Goal: Transaction & Acquisition: Purchase product/service

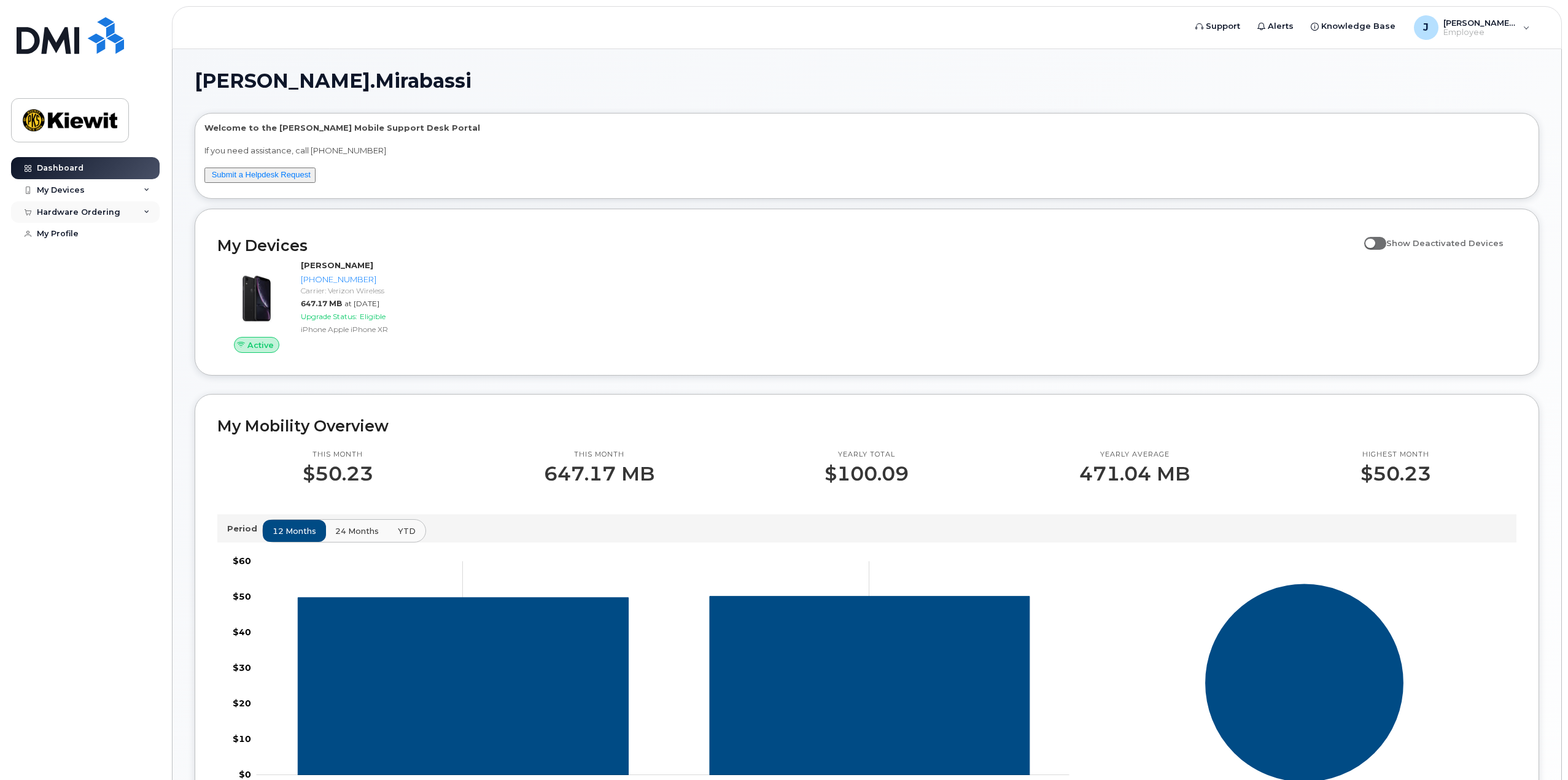
click at [144, 207] on div "Hardware Ordering" at bounding box center [85, 212] width 149 height 22
click at [88, 228] on link "New Order" at bounding box center [96, 234] width 127 height 23
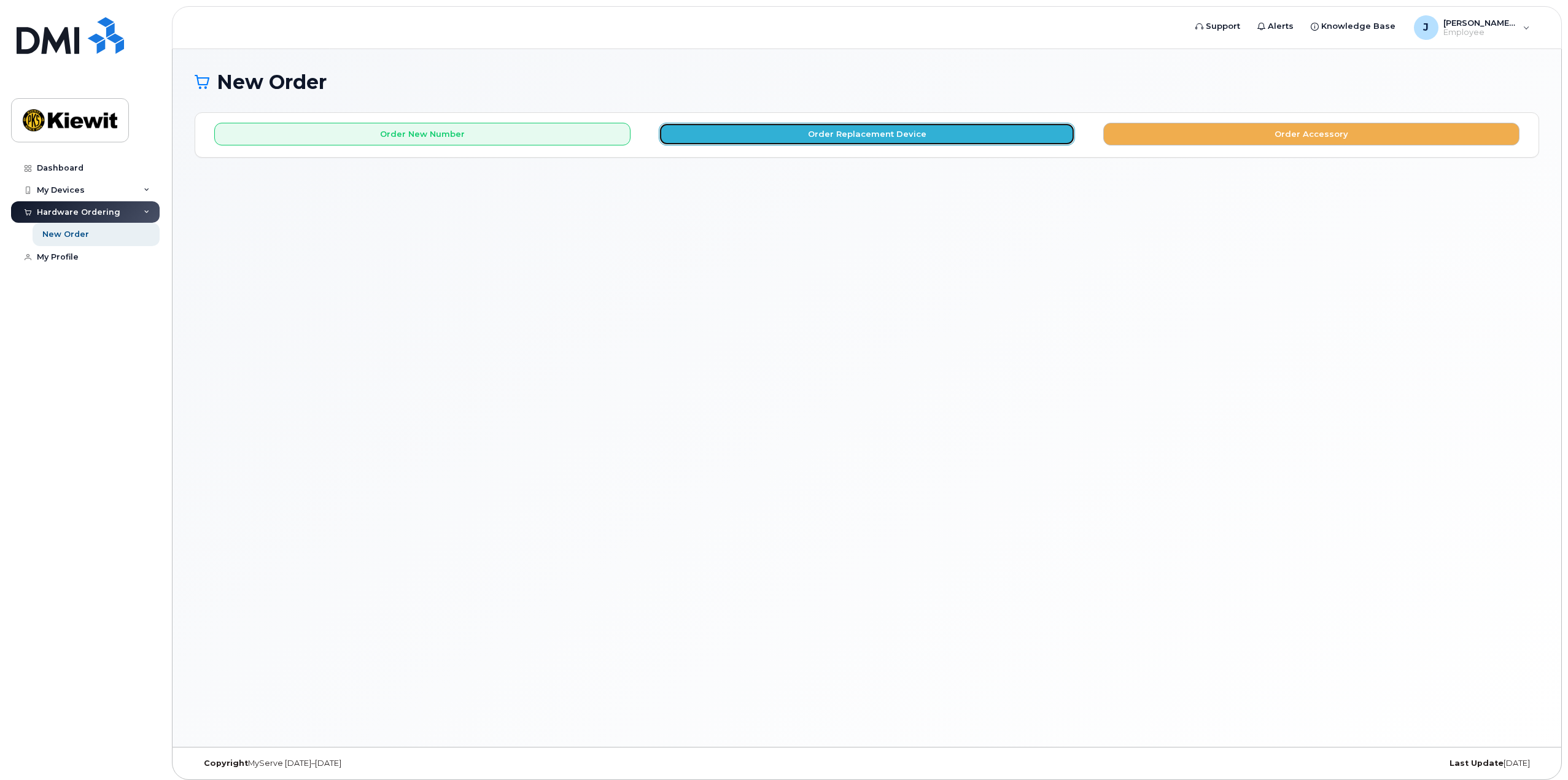
click at [811, 136] on button "Order Replacement Device" at bounding box center [867, 133] width 416 height 23
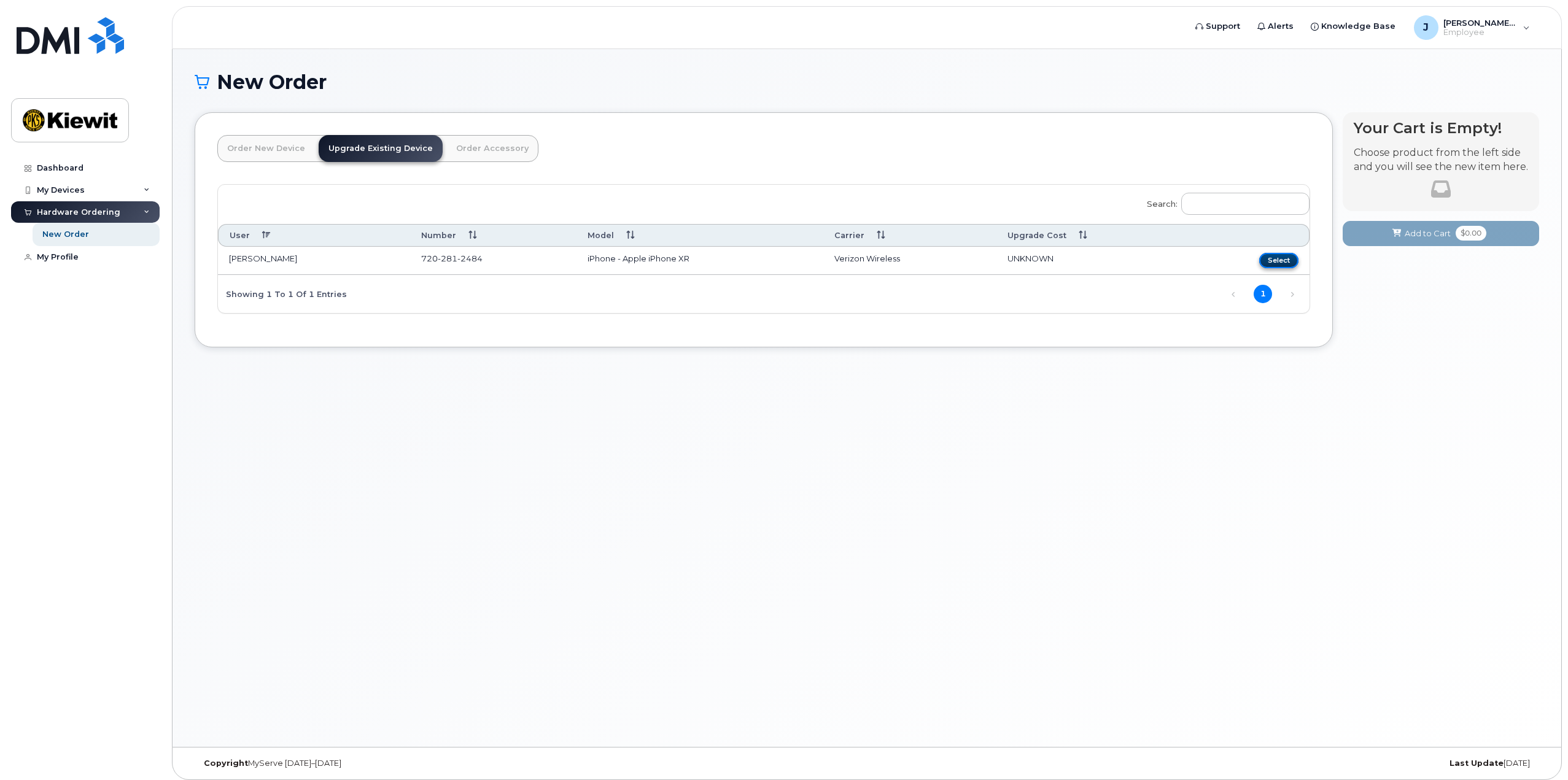
click at [1273, 263] on button "Select" at bounding box center [1279, 261] width 39 height 15
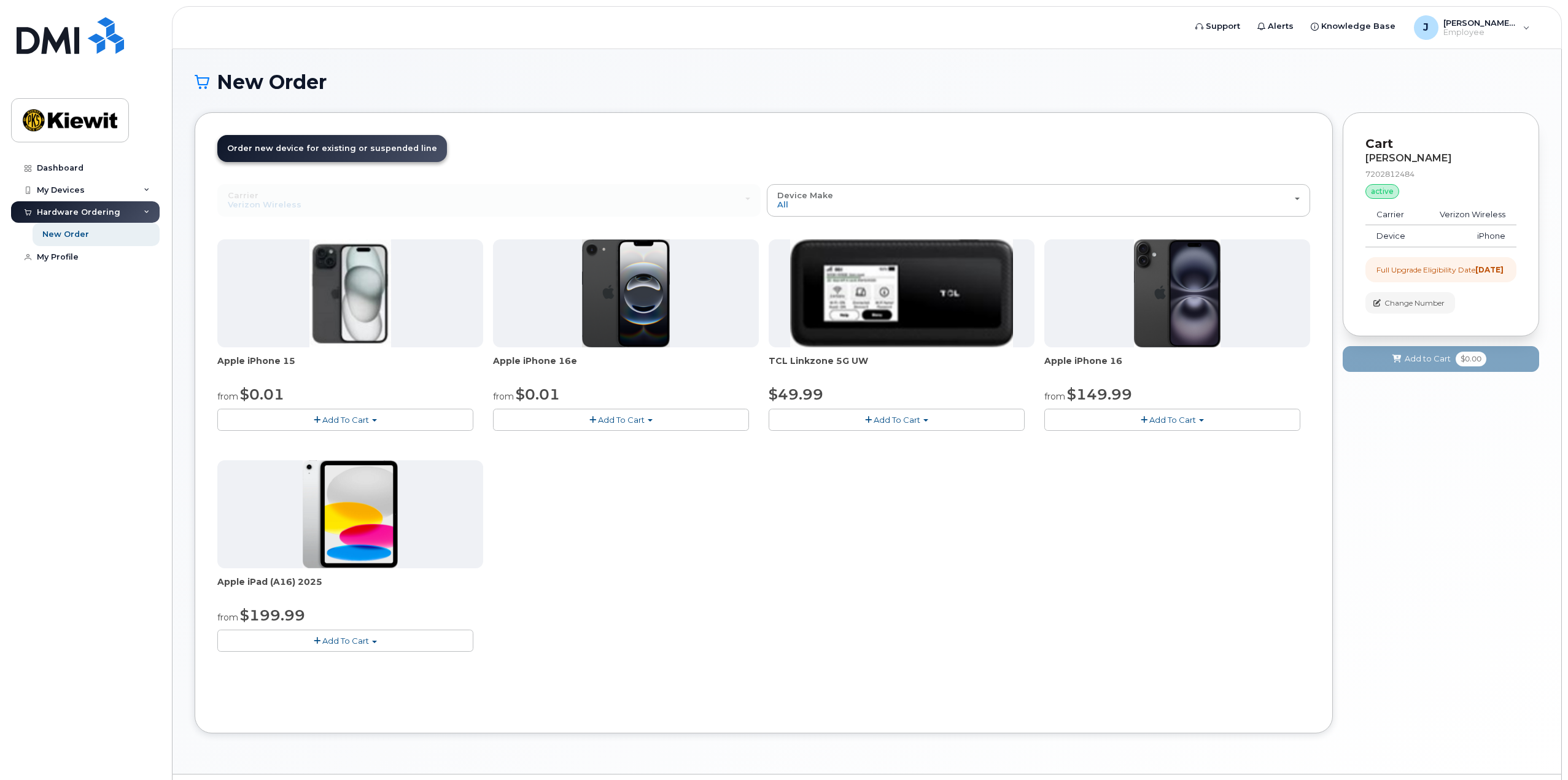
click at [356, 422] on span "Add To Cart" at bounding box center [345, 420] width 47 height 10
click at [331, 444] on link "$0.01 - 2 Year Upgrade (128GB)" at bounding box center [297, 443] width 154 height 15
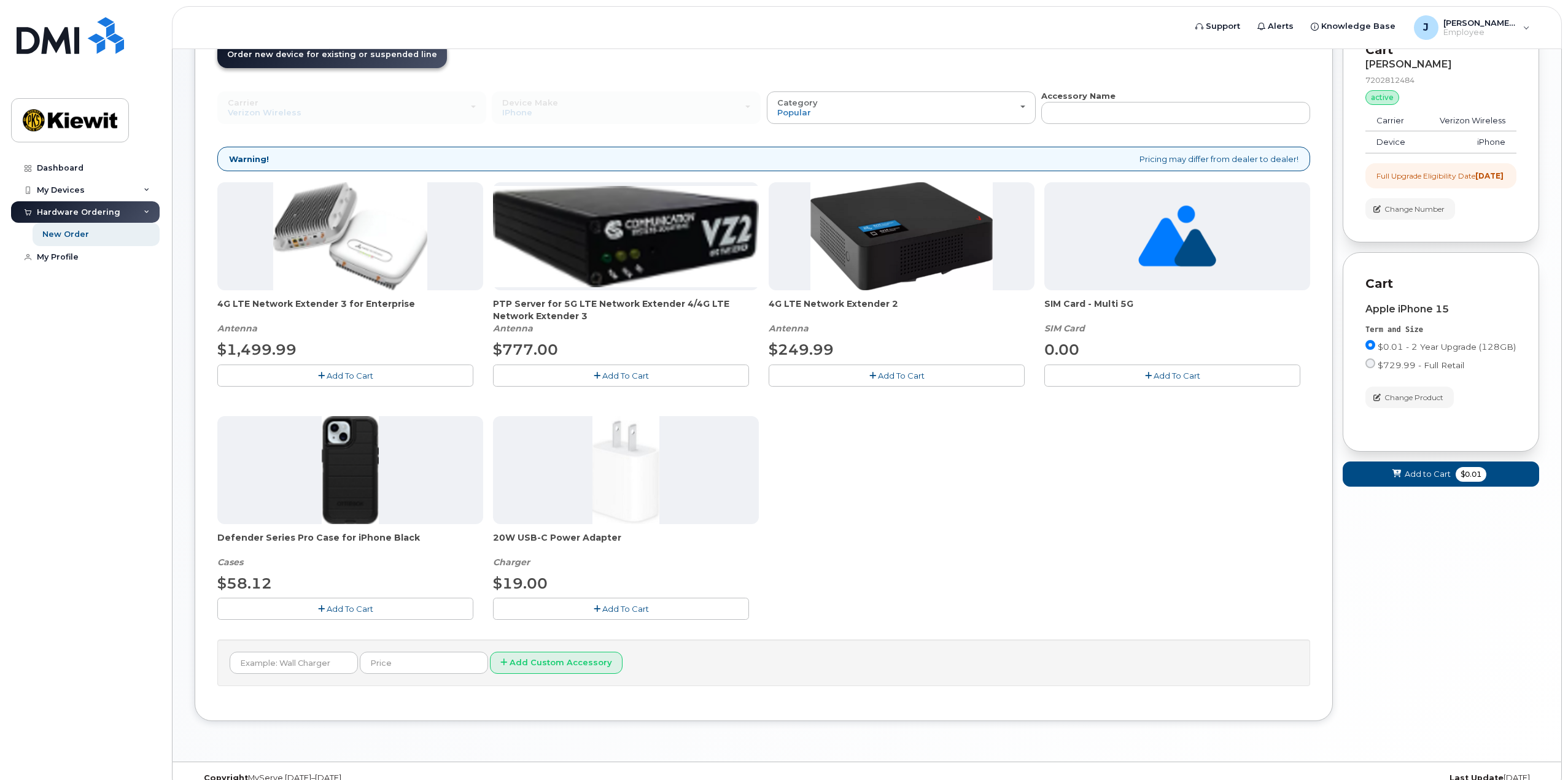
scroll to position [115, 0]
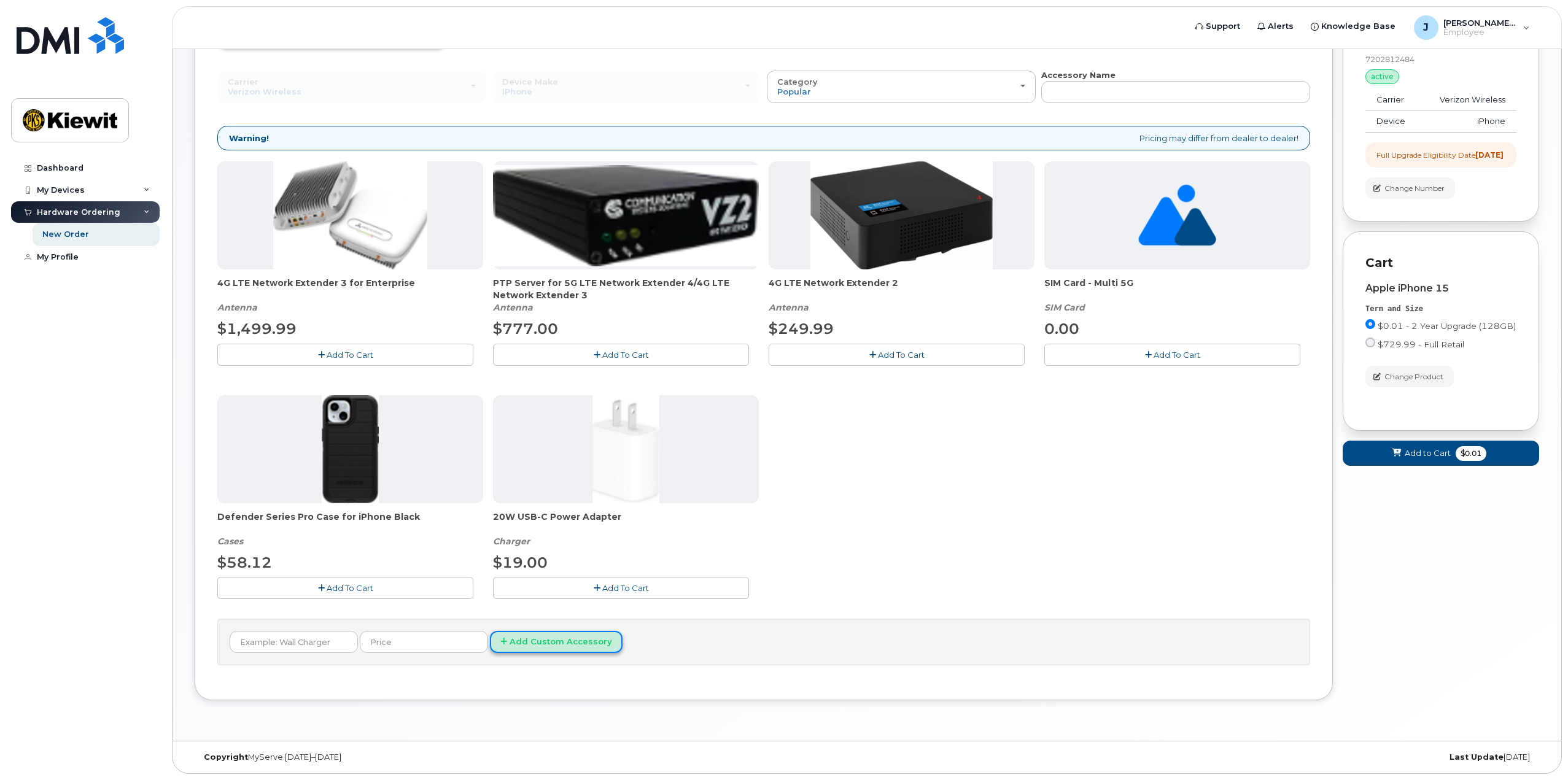
click at [532, 640] on button "Add Custom Accessory" at bounding box center [557, 642] width 133 height 23
click at [966, 538] on div "4G LTE Network Extender 3 for Enterprise Antenna $1,499.99 Add To Cart PTP Serv…" at bounding box center [764, 389] width 1093 height 456
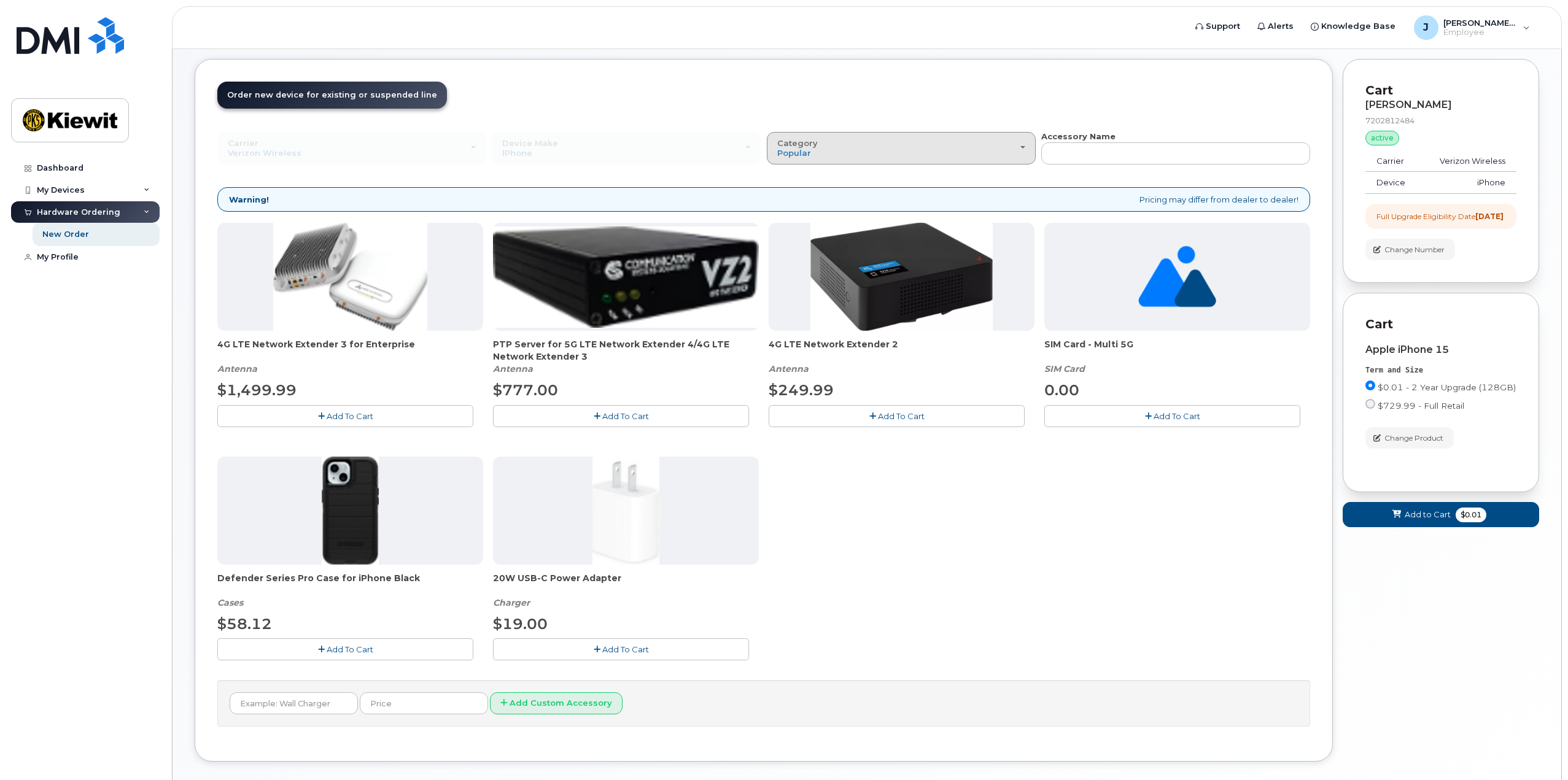
click at [1028, 150] on button "Category Popular" at bounding box center [901, 148] width 269 height 32
click at [790, 178] on label "All" at bounding box center [783, 176] width 25 height 14
click at [0, 0] on input "All" at bounding box center [0, 0] width 0 height 0
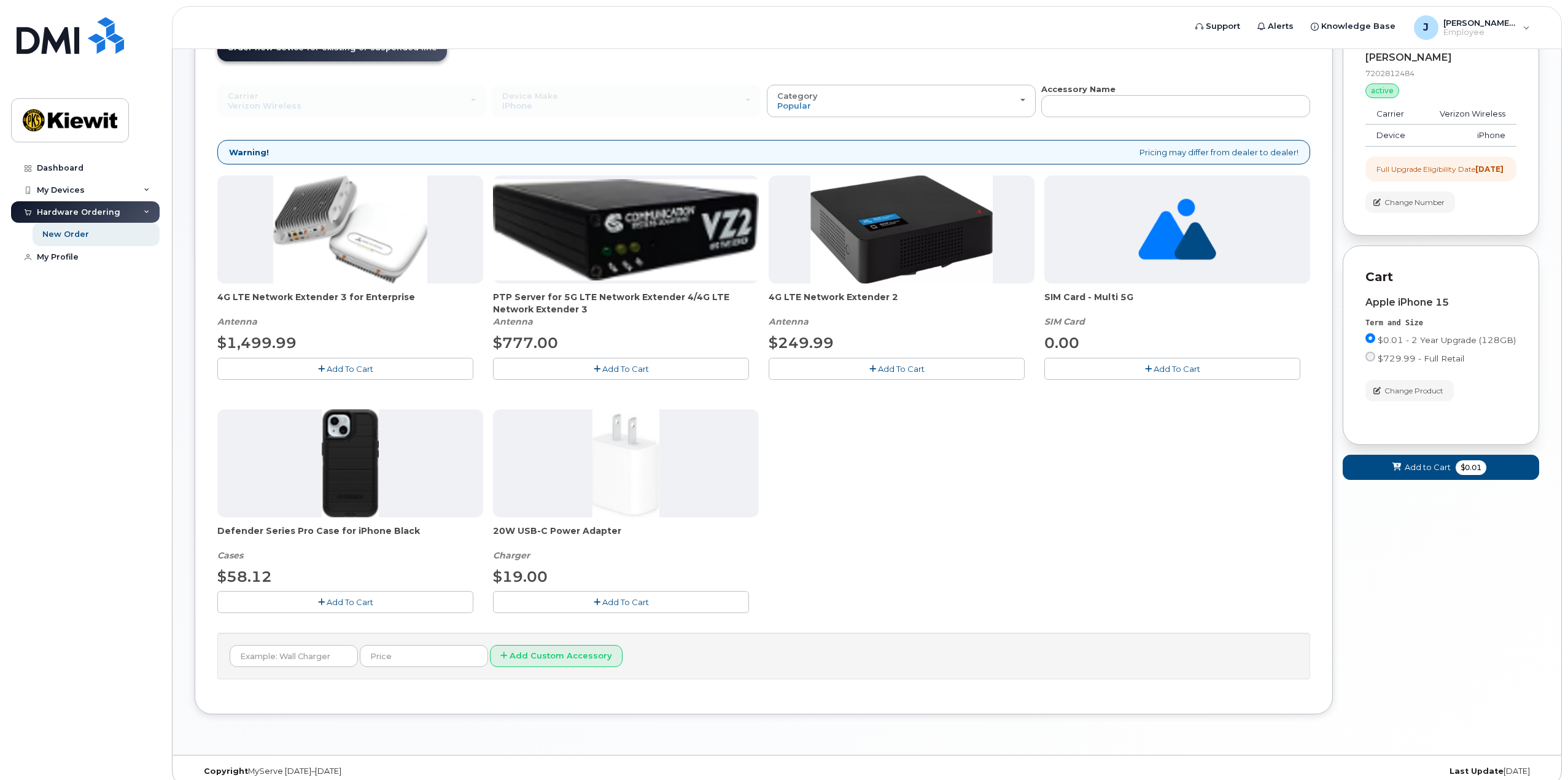
scroll to position [115, 0]
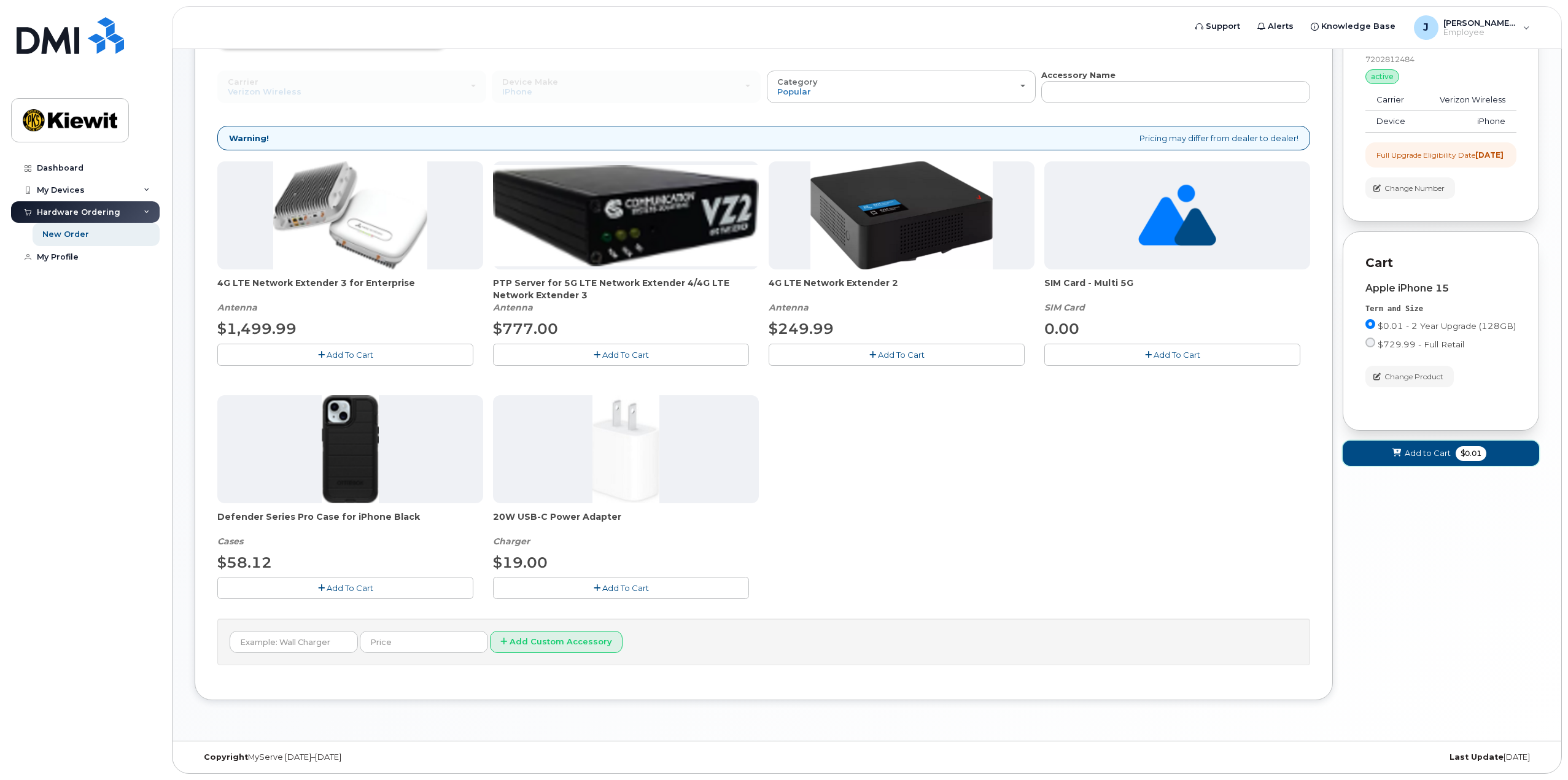
click at [1430, 459] on span "Add to Cart" at bounding box center [1428, 454] width 46 height 12
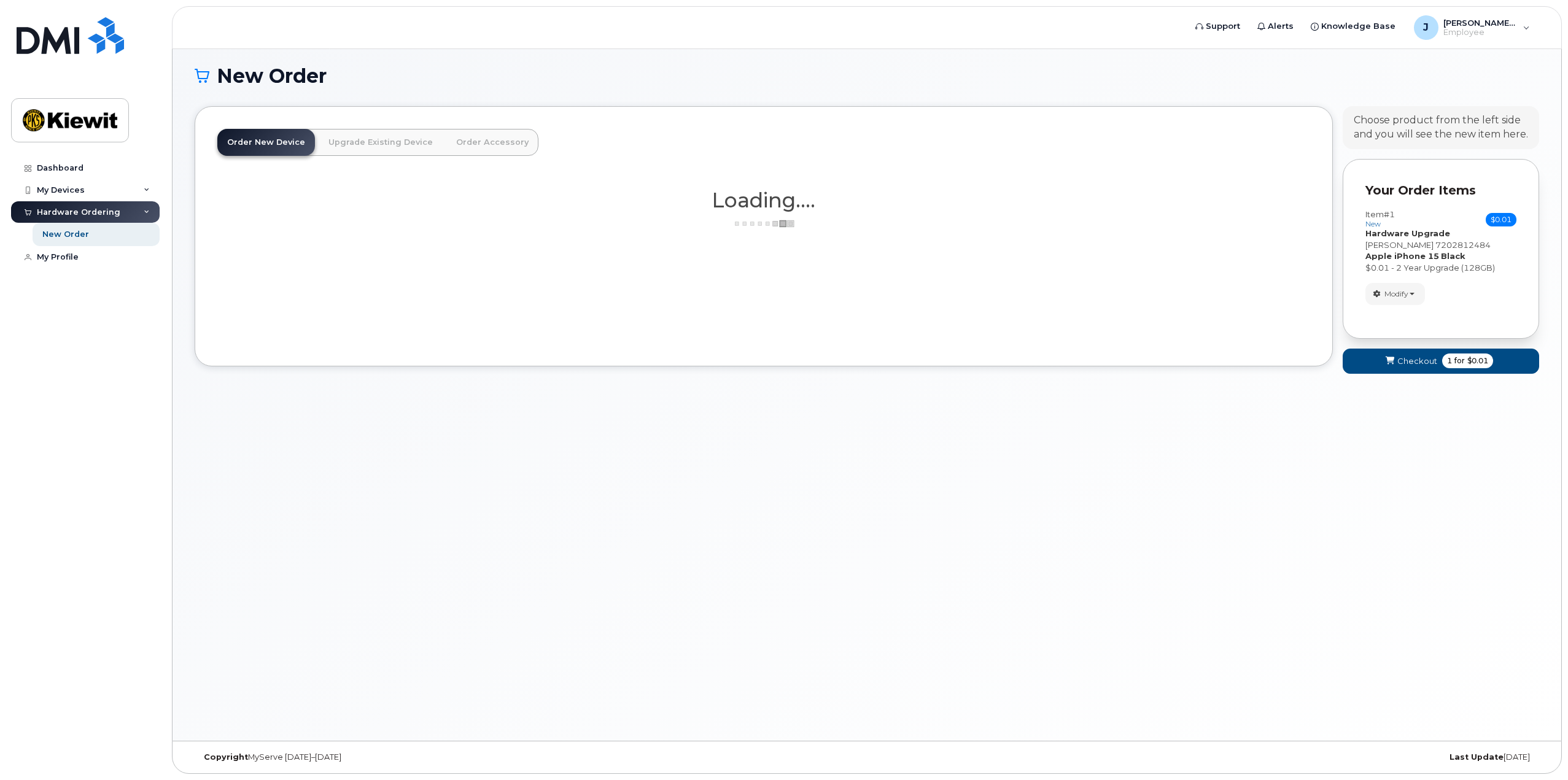
scroll to position [33, 0]
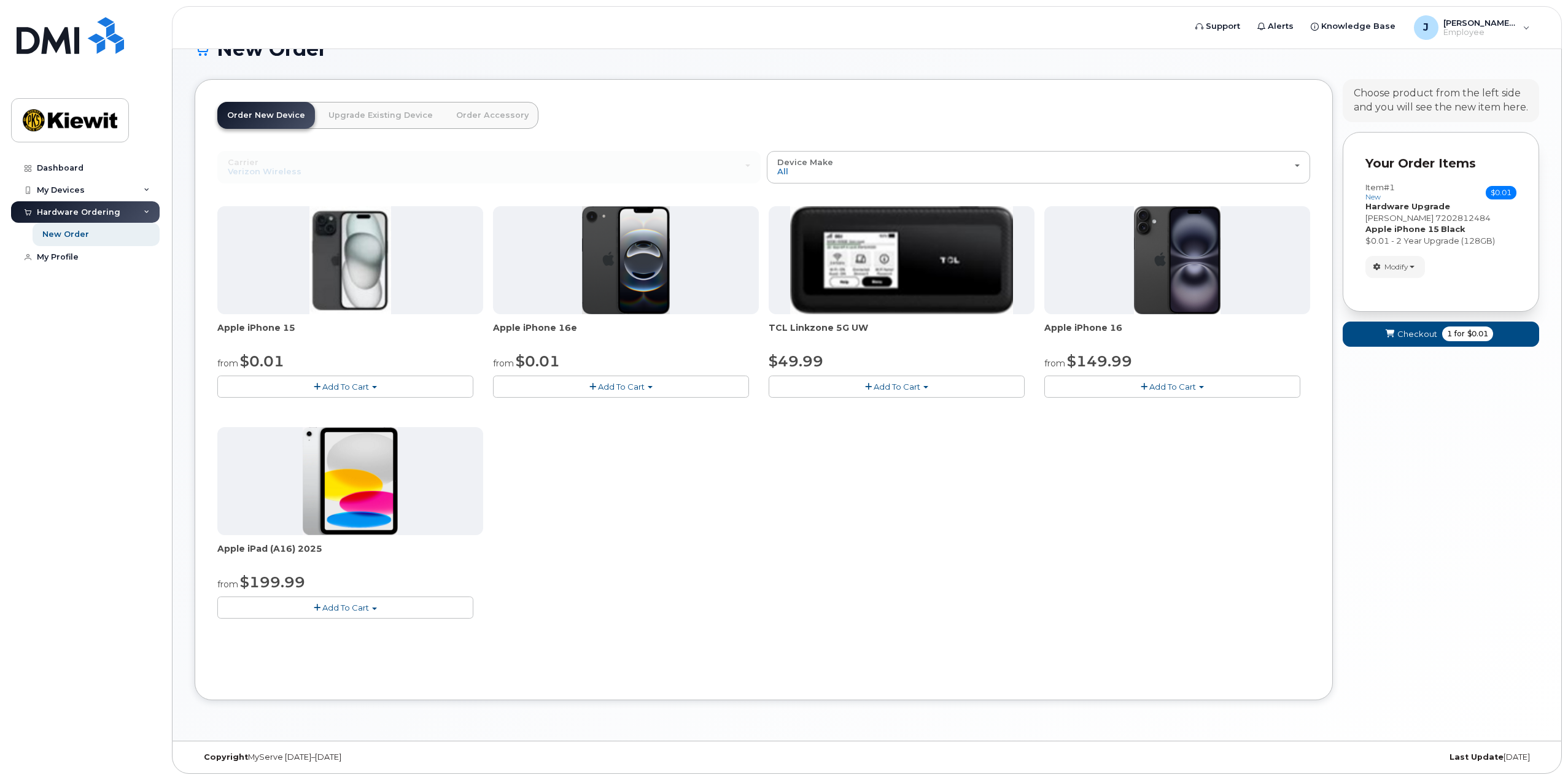
click at [480, 111] on link "Order Accessory" at bounding box center [492, 116] width 92 height 27
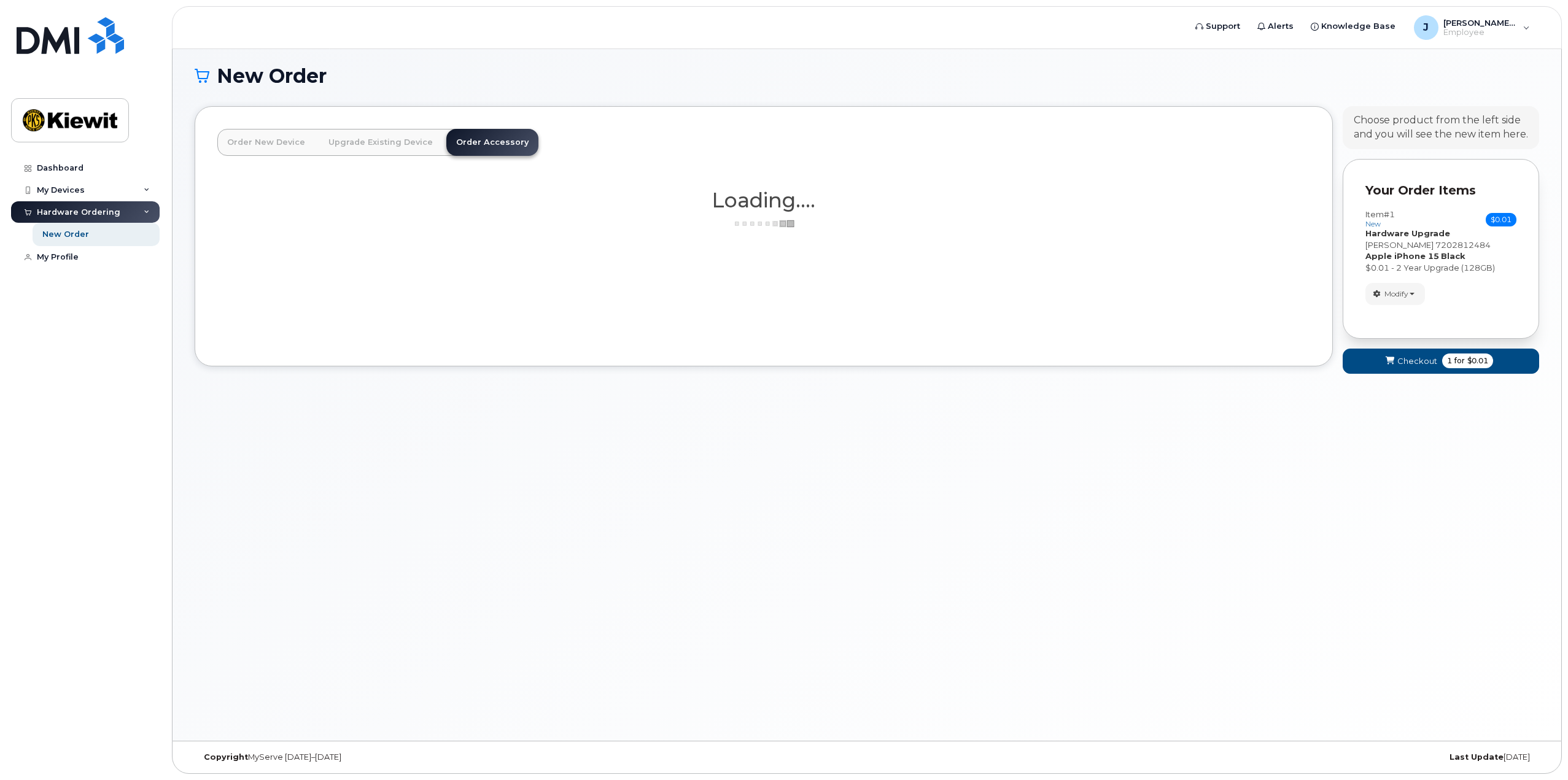
scroll to position [115, 0]
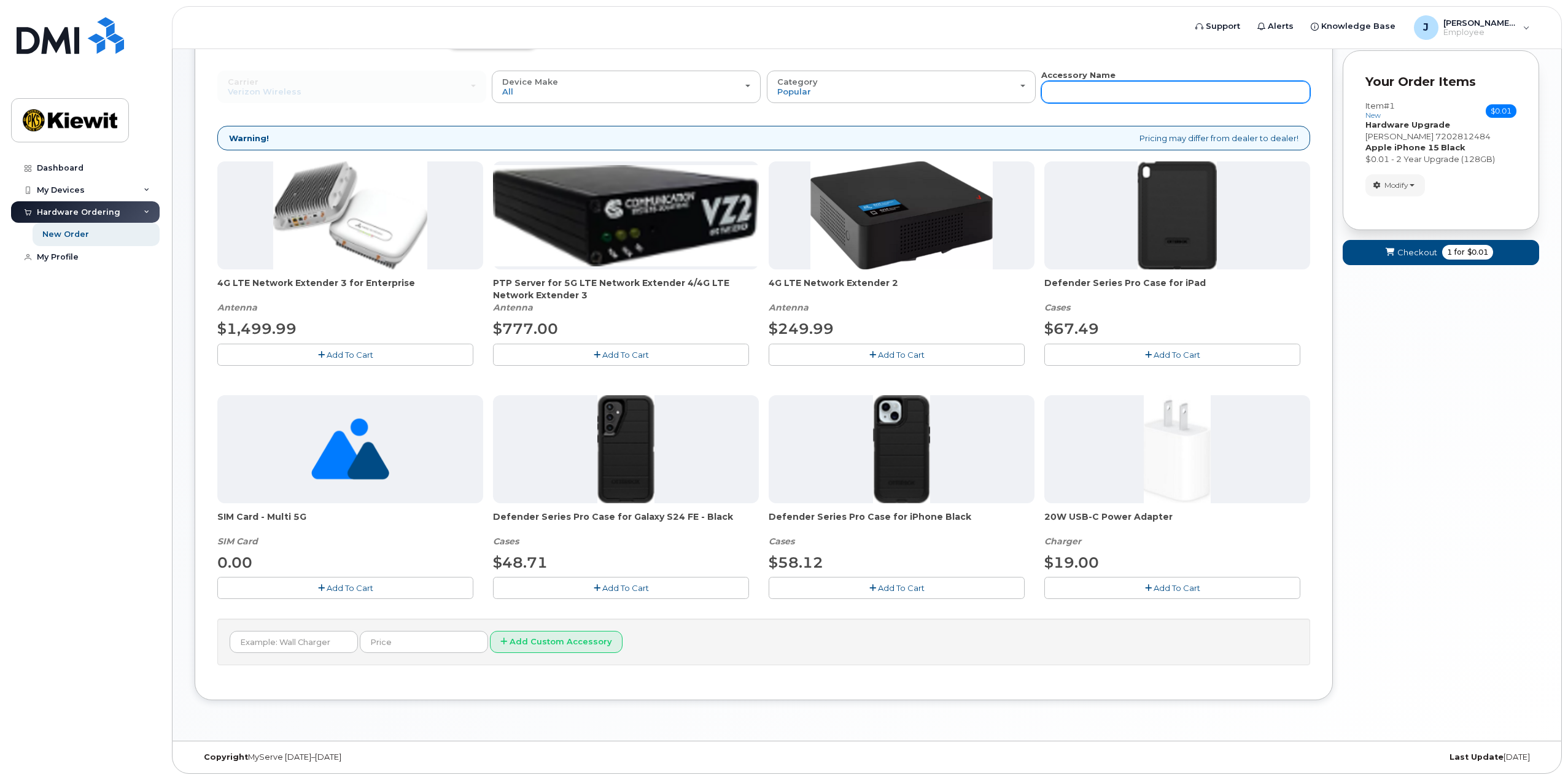
click at [1072, 92] on input "text" at bounding box center [1175, 92] width 269 height 22
type input "case"
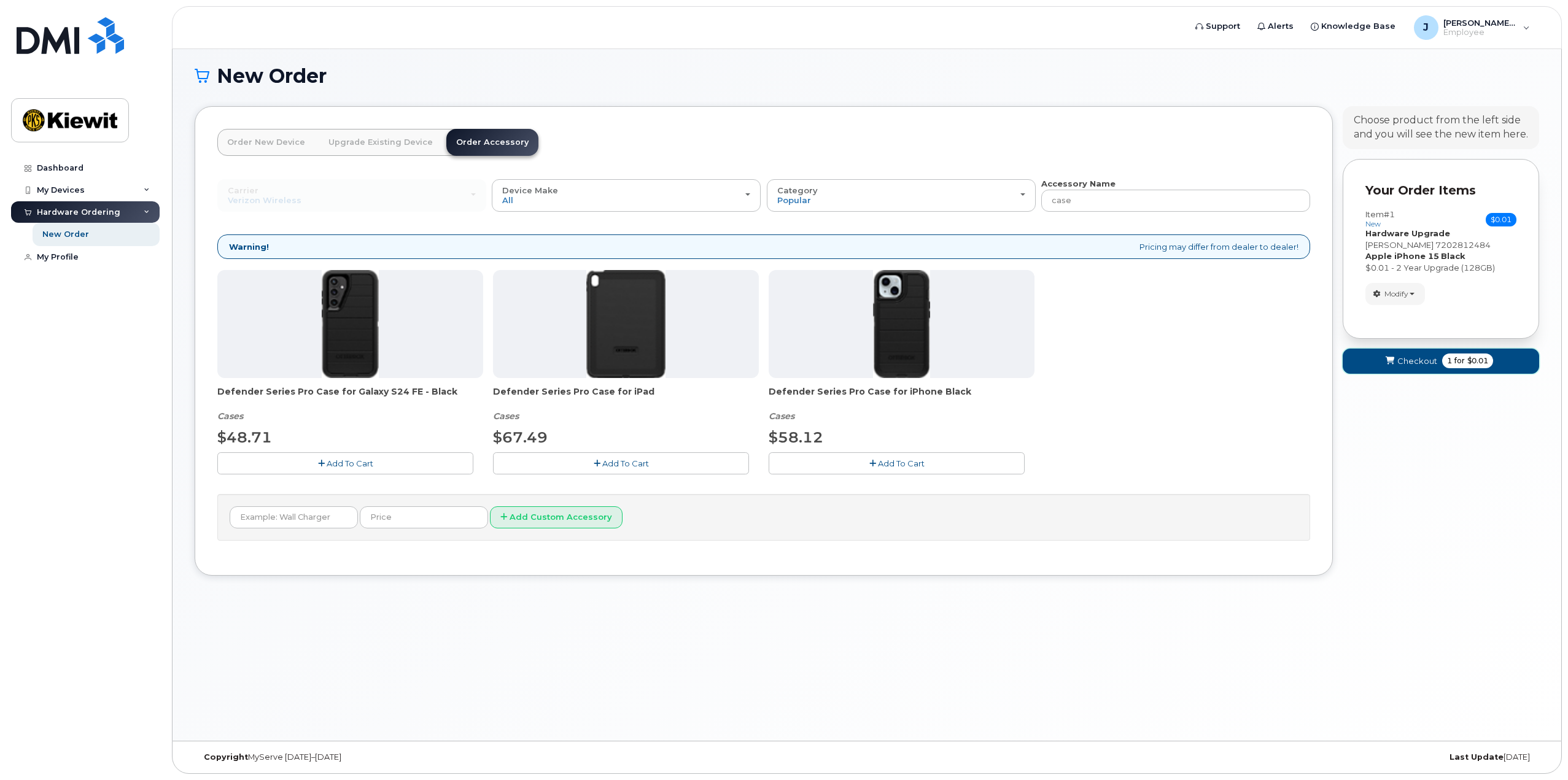
click at [1407, 366] on span "Checkout" at bounding box center [1417, 361] width 40 height 12
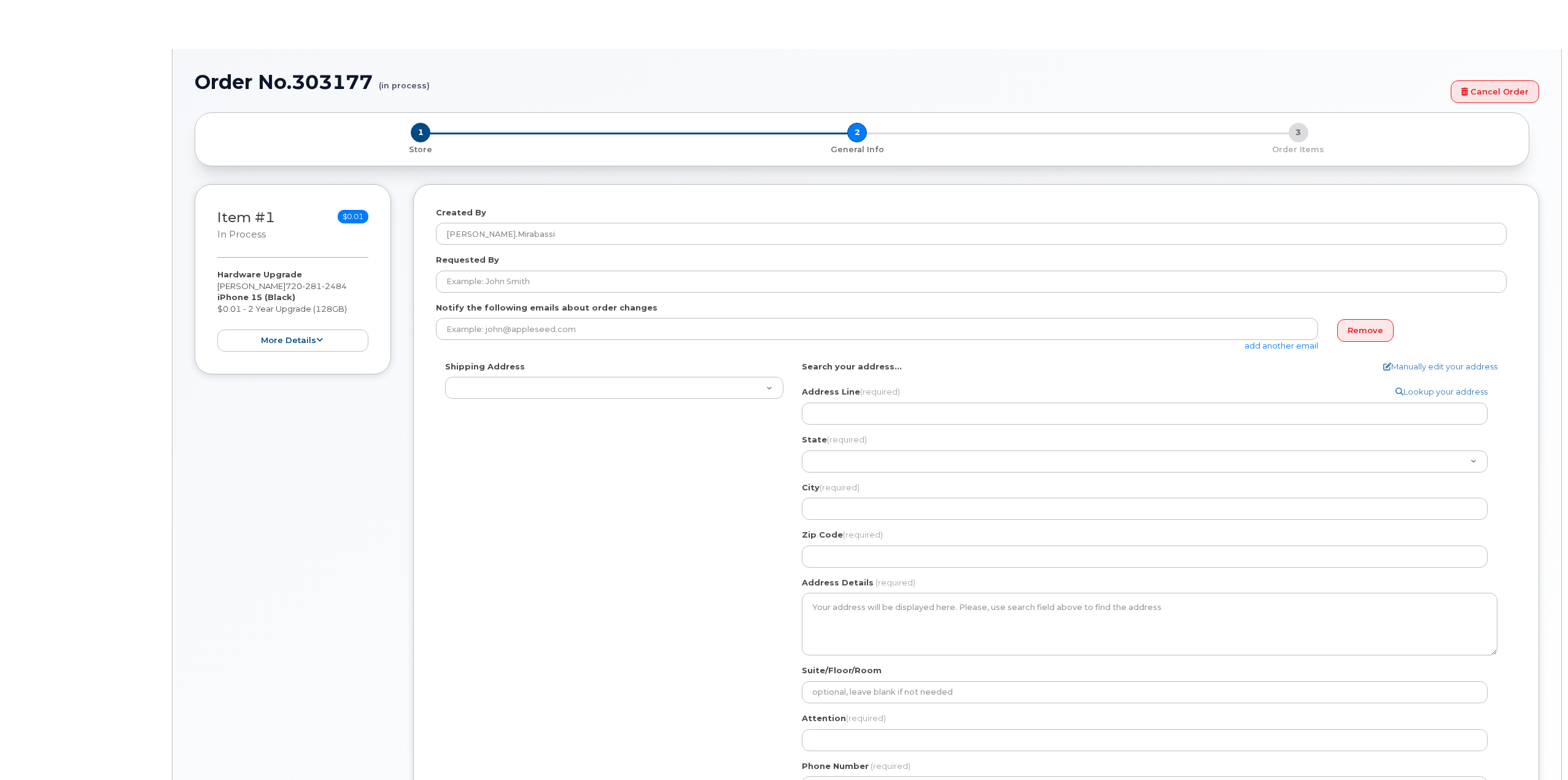
select select
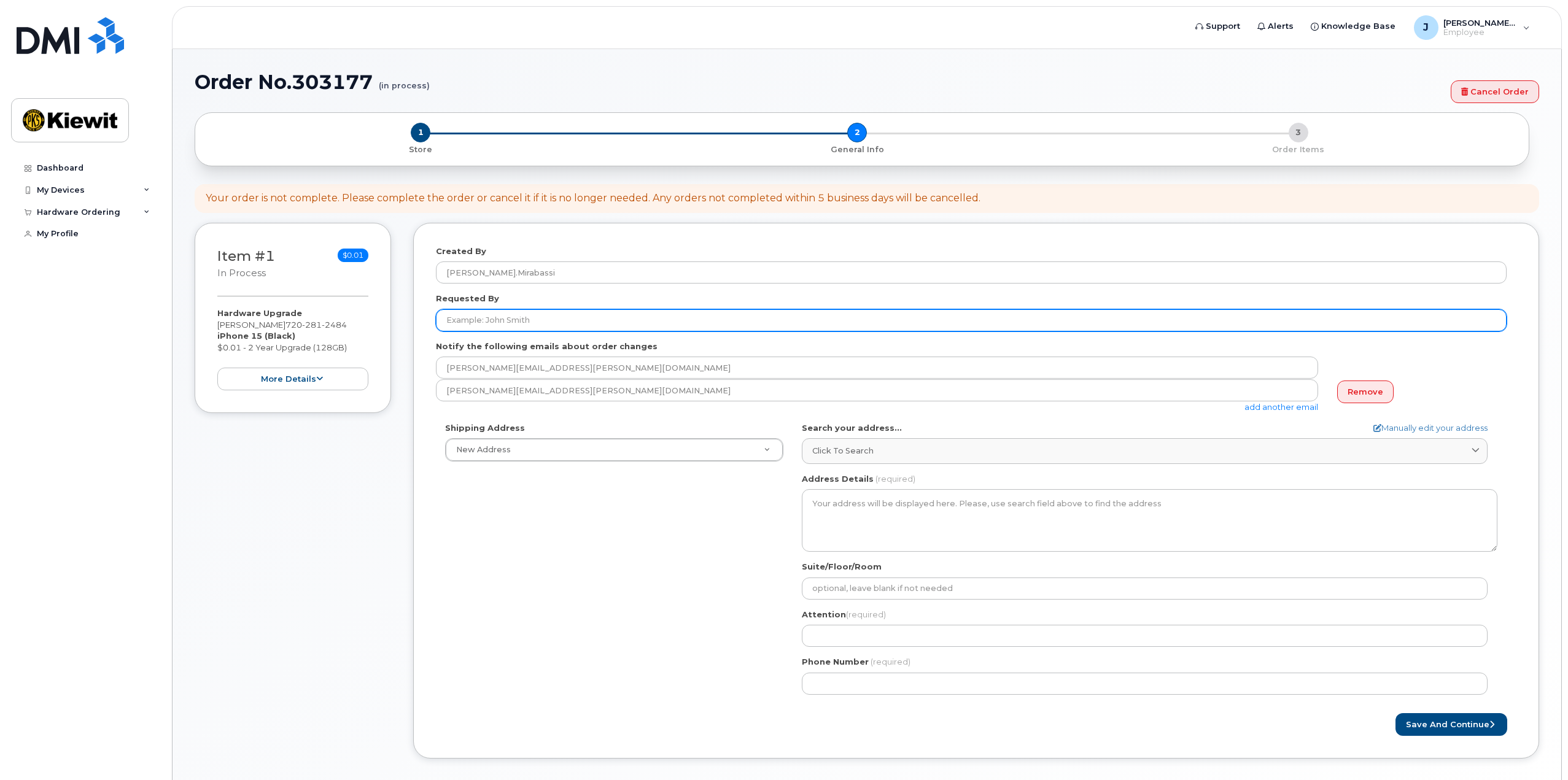
click at [466, 317] on input "Requested By" at bounding box center [971, 320] width 1071 height 22
type input "Jim Mirabassi"
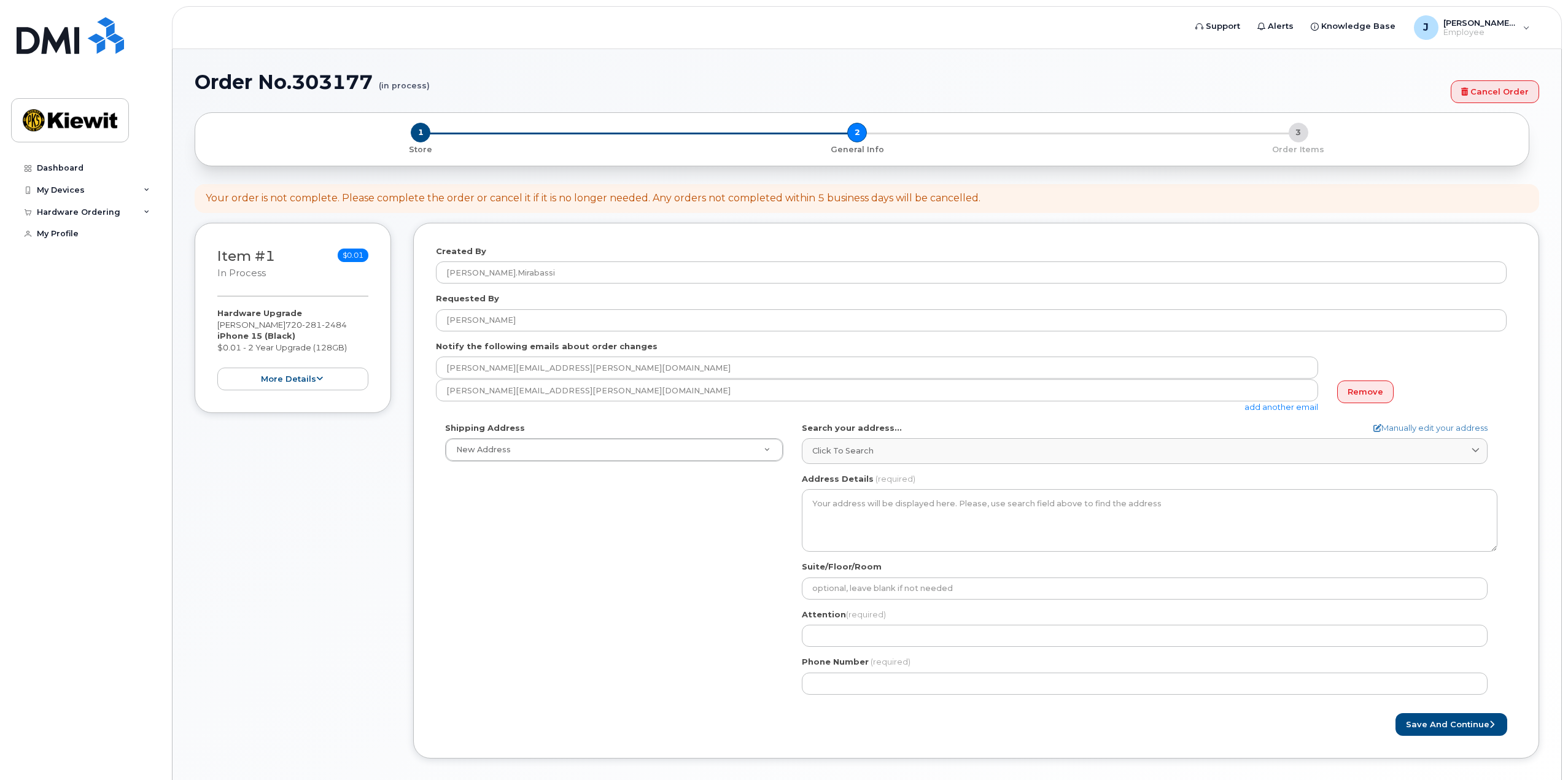
click at [558, 512] on div "Shipping Address New Address New Address AB Search your address... Manually edi…" at bounding box center [971, 563] width 1071 height 282
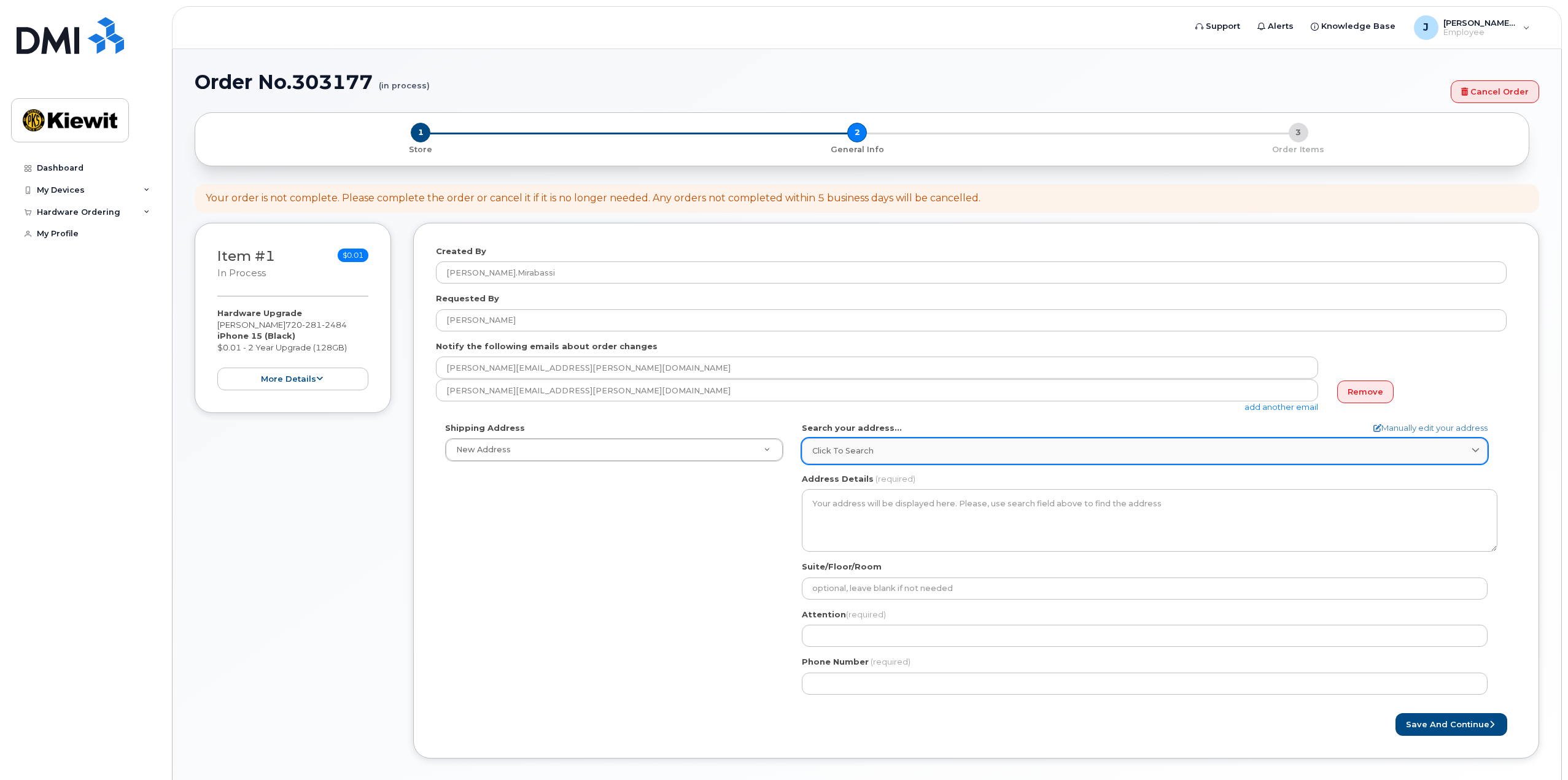
click at [850, 451] on span "Click to search" at bounding box center [843, 451] width 61 height 12
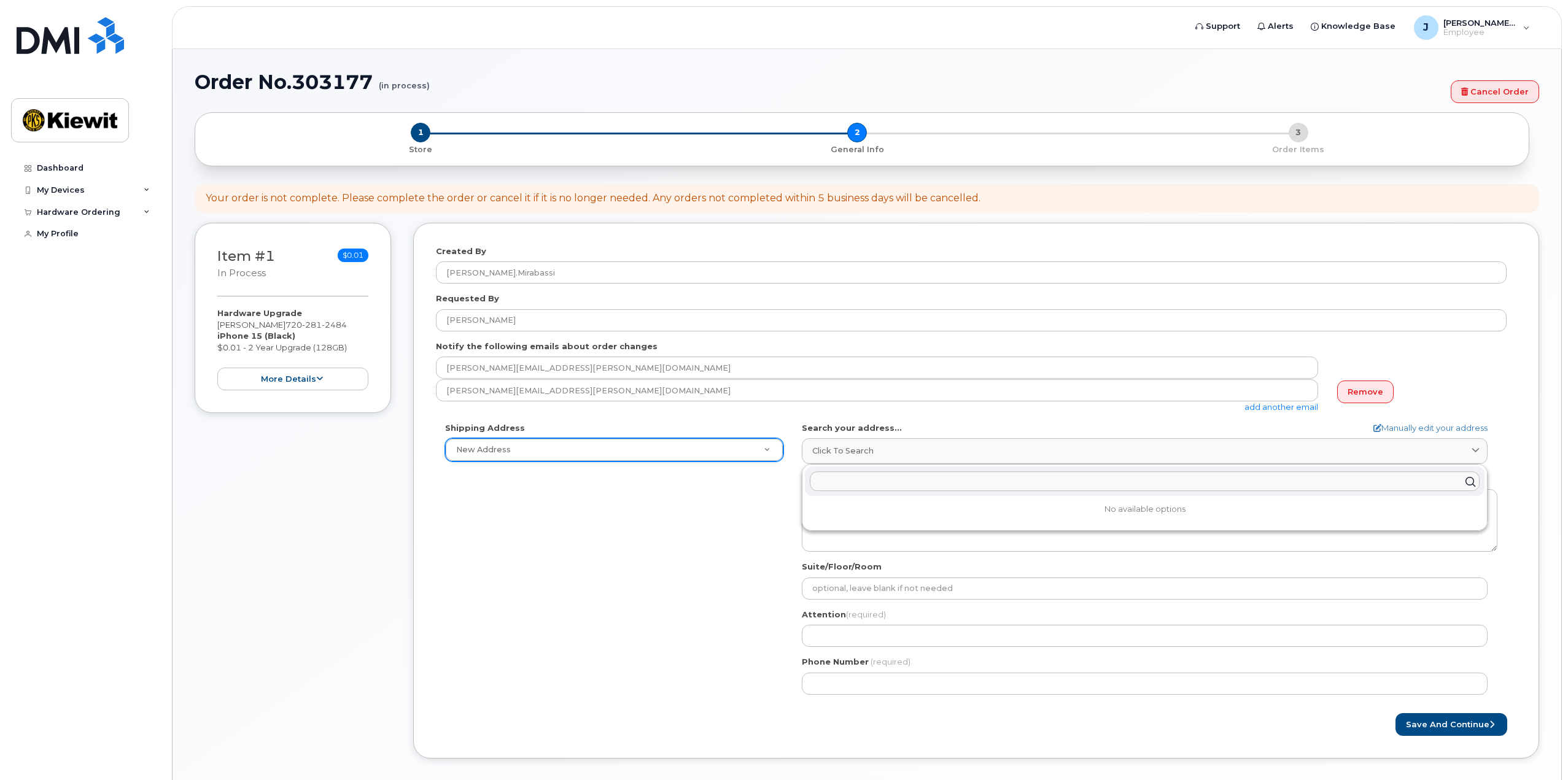
click at [606, 608] on div "Shipping Address New Address New Address AB Search your address... Manually edi…" at bounding box center [971, 563] width 1071 height 282
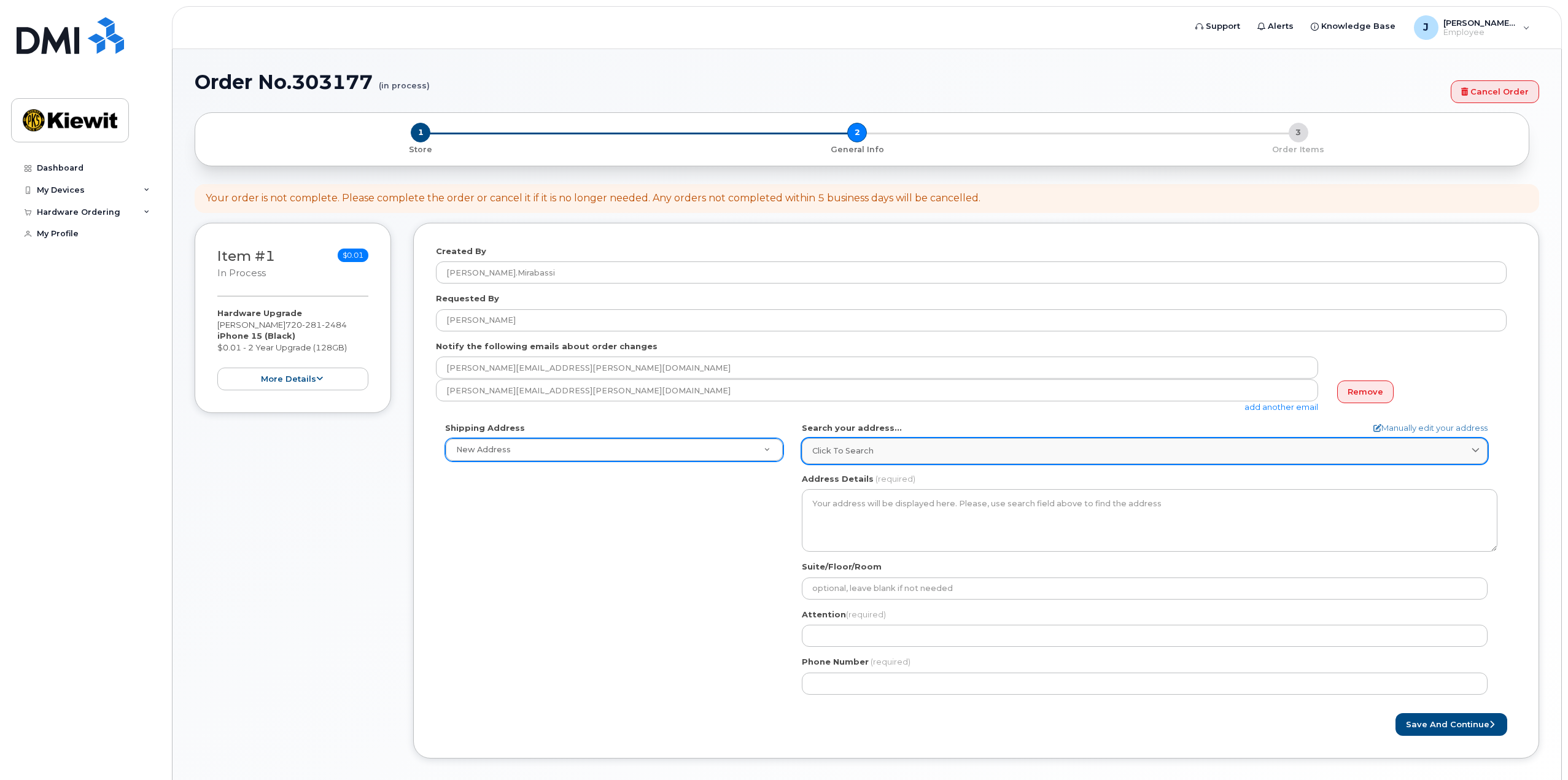
click at [841, 455] on span "Click to search" at bounding box center [843, 451] width 61 height 12
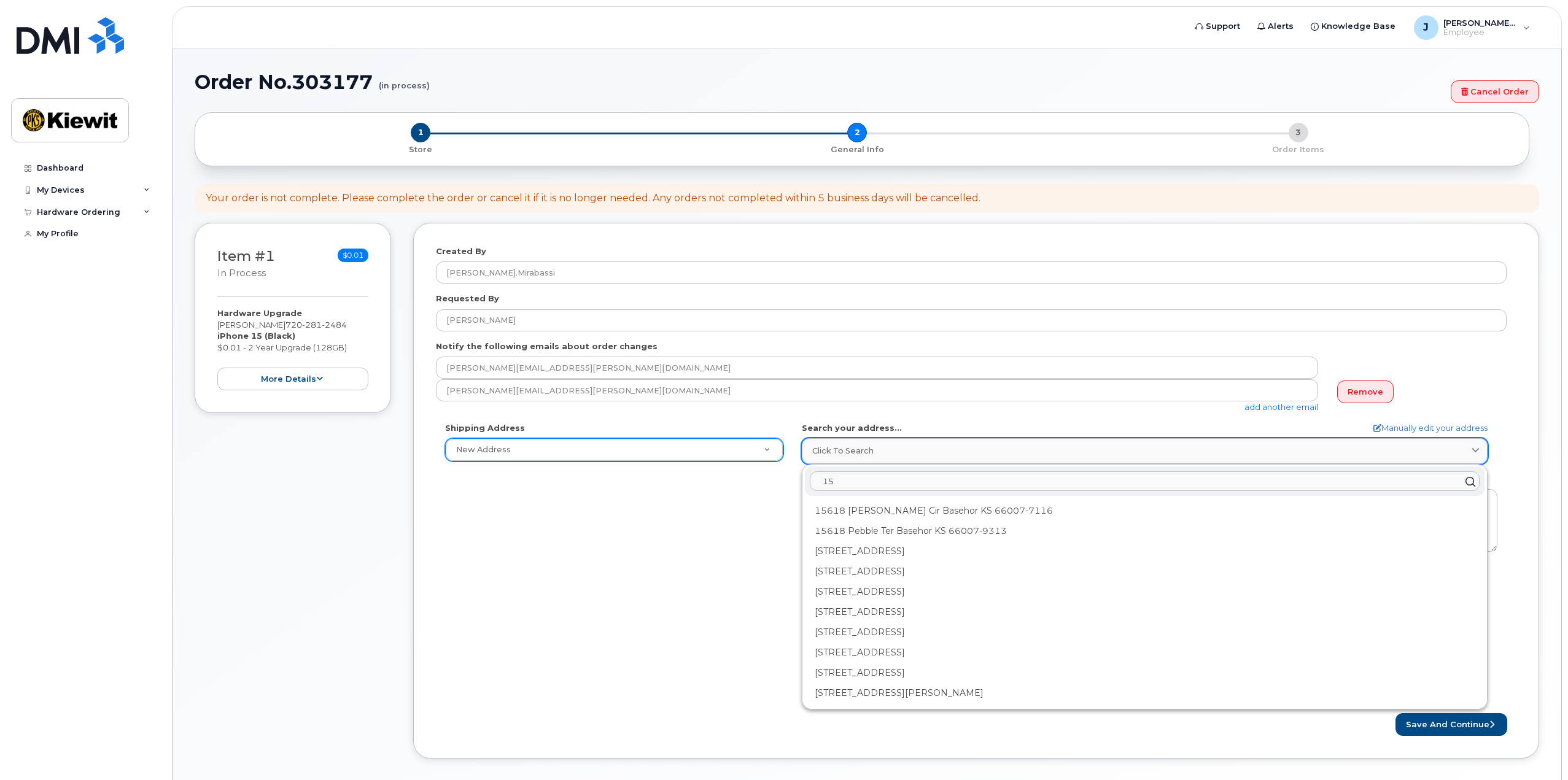
type input "1"
click at [744, 540] on div "Shipping Address New Address New Address AB Search your address... Manually edi…" at bounding box center [971, 563] width 1071 height 282
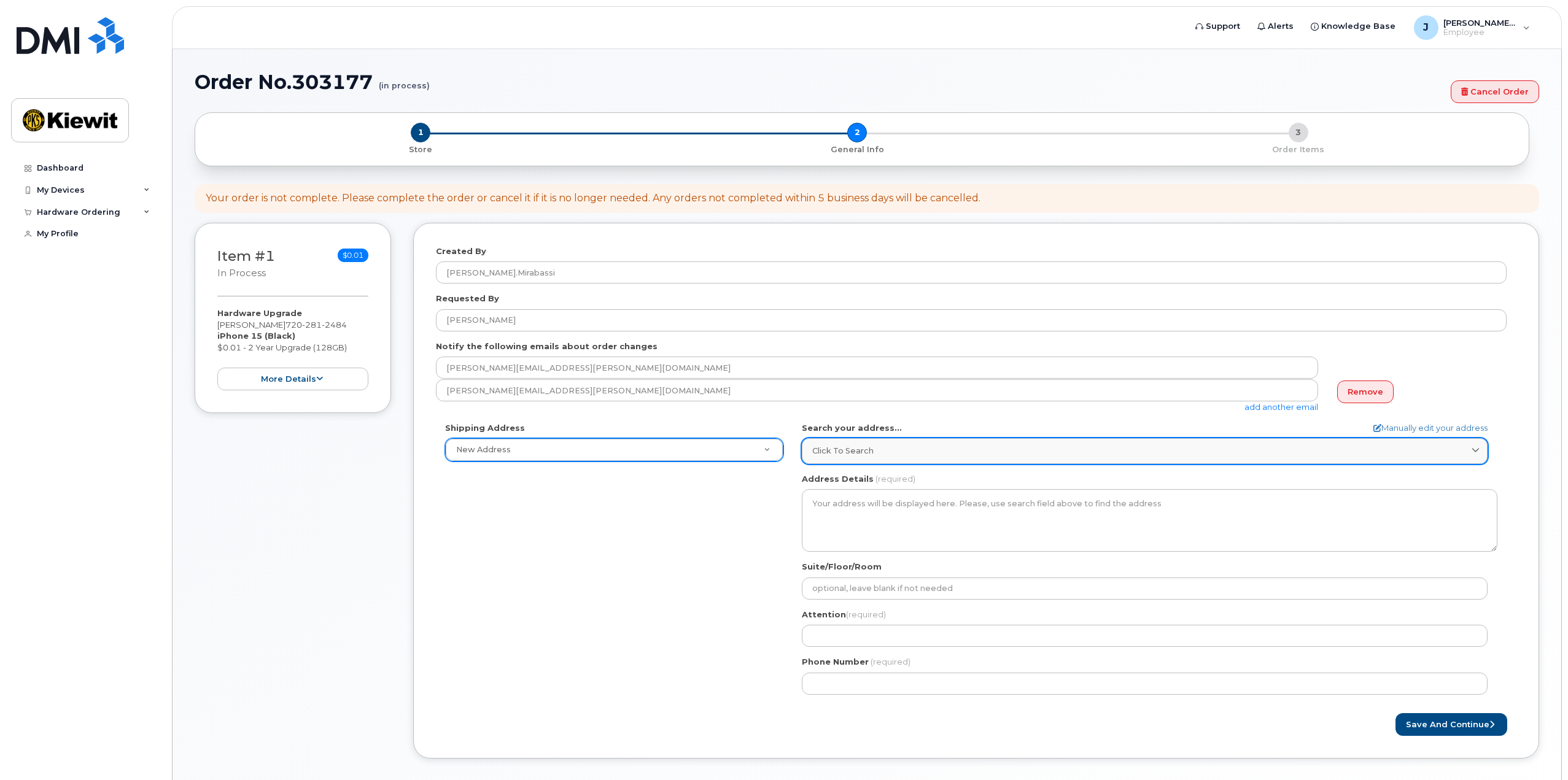
click at [829, 455] on span "Click to search" at bounding box center [843, 451] width 61 height 12
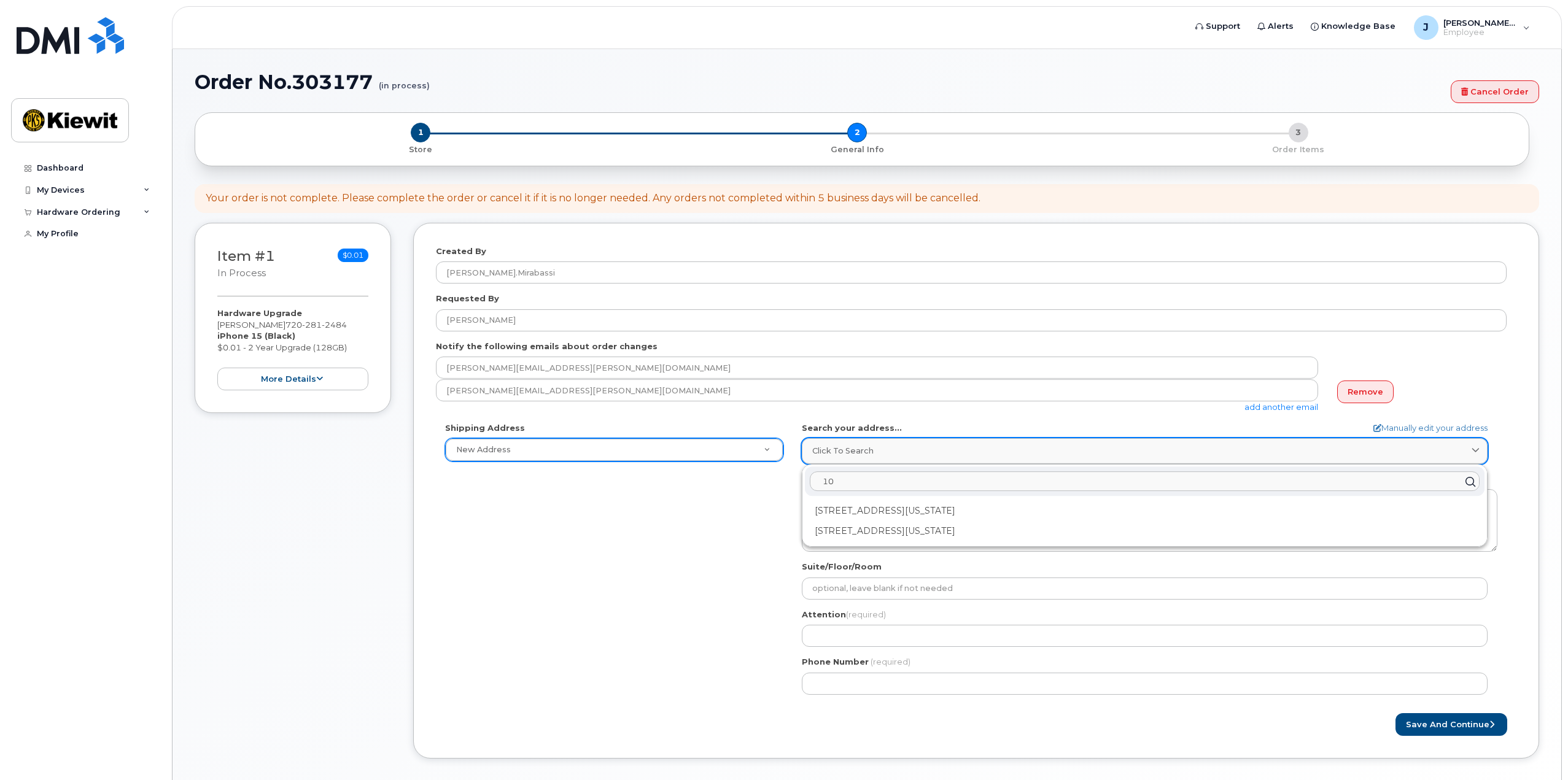
type input "1"
click at [835, 451] on span "Click to search" at bounding box center [843, 451] width 61 height 12
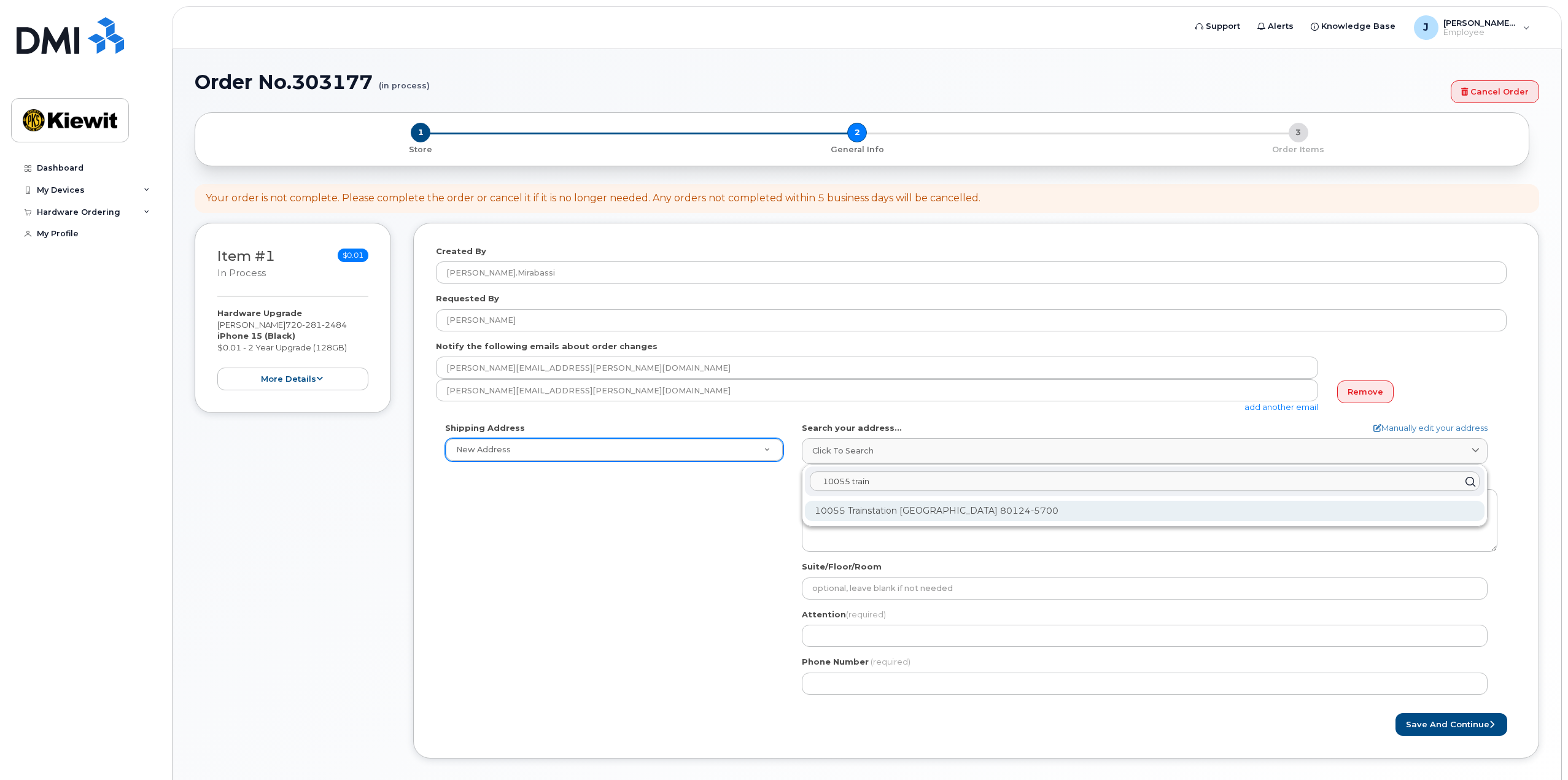
type input "10055 train"
click at [895, 514] on div "10055 Trainstation Cir Lone Tree CO 80124-5700" at bounding box center [1145, 512] width 680 height 20
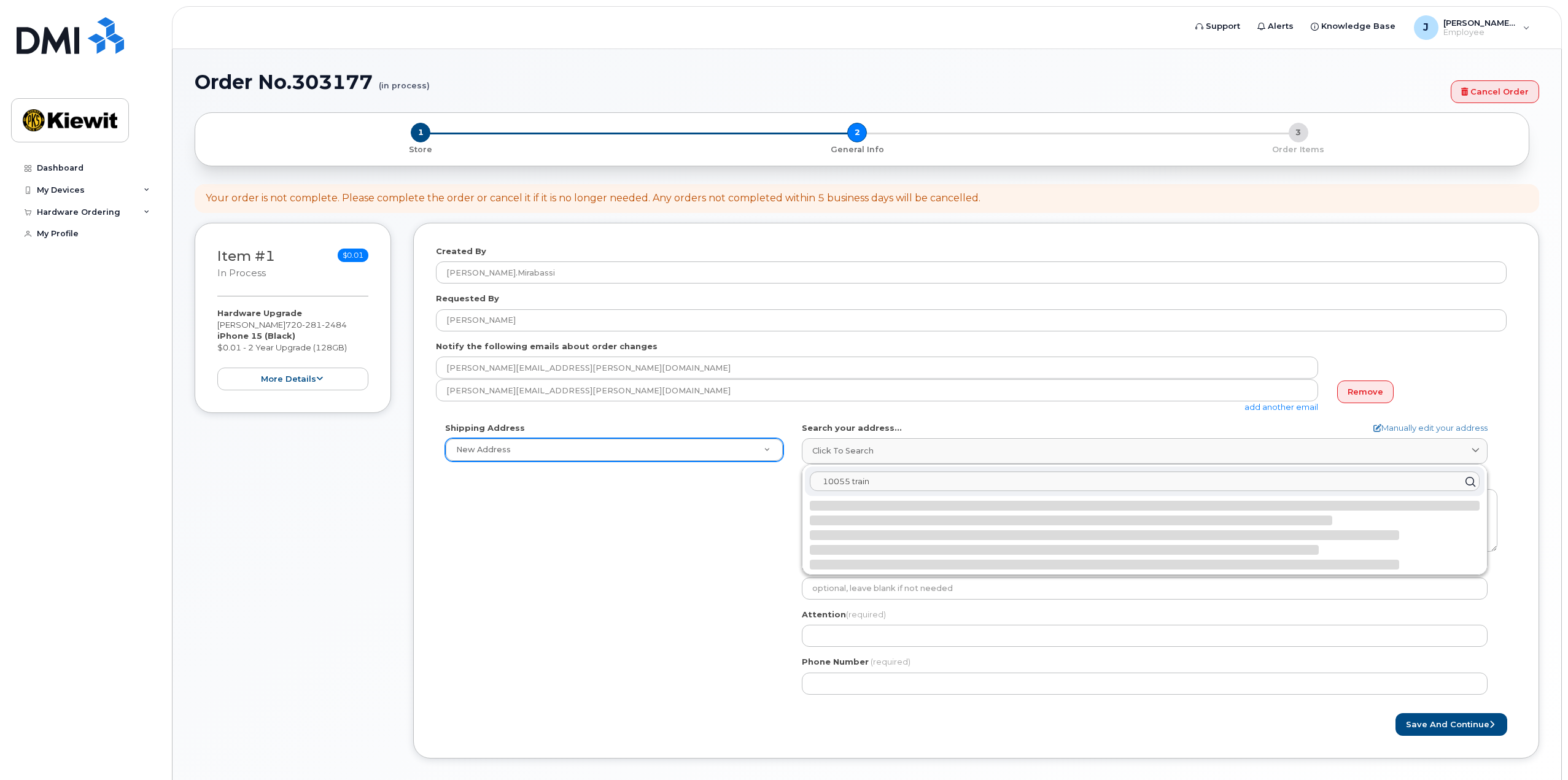
select select
type textarea "10055 Trainstation Cir LONE TREE CO 80124-5700 UNITED STATES"
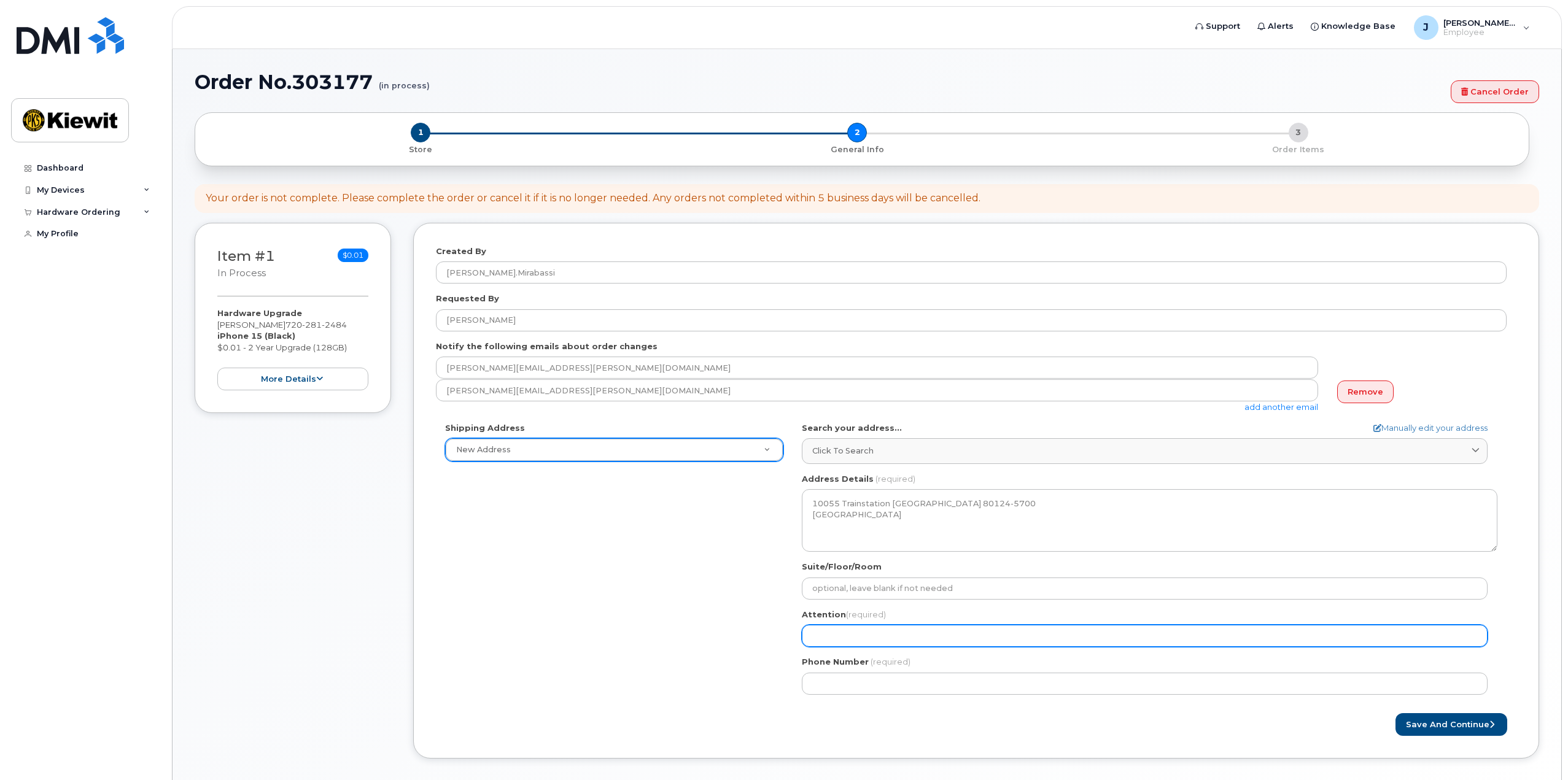
click at [835, 640] on input "Attention (required)" at bounding box center [1145, 636] width 686 height 22
select select
type input "J"
select select
type input "Ji"
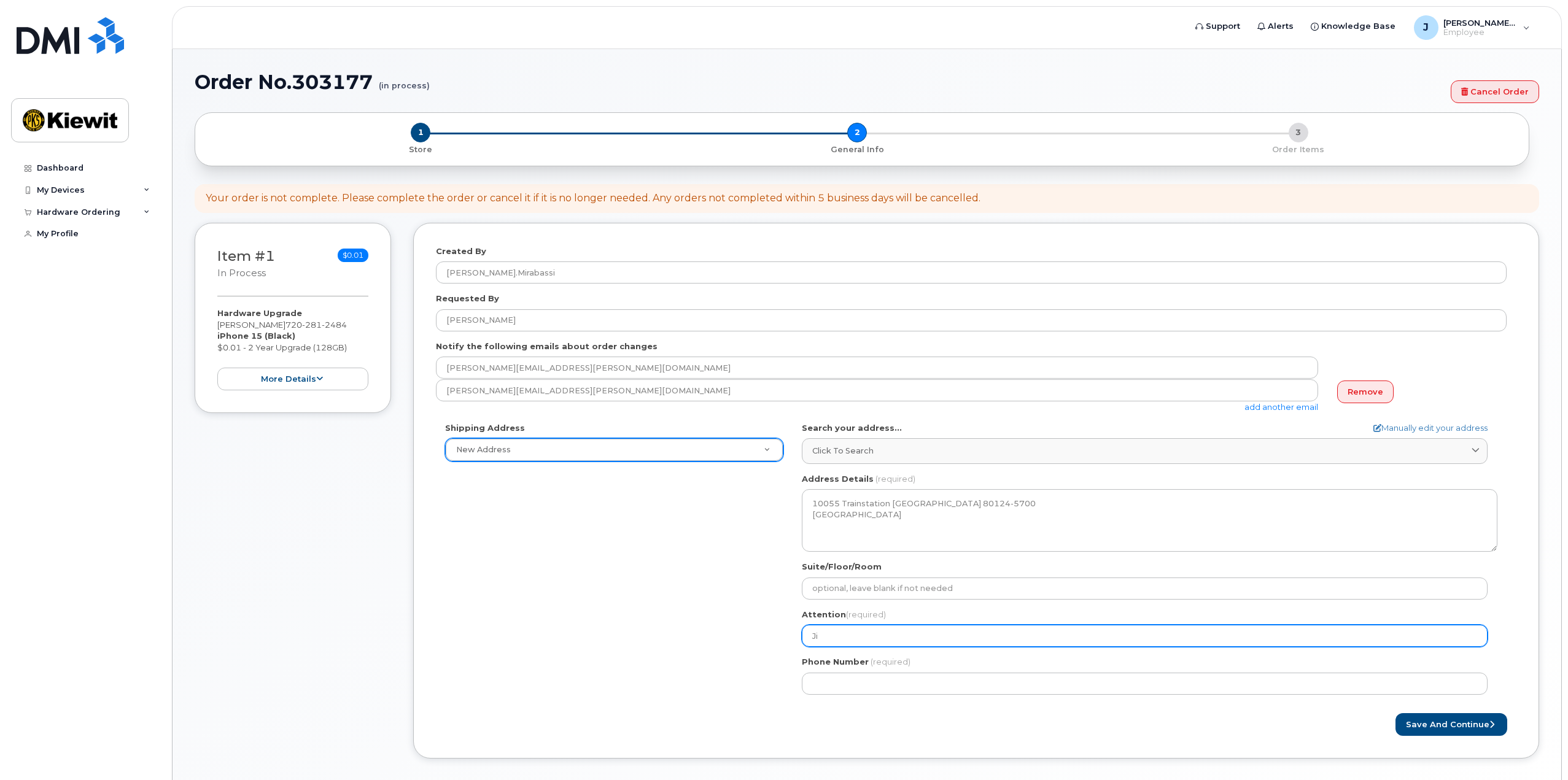
select select
type input "Jim"
select select
type input "Jim M"
select select
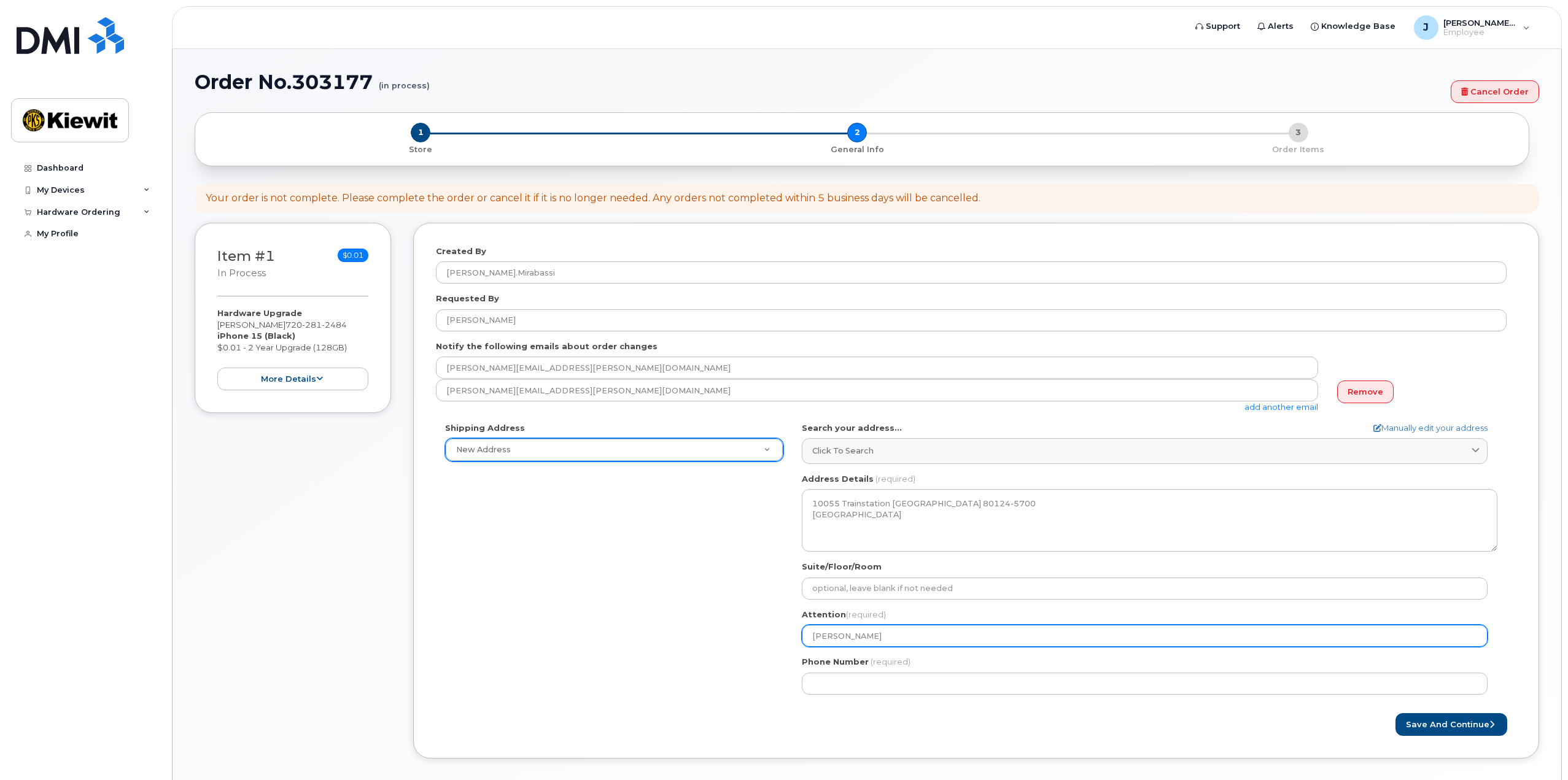
type input "Jim Mi"
select select
type input "Jim Mir"
select select
type input "Jim Mira"
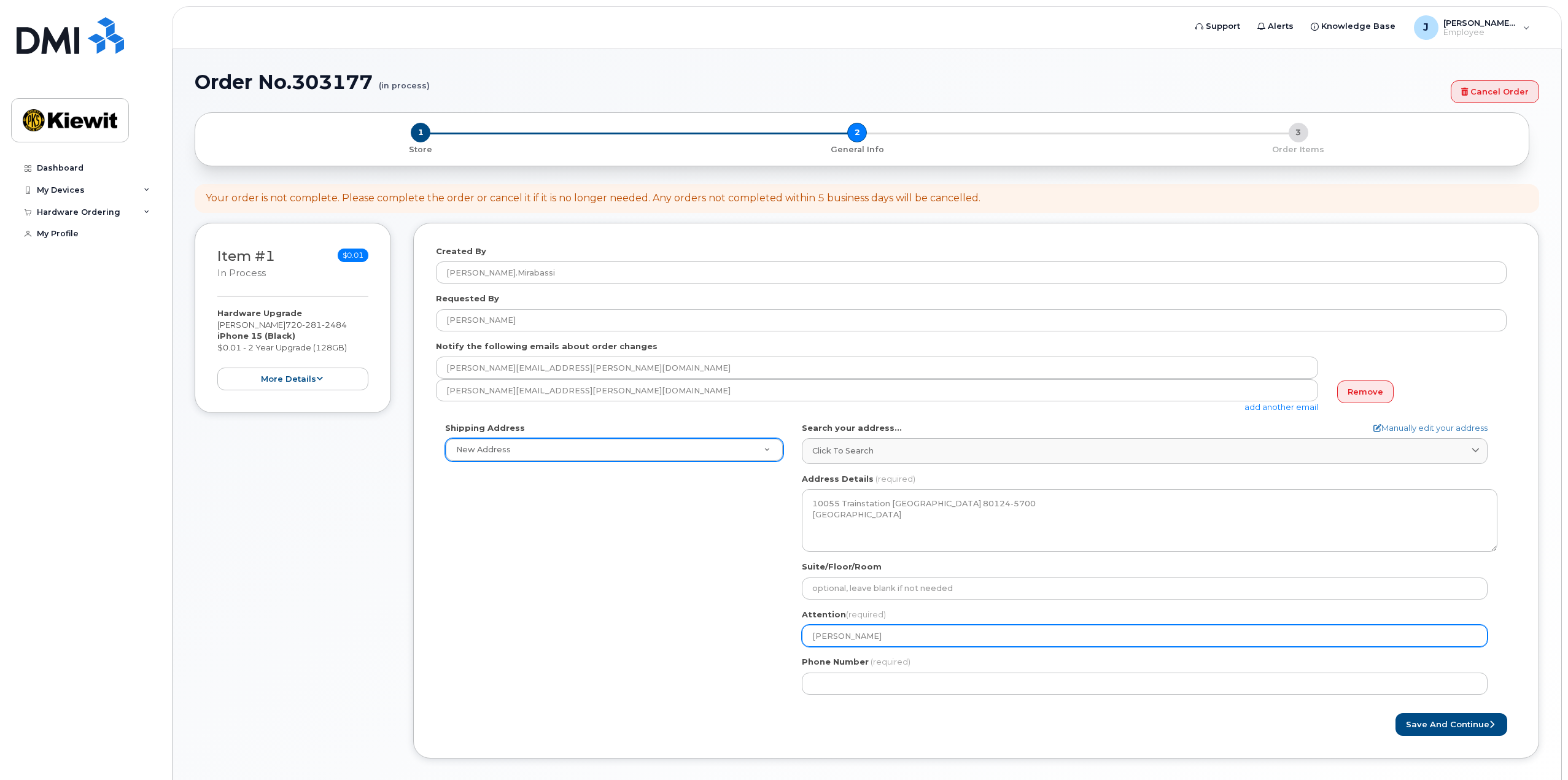
select select
type input "Jim Miraa"
select select
type input "Jim Mira"
select select
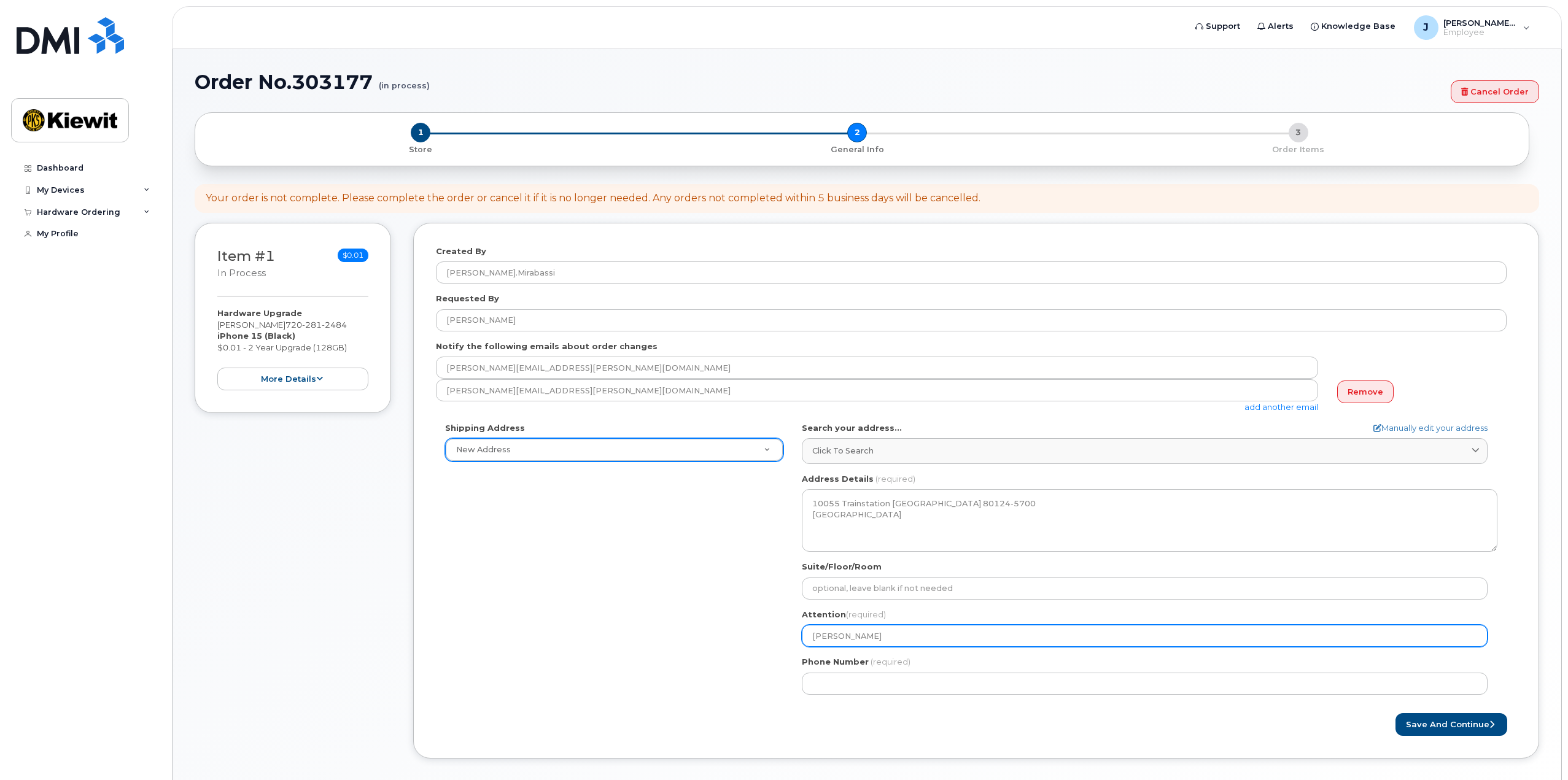
type input "Jim Mirab"
select select
type input "Jim Miraba"
select select
type input "Jim Mirabas"
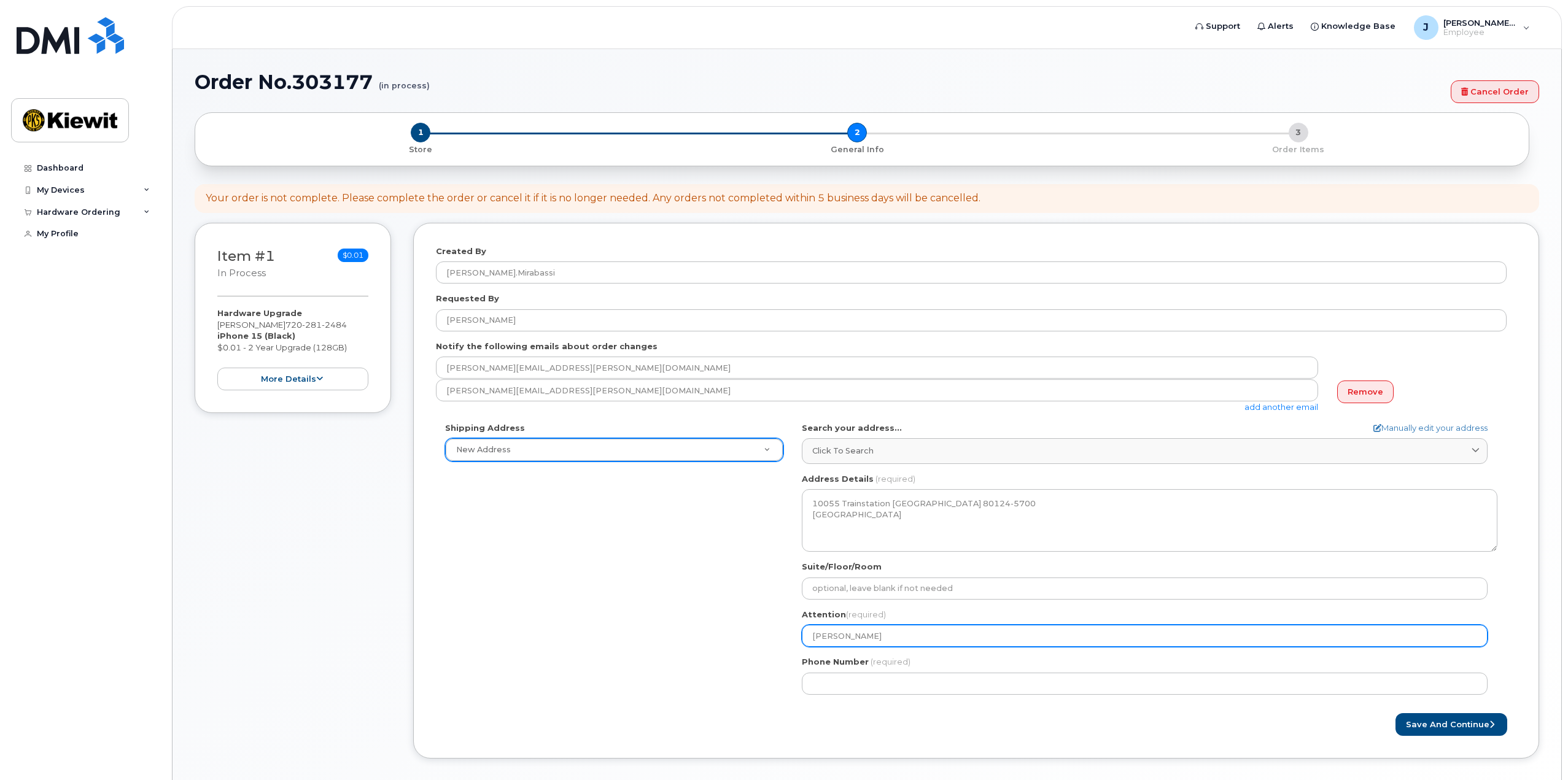
select select
type input "Jim Mirabass"
select select
type input "[PERSON_NAME]"
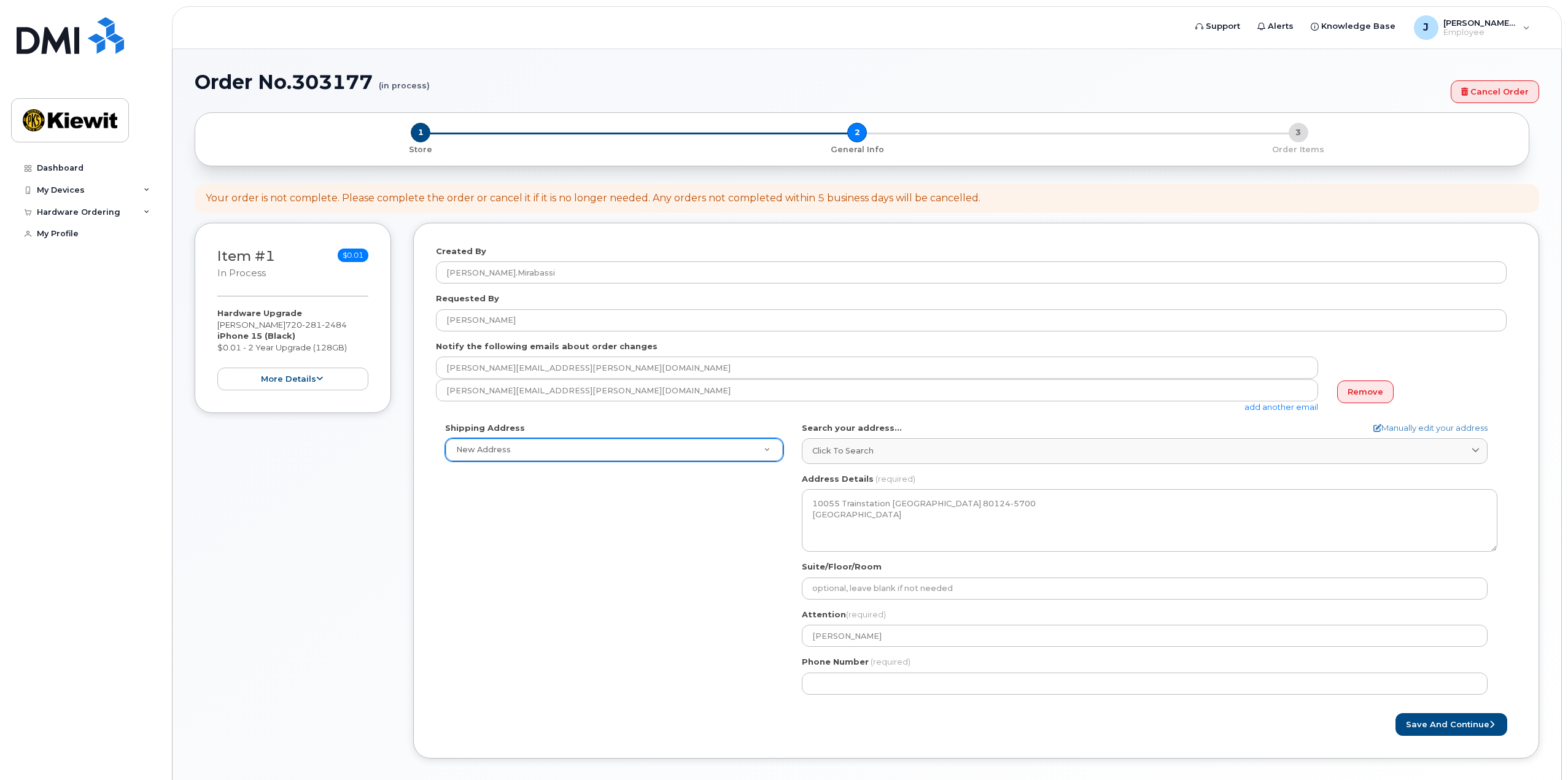
click at [662, 625] on div "Shipping Address New Address New Address CO Lone Tree Search your address... Ma…" at bounding box center [971, 563] width 1071 height 282
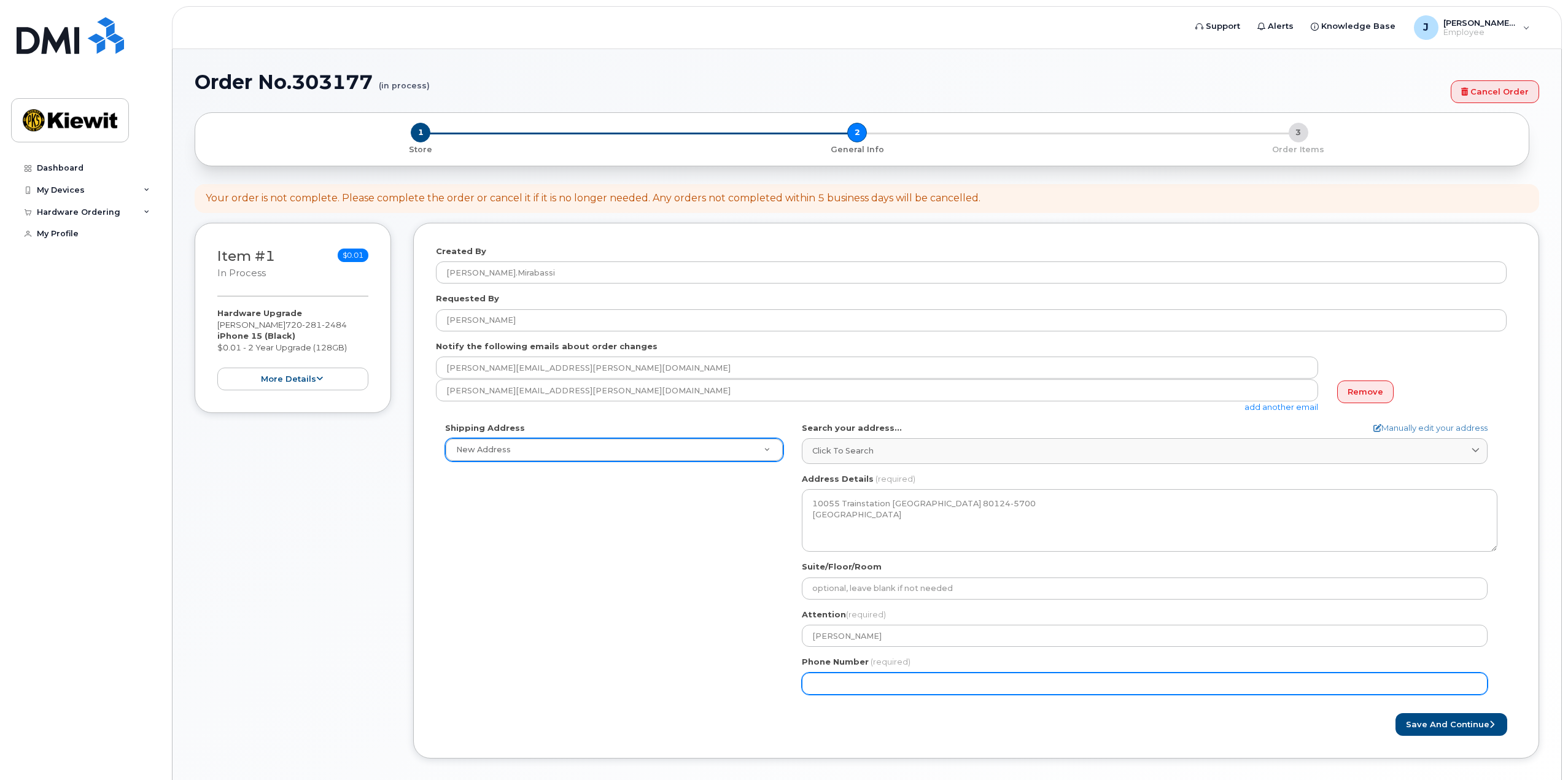
click at [822, 684] on input "Phone Number" at bounding box center [1145, 684] width 686 height 22
type input "7"
type input "303829839"
select select
type input "3038298393"
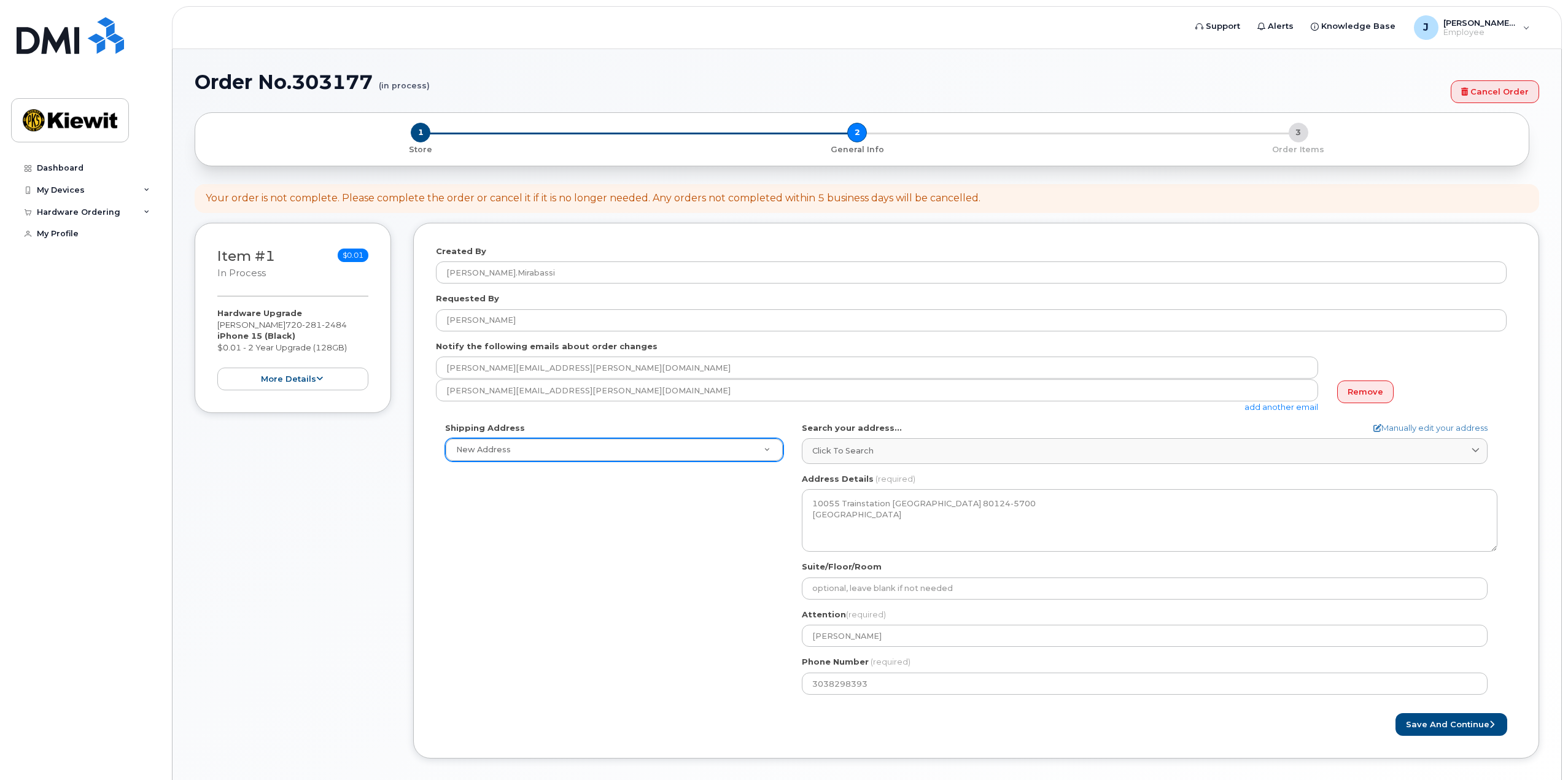
click at [739, 619] on div "Shipping Address New Address New Address CO Lone Tree Search your address... Ma…" at bounding box center [971, 563] width 1071 height 282
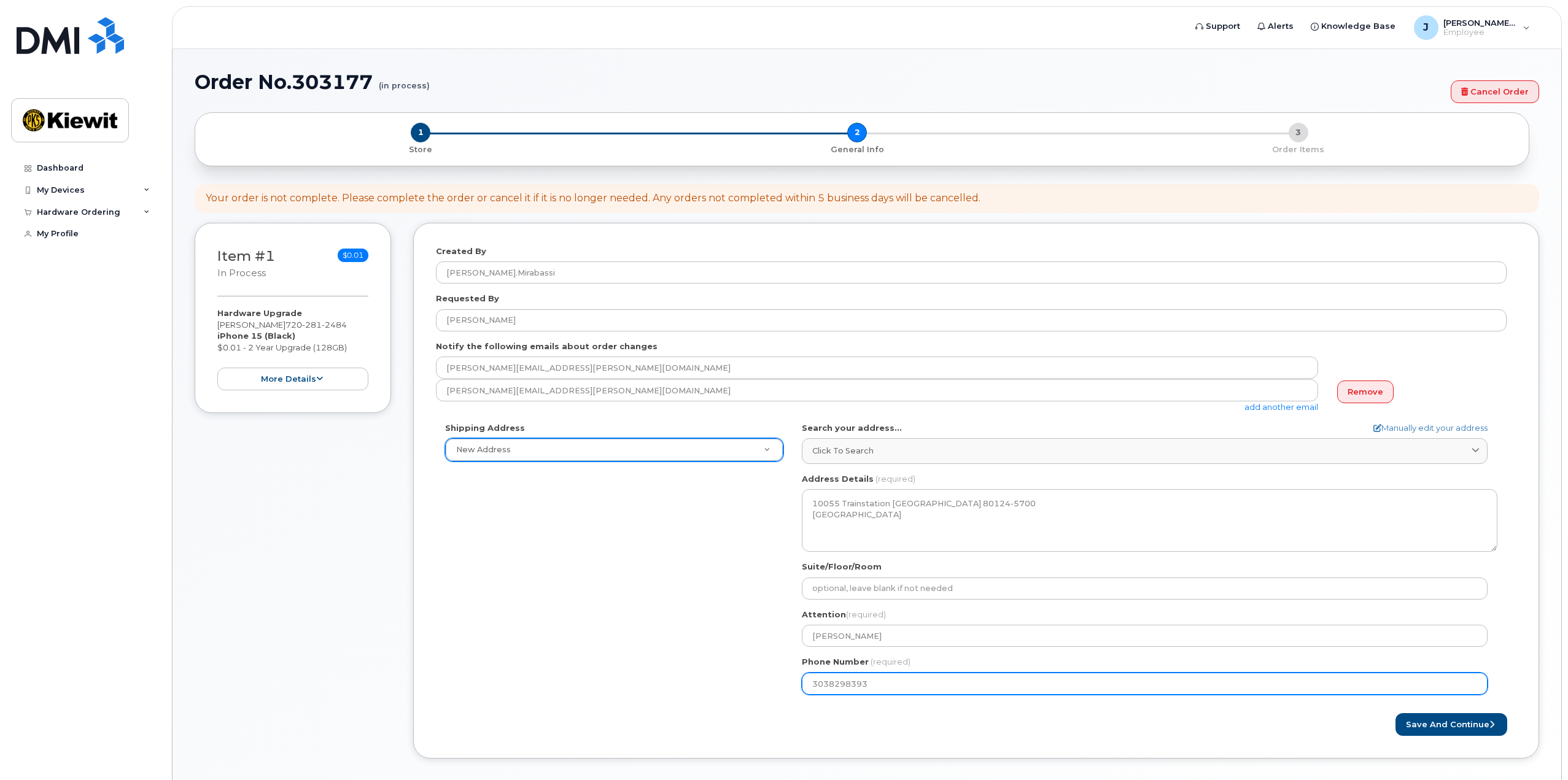
click at [895, 682] on input "3038298393" at bounding box center [1145, 684] width 686 height 22
drag, startPoint x: 895, startPoint y: 682, endPoint x: 718, endPoint y: 674, distance: 177.2
click at [718, 674] on div "Shipping Address New Address New Address CO Lone Tree Search your address... Ma…" at bounding box center [971, 563] width 1071 height 282
select select
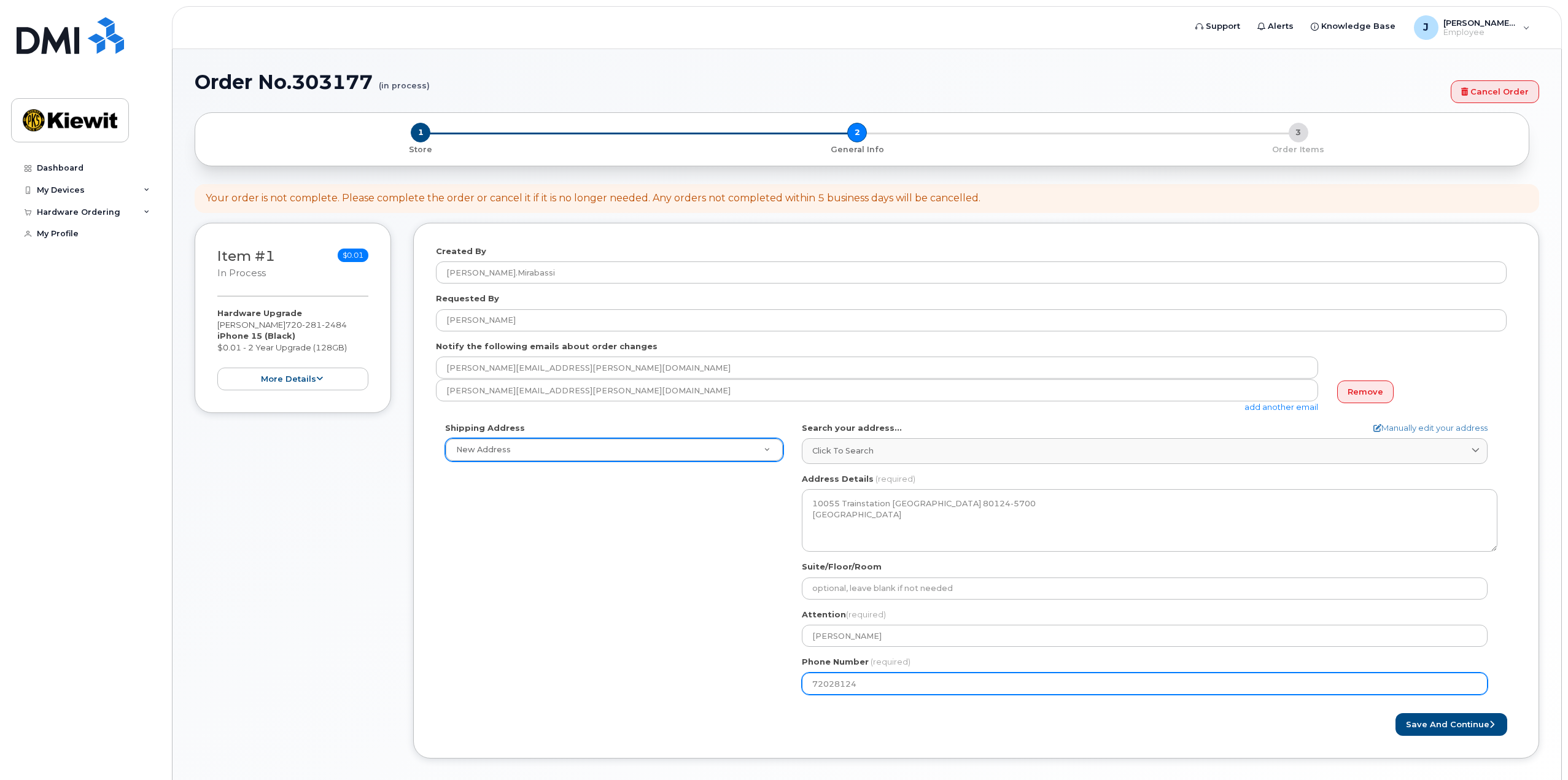
type input "720281248"
select select
type input "7202812484"
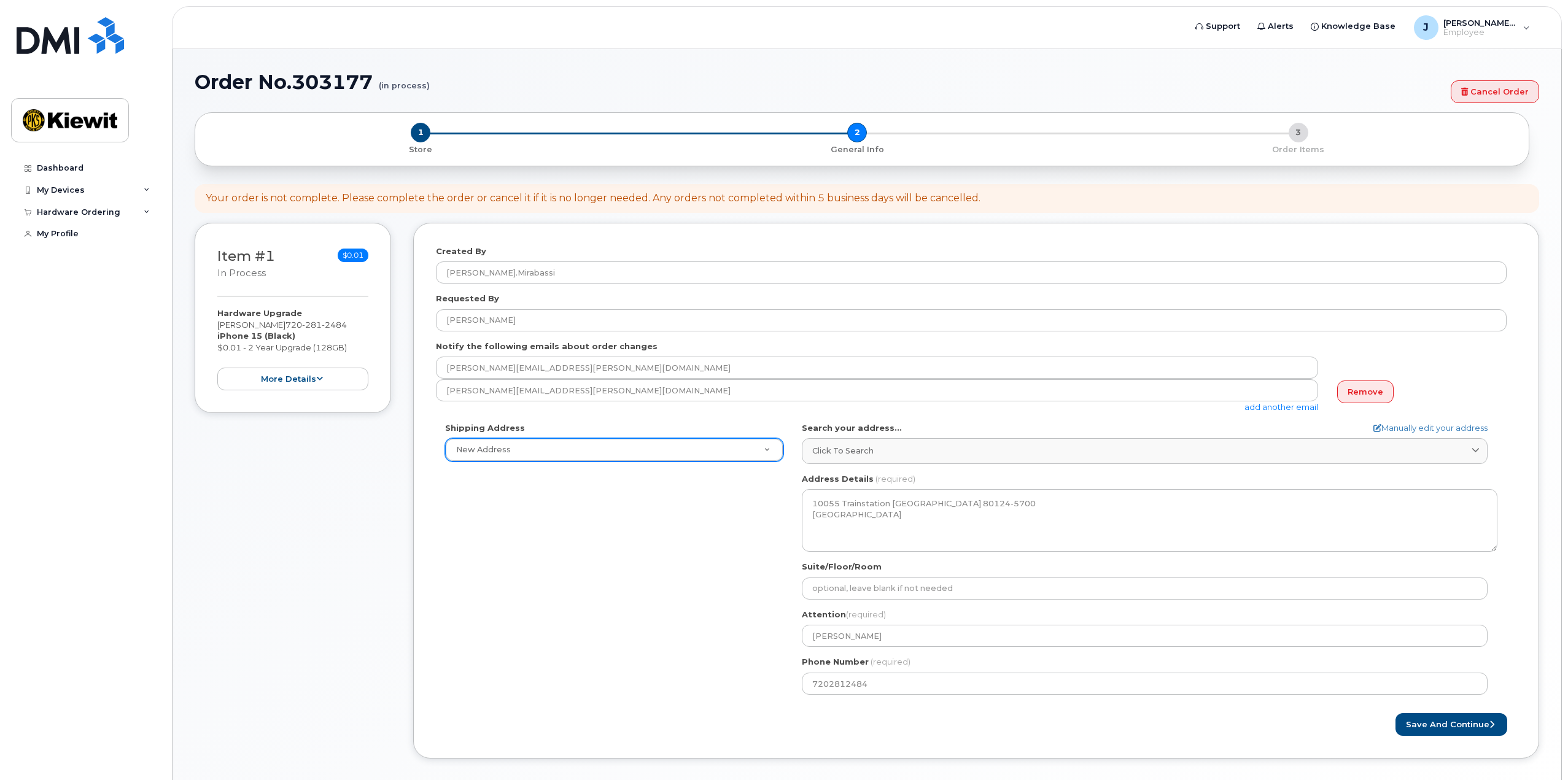
click at [672, 619] on div "Shipping Address New Address New Address CO Lone Tree Search your address... Ma…" at bounding box center [971, 563] width 1071 height 282
click at [682, 580] on div "Shipping Address New Address New Address CO Lone Tree Search your address... Ma…" at bounding box center [971, 563] width 1071 height 282
click at [1422, 728] on button "Save and Continue" at bounding box center [1451, 724] width 111 height 23
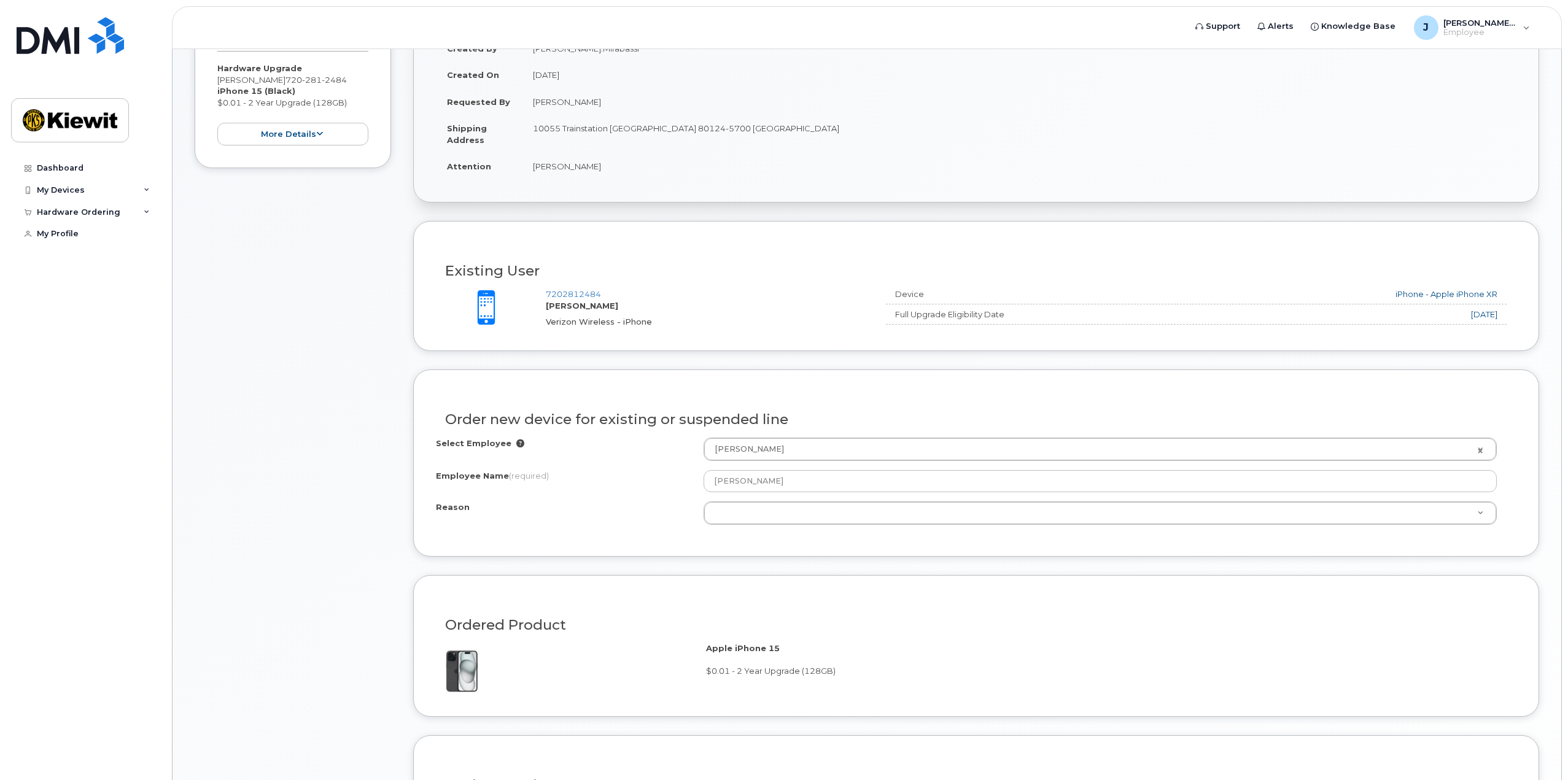
scroll to position [246, 0]
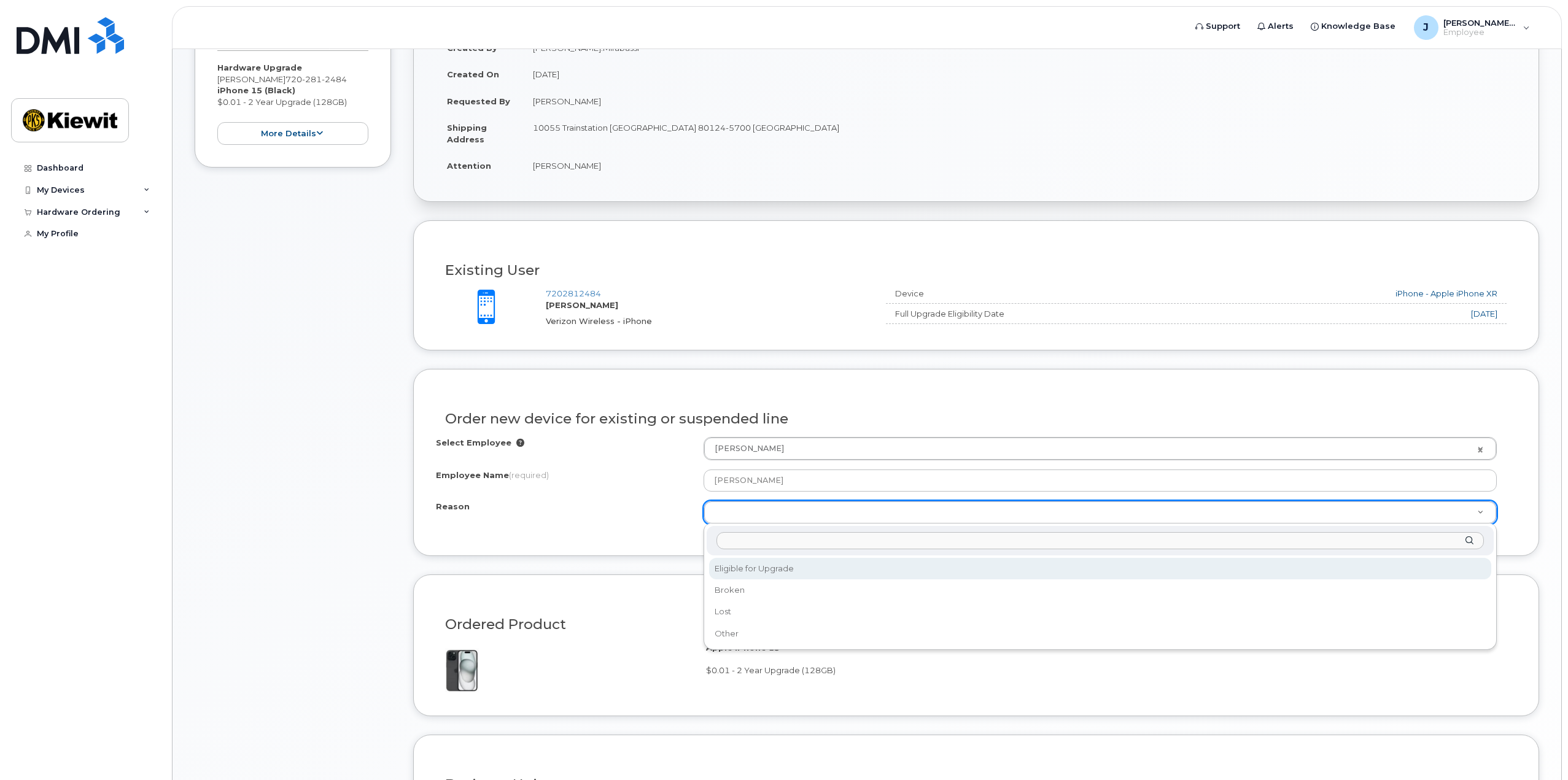
select select "eligible_for_upgrade"
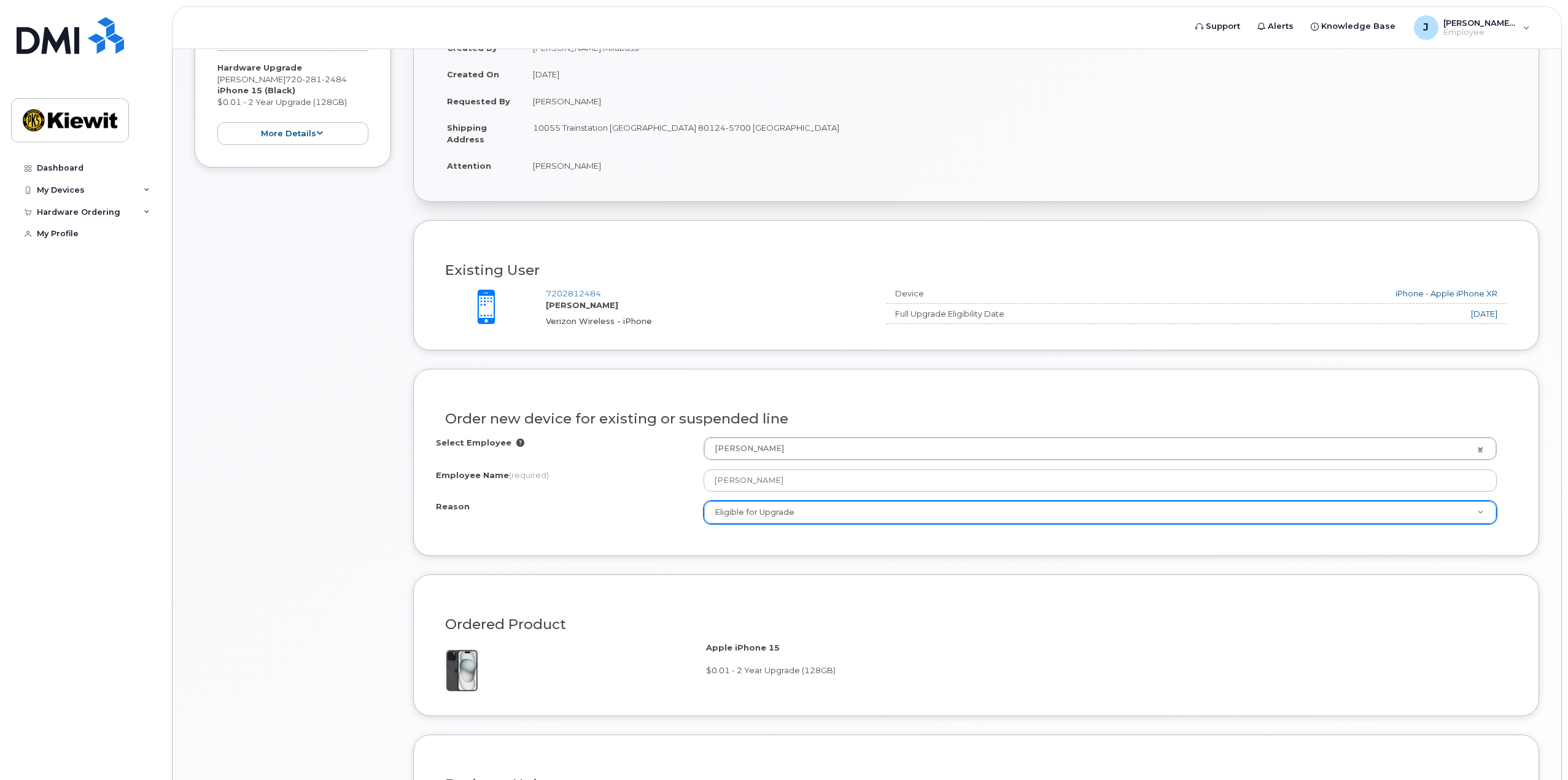
click at [351, 474] on div "Item #1 in process $0.01 Hardware Upgrade James Mirabassi 720 281 2484 iPhone 1…" at bounding box center [292, 529] width 196 height 1105
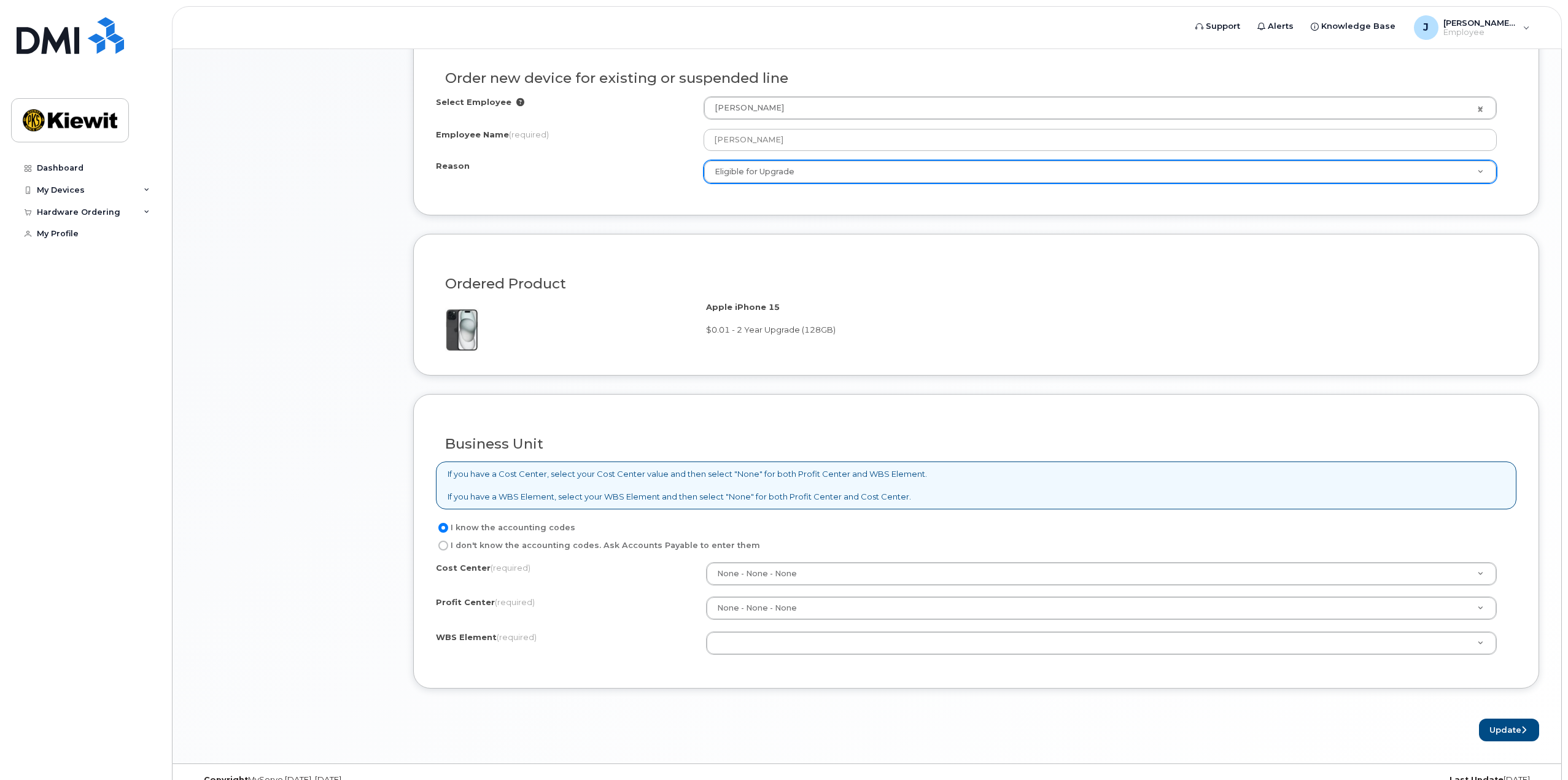
scroll to position [609, 0]
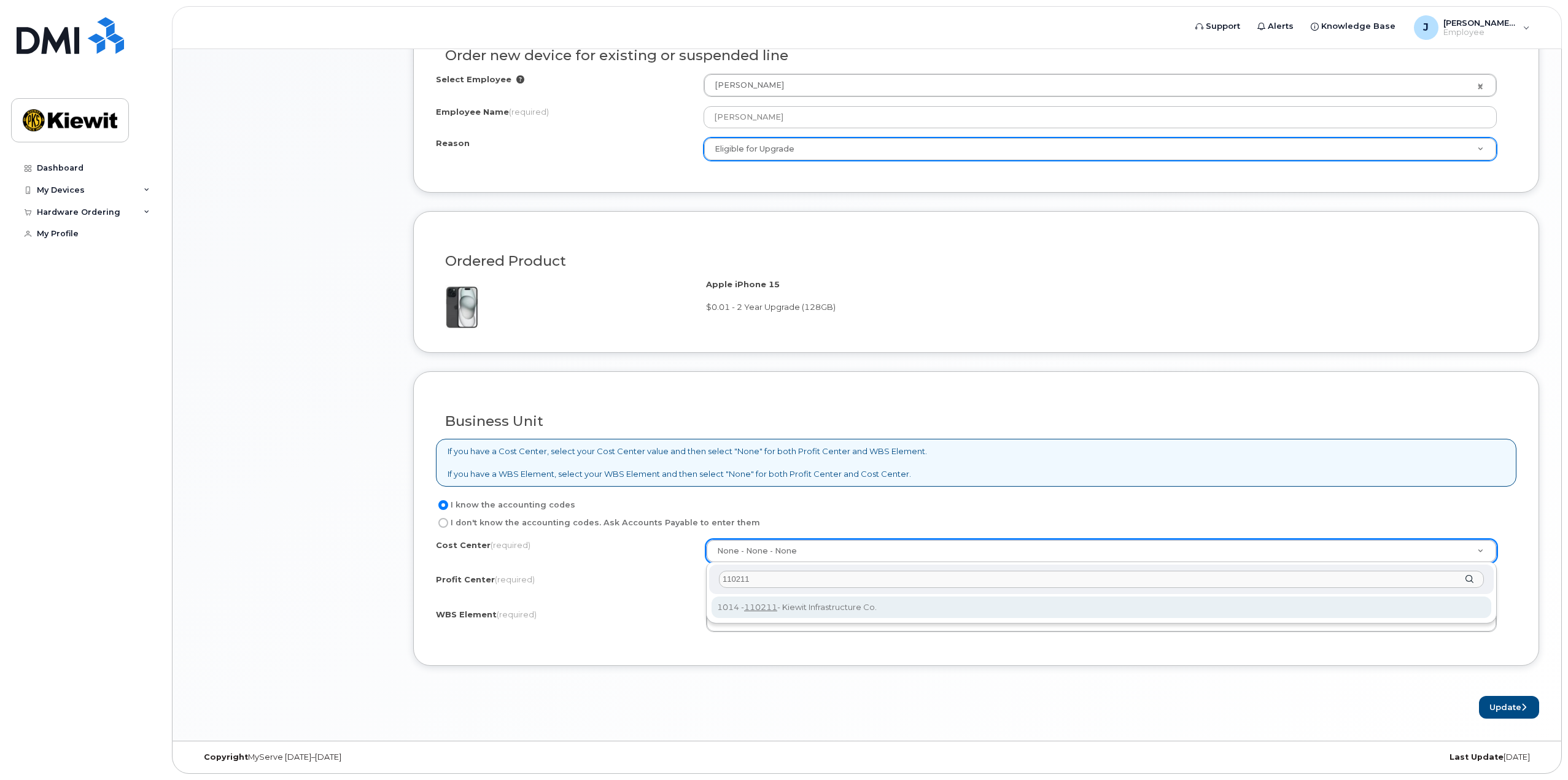
type input "110211"
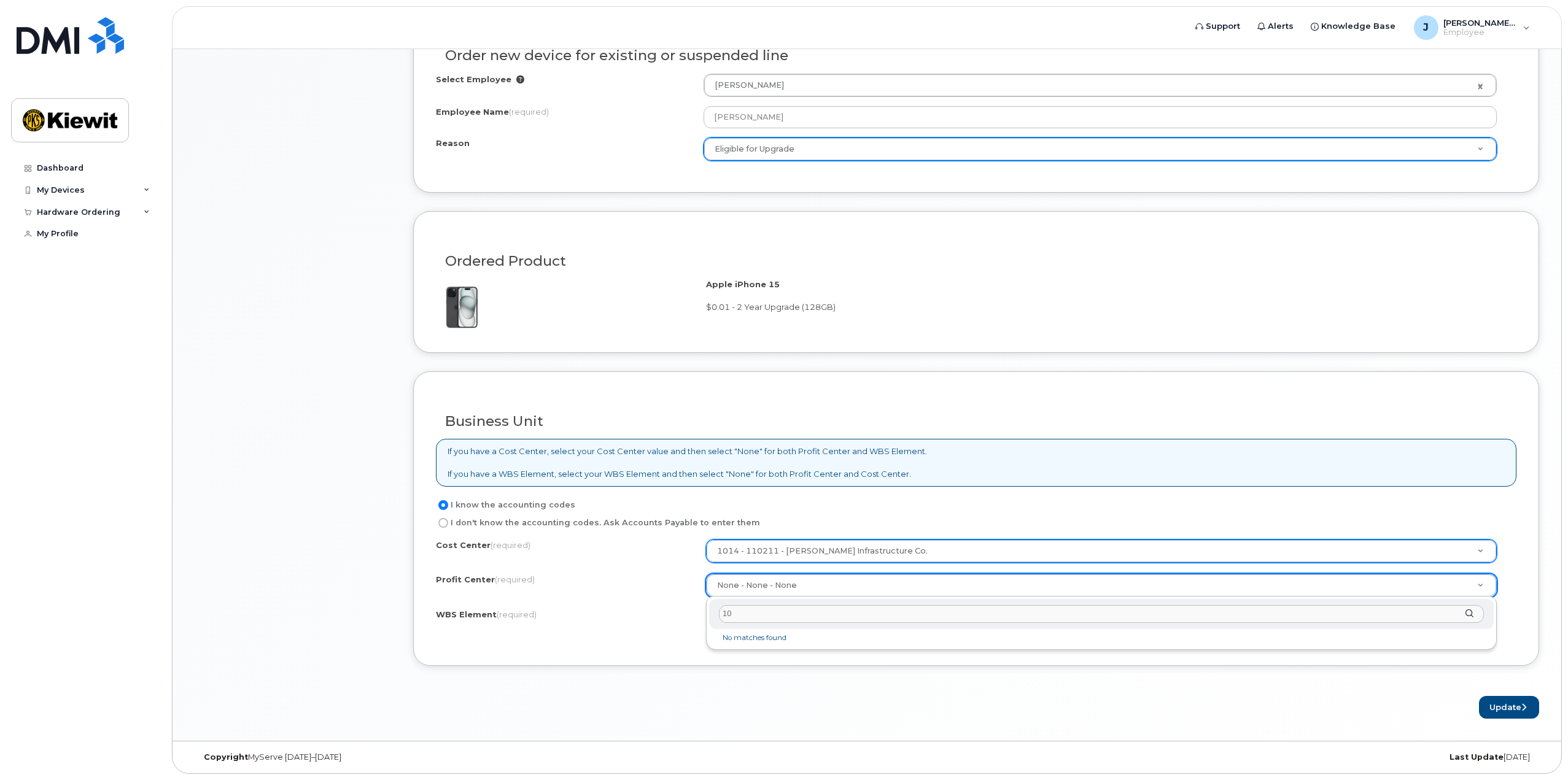
type input "1"
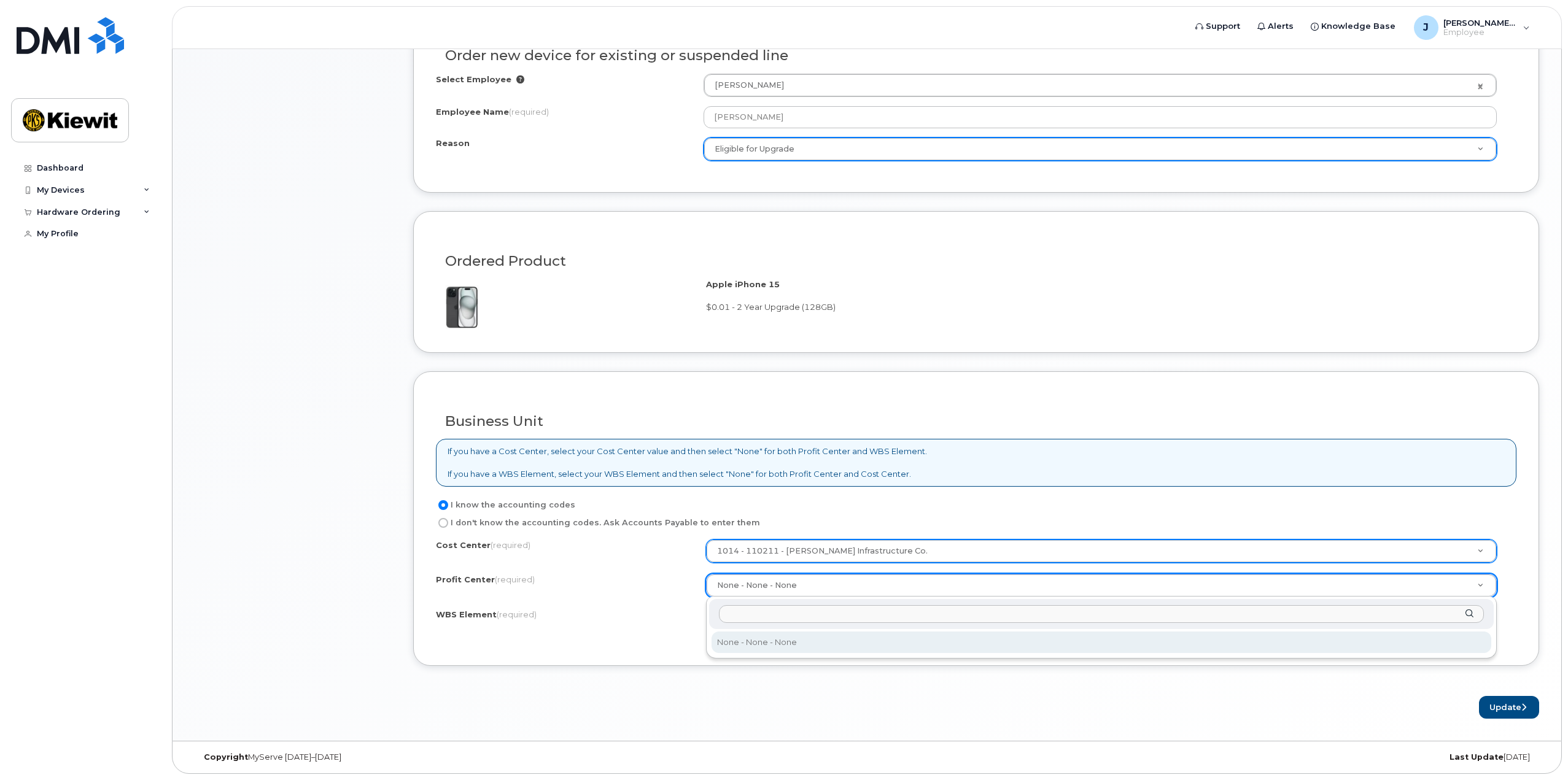
type input "i"
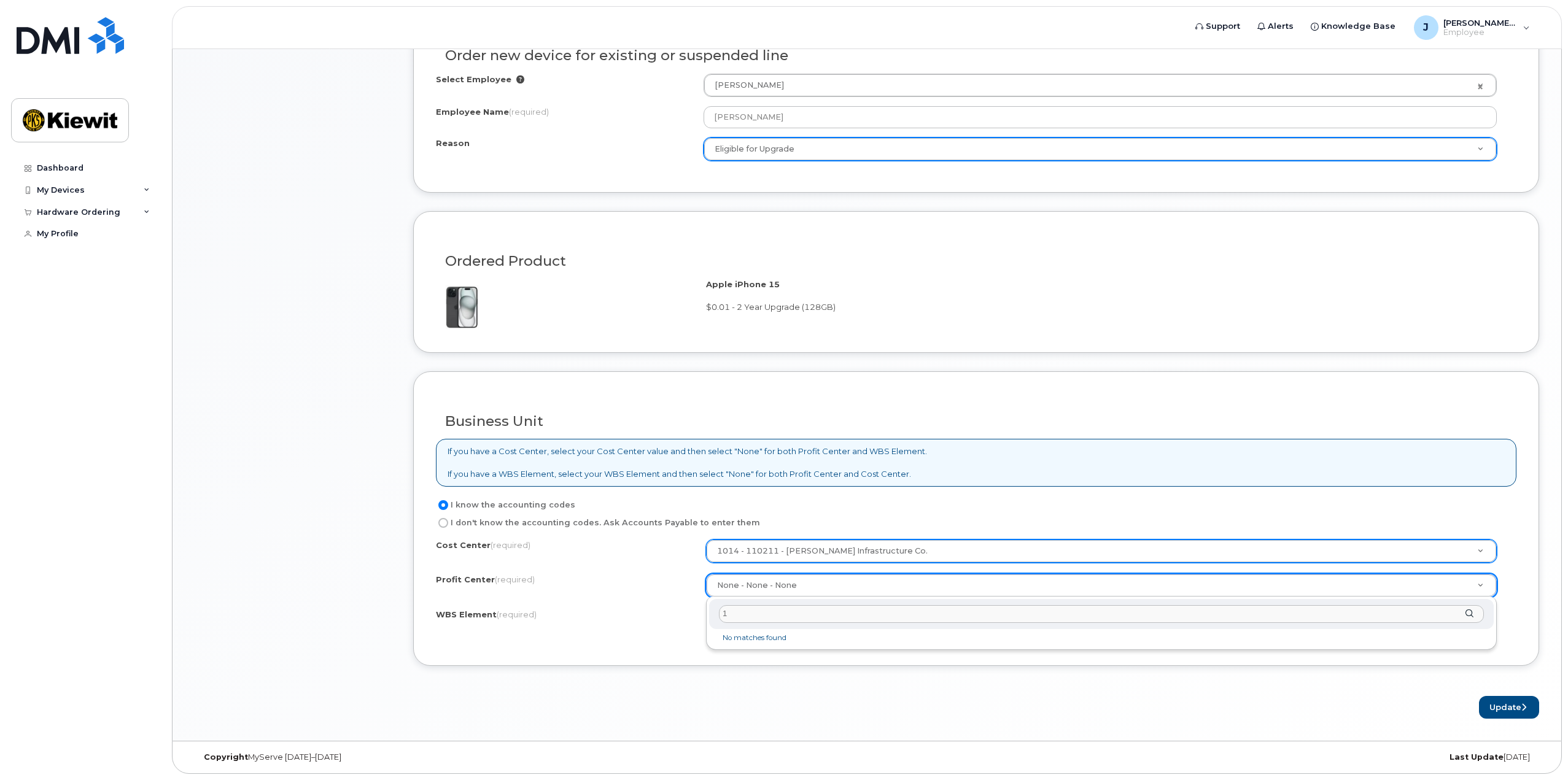
type input "1"
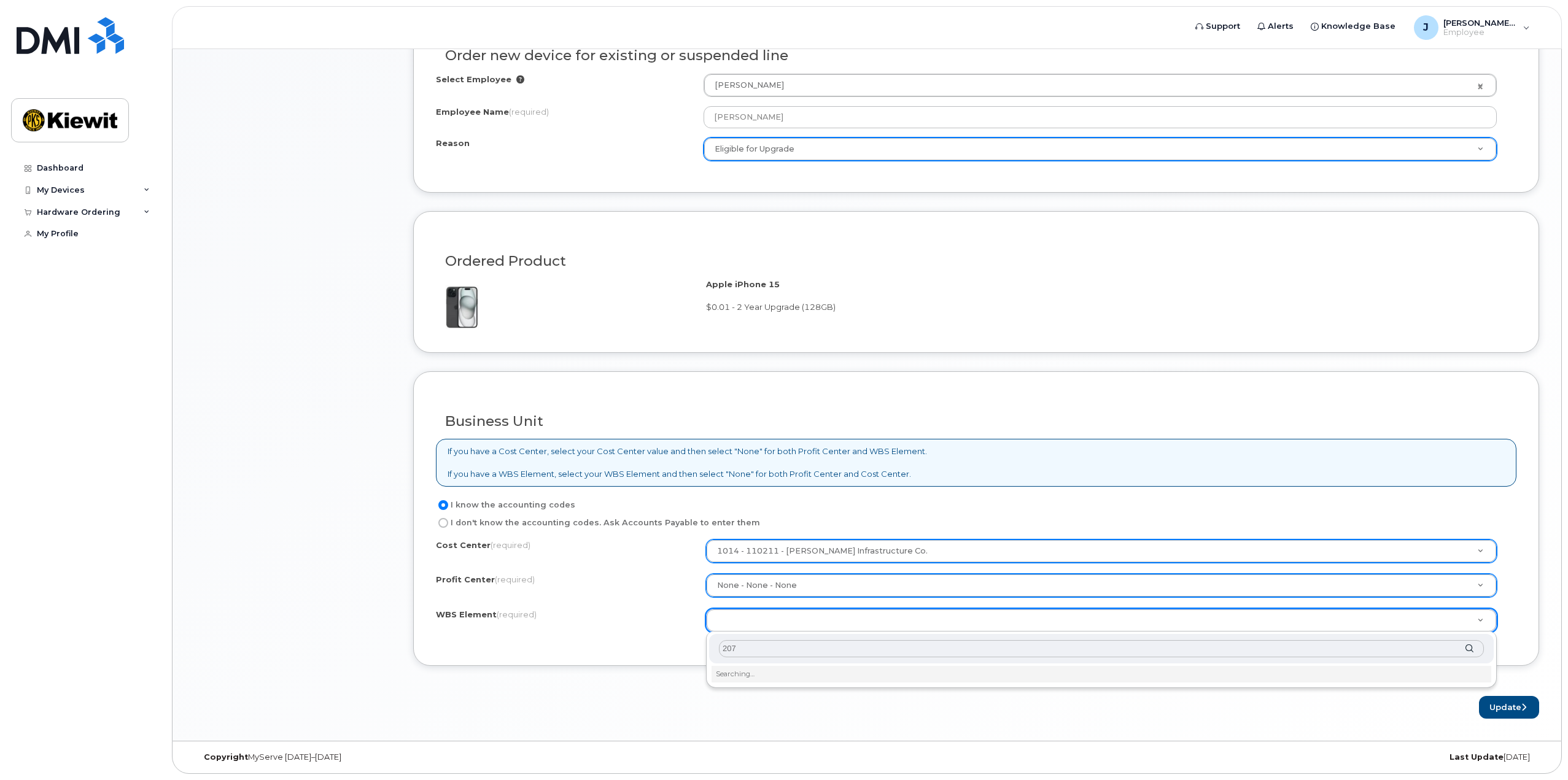
type input "2077"
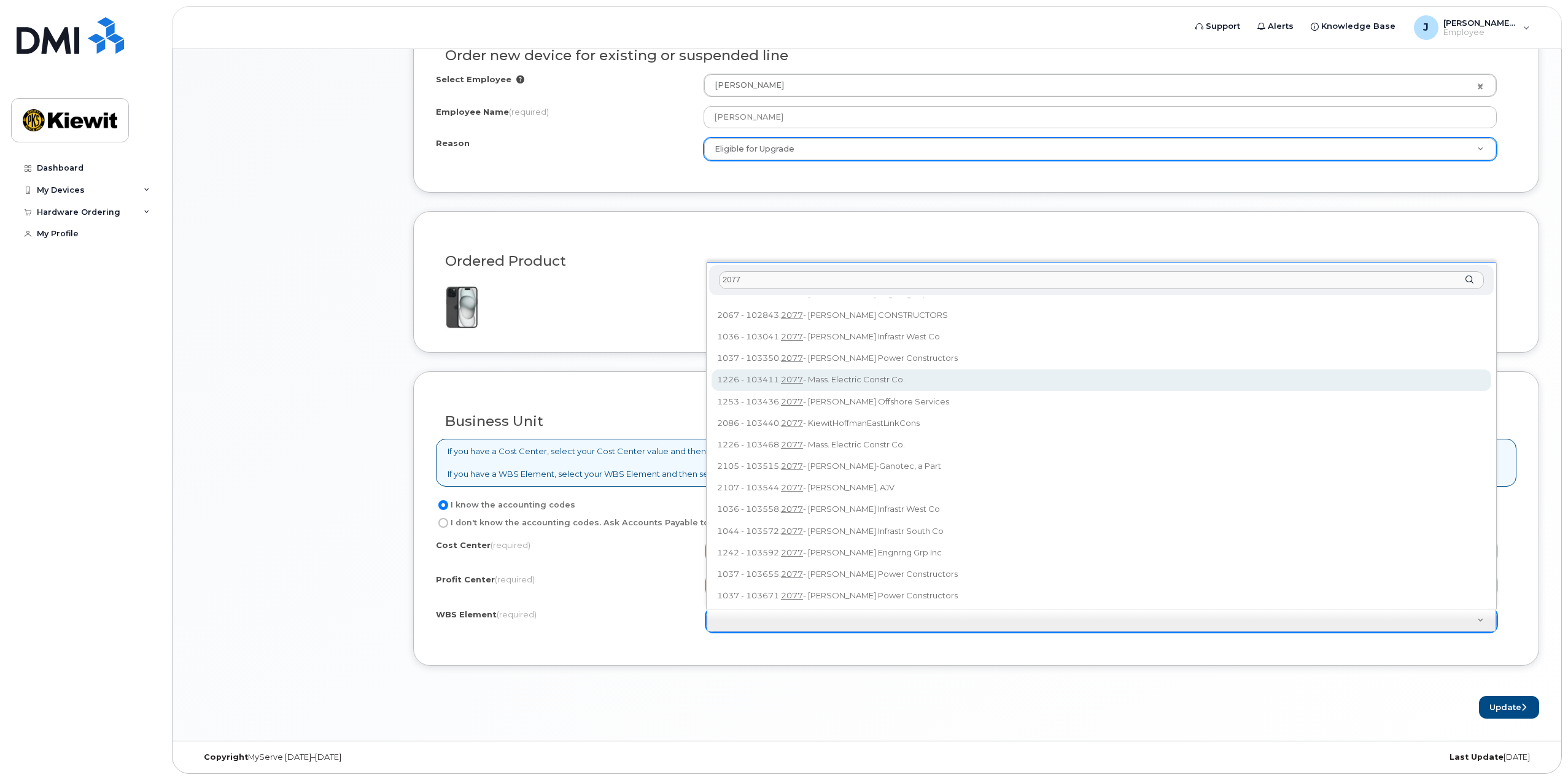
scroll to position [125, 0]
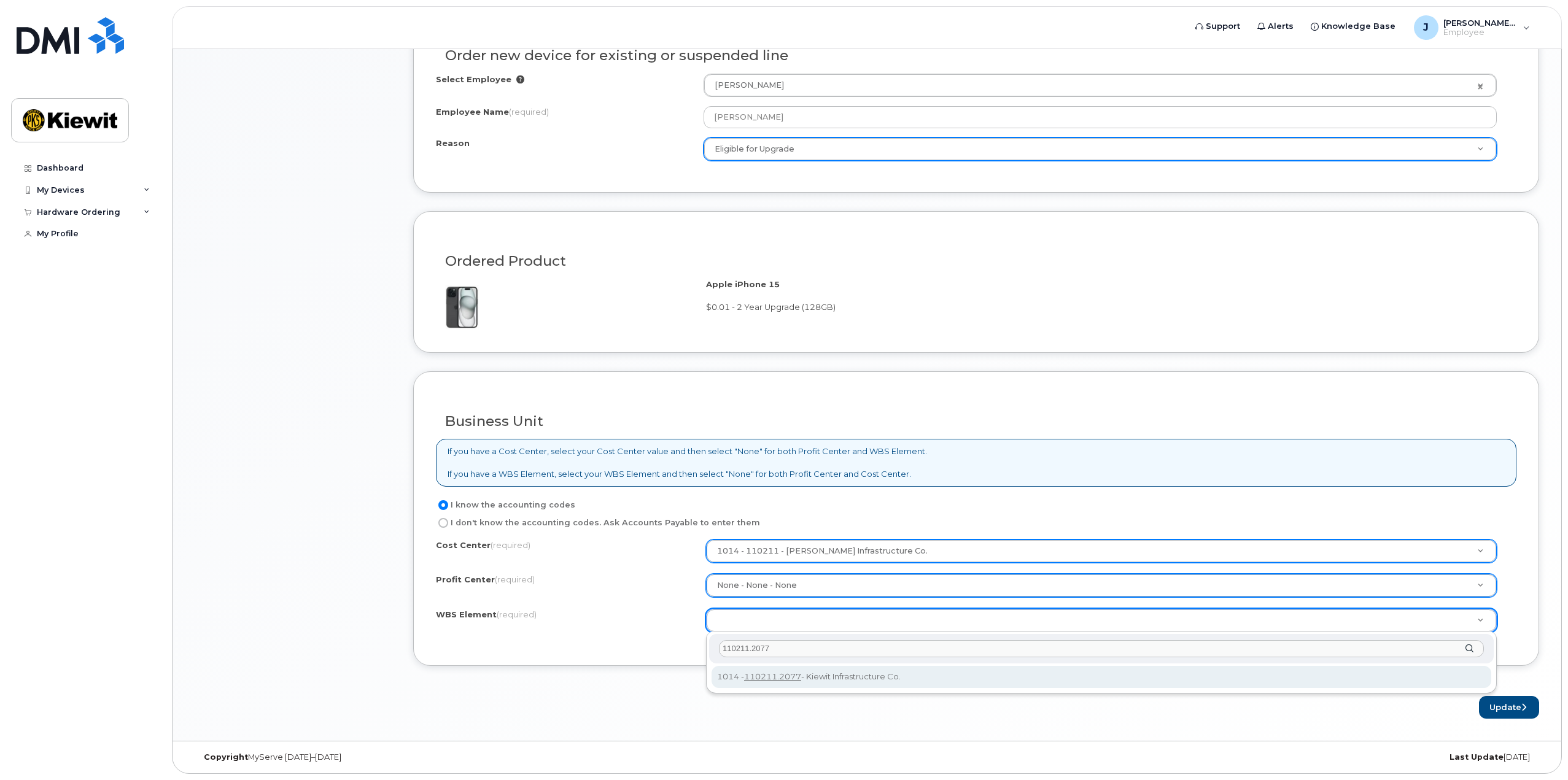
type input "110211.2077"
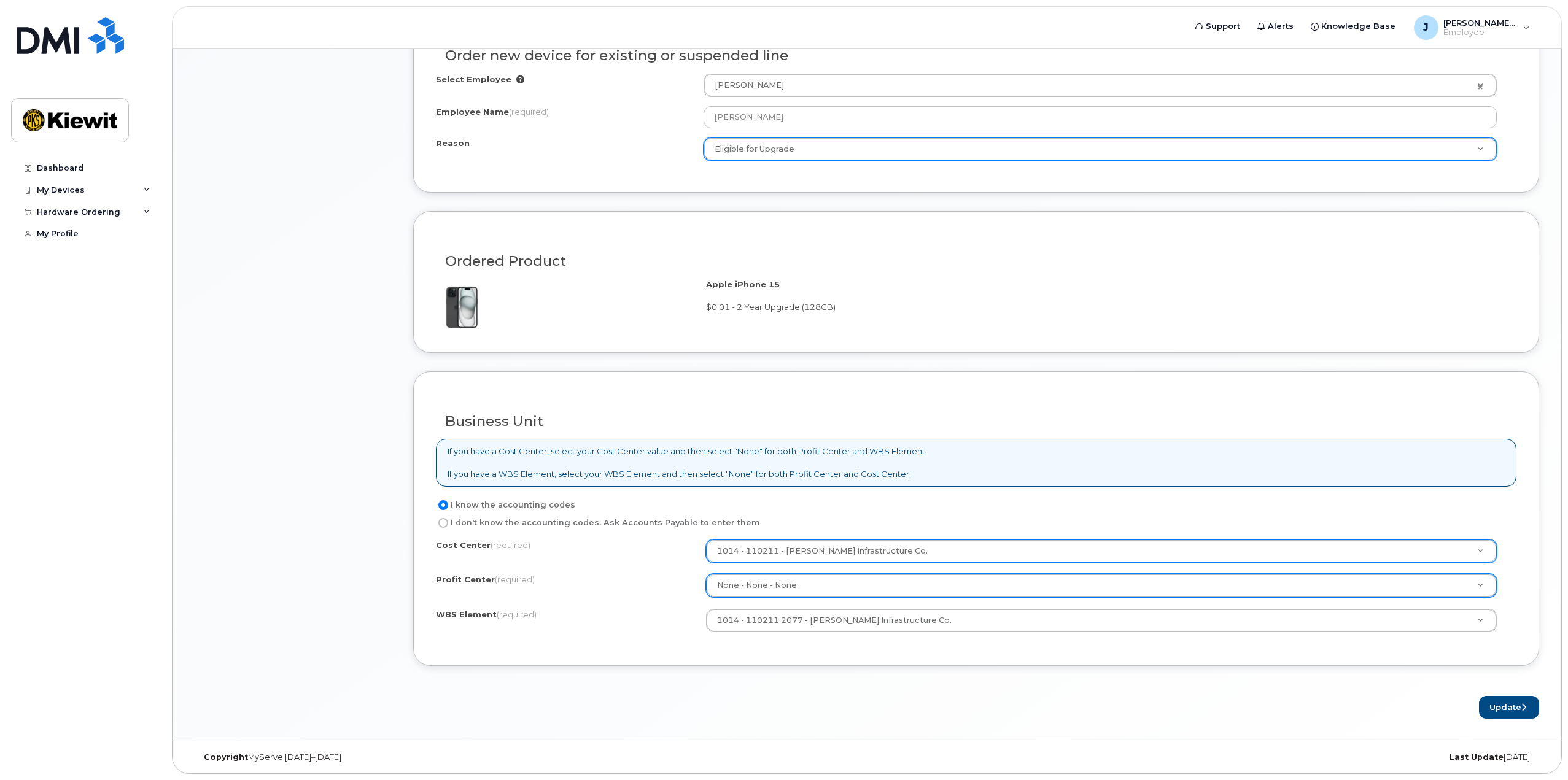
click at [625, 598] on div "Cost Center (required) 1014 - 110211 - Kiewit Infrastructure Co. 110211 Profit …" at bounding box center [976, 591] width 1080 height 105
type input "1"
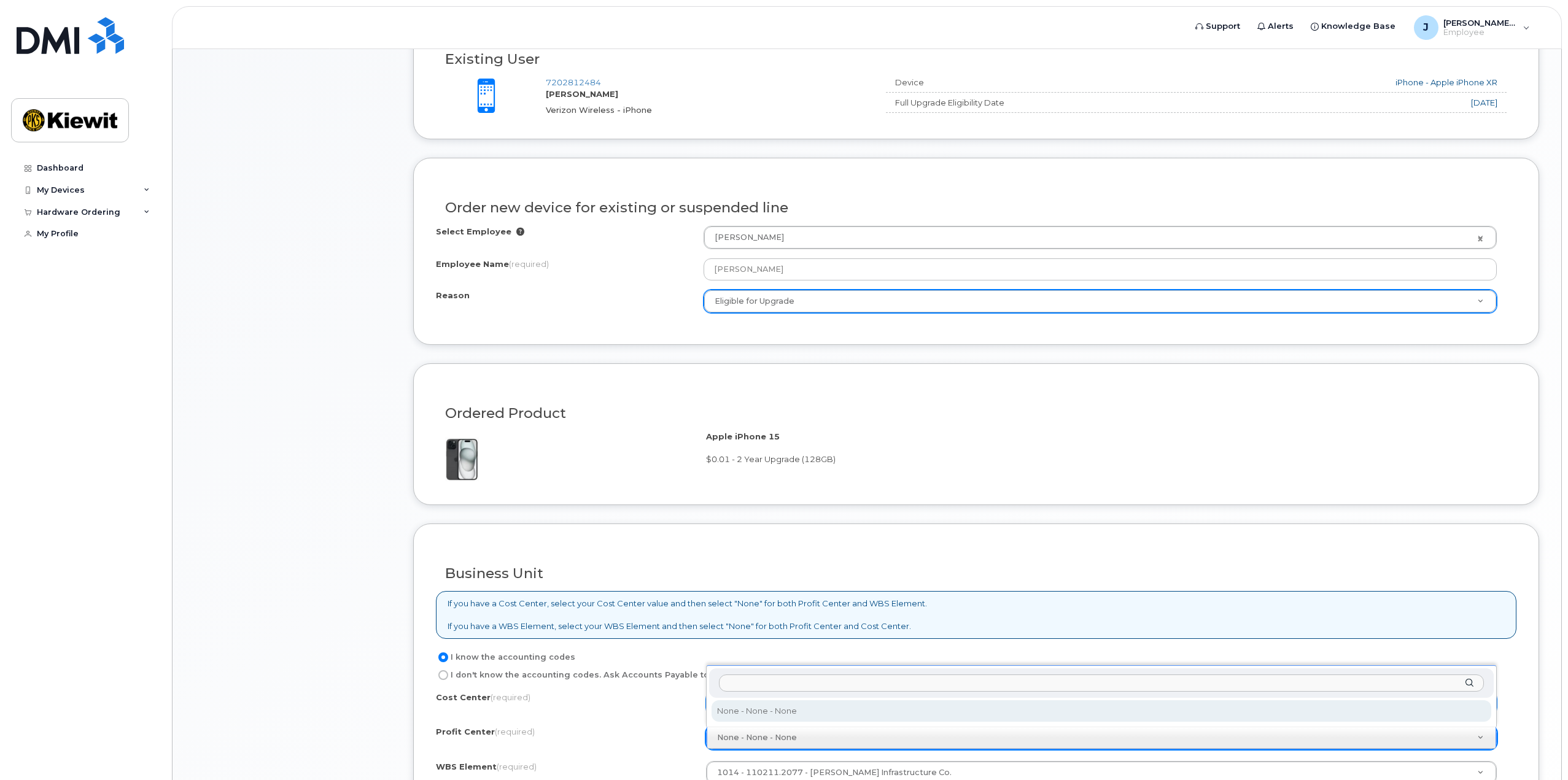
scroll to position [609, 0]
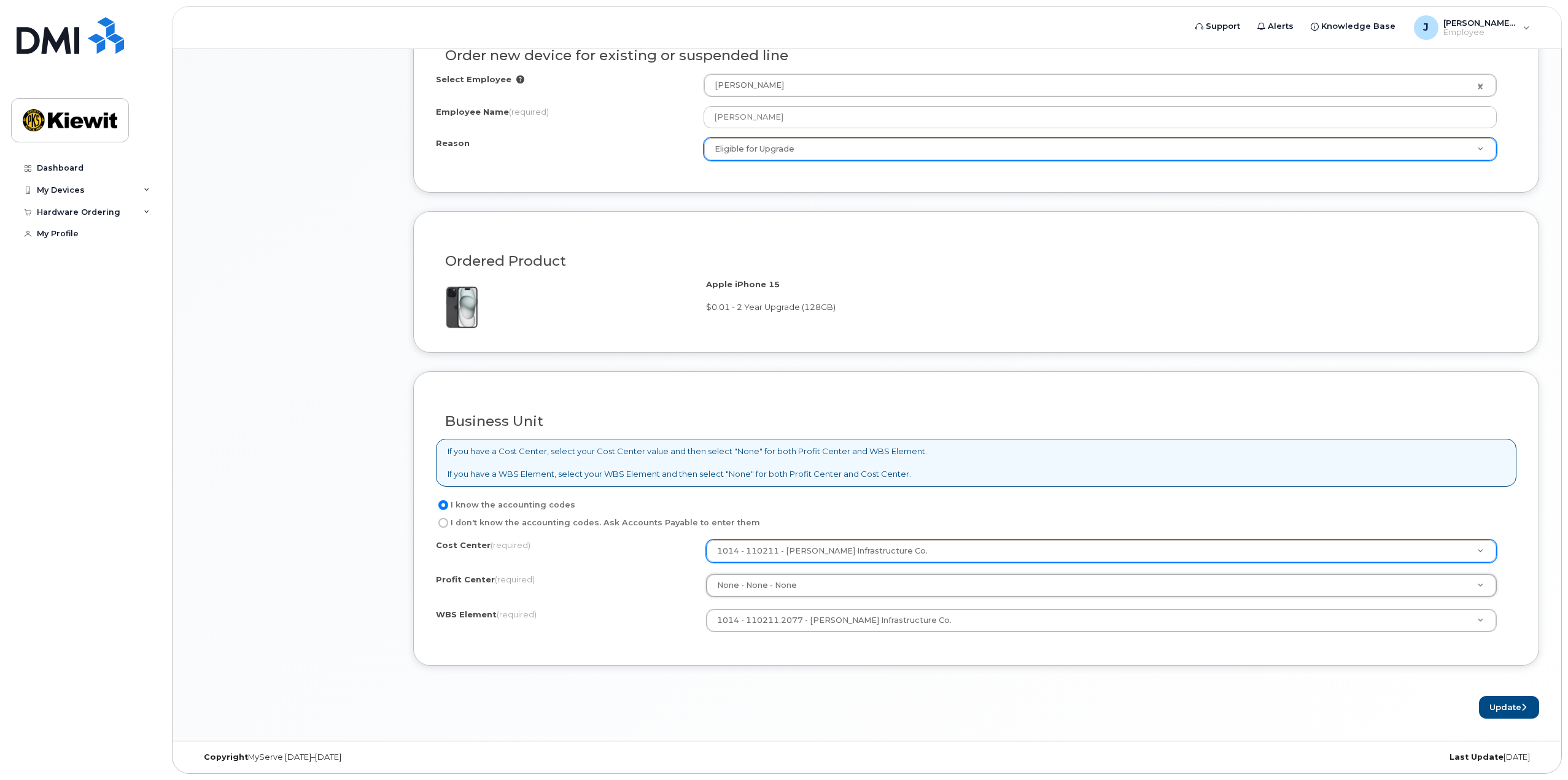
click at [485, 524] on label "I don't know the accounting codes. Ask Accounts Payable to enter them" at bounding box center [597, 523] width 324 height 14
click at [448, 524] on input "I don't know the accounting codes. Ask Accounts Payable to enter them" at bounding box center [444, 523] width 10 height 10
radio input "true"
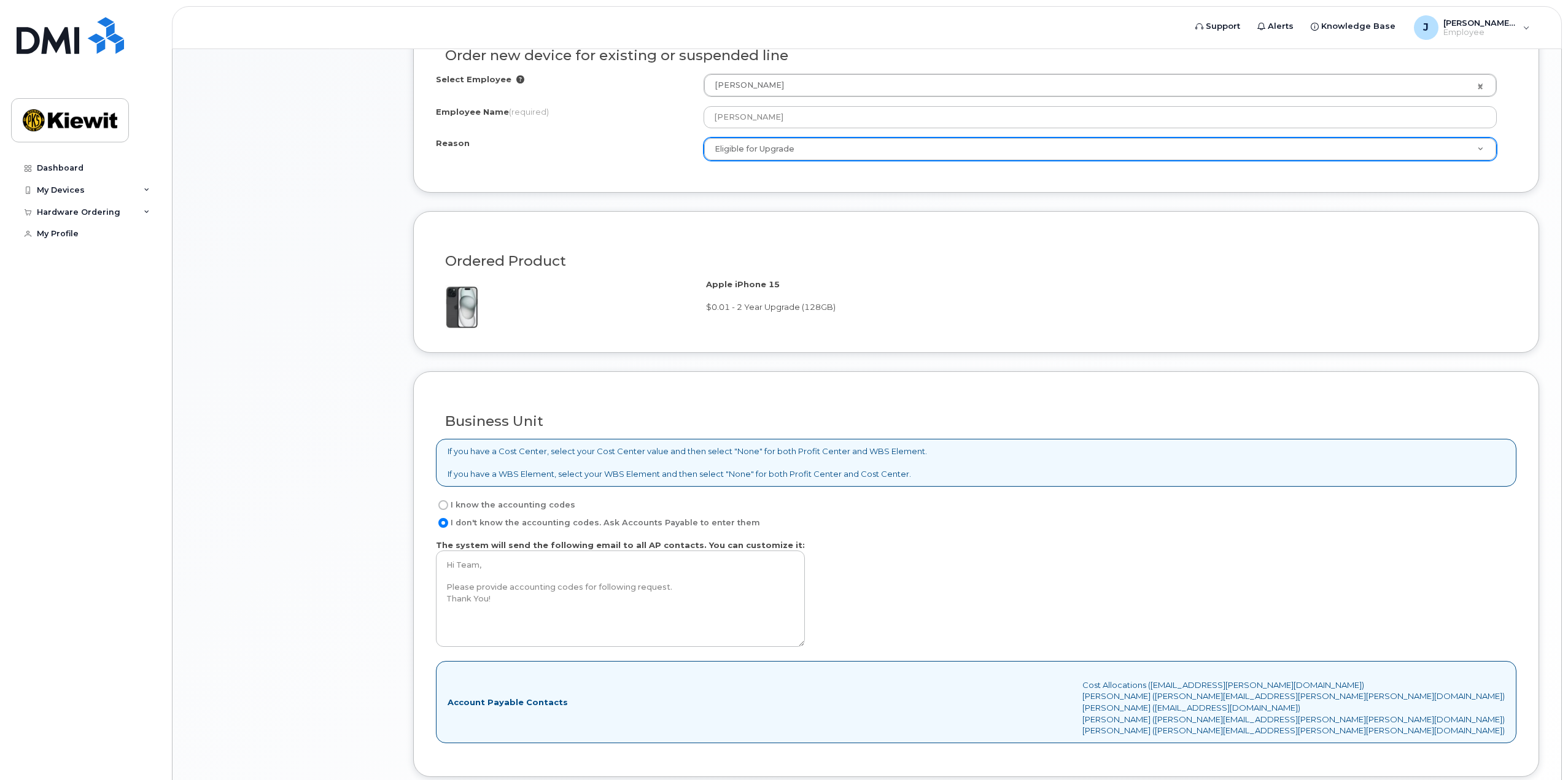
click at [447, 506] on input "I know the accounting codes" at bounding box center [444, 506] width 10 height 10
radio input "true"
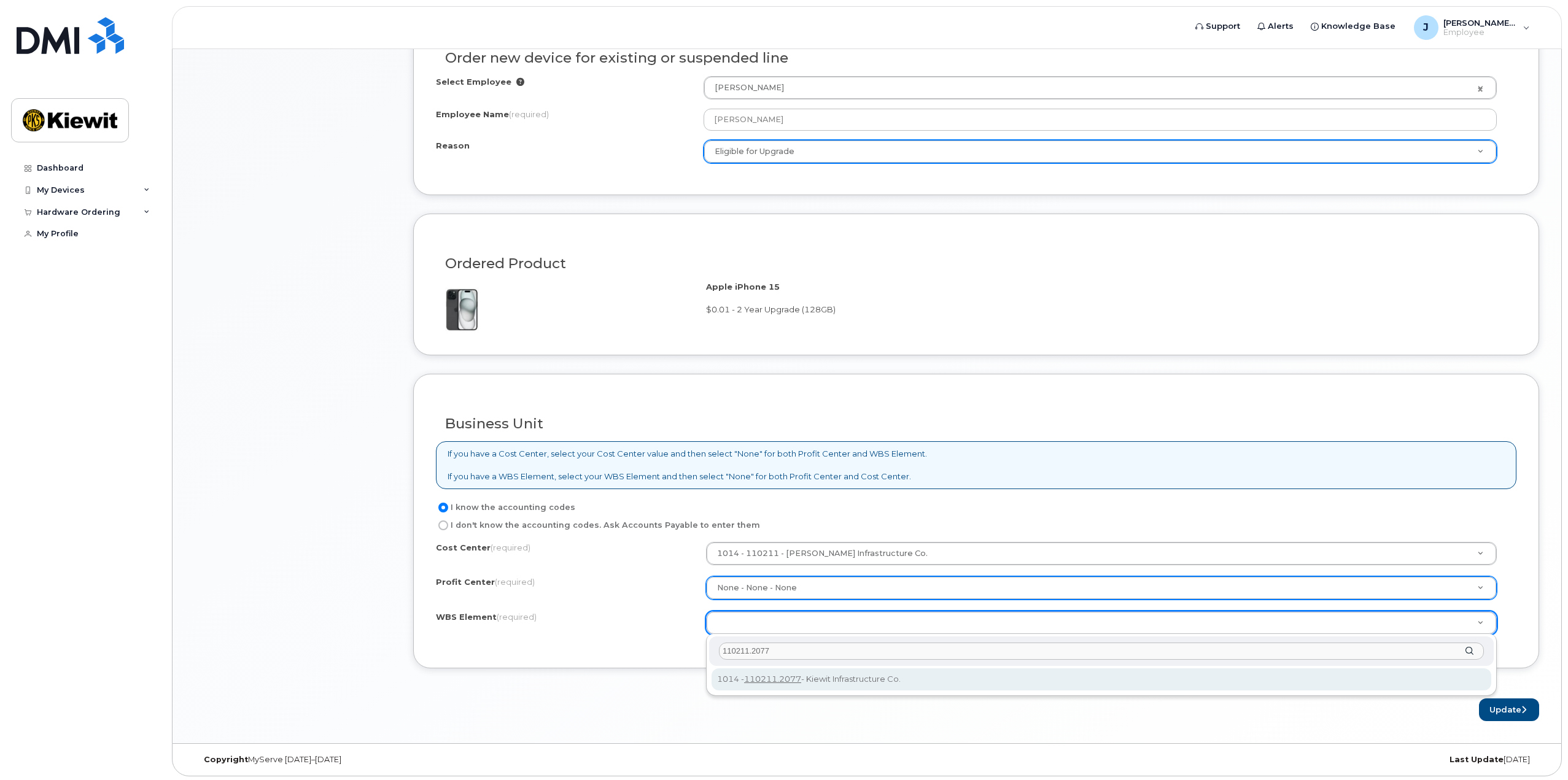
type input "110211.2077"
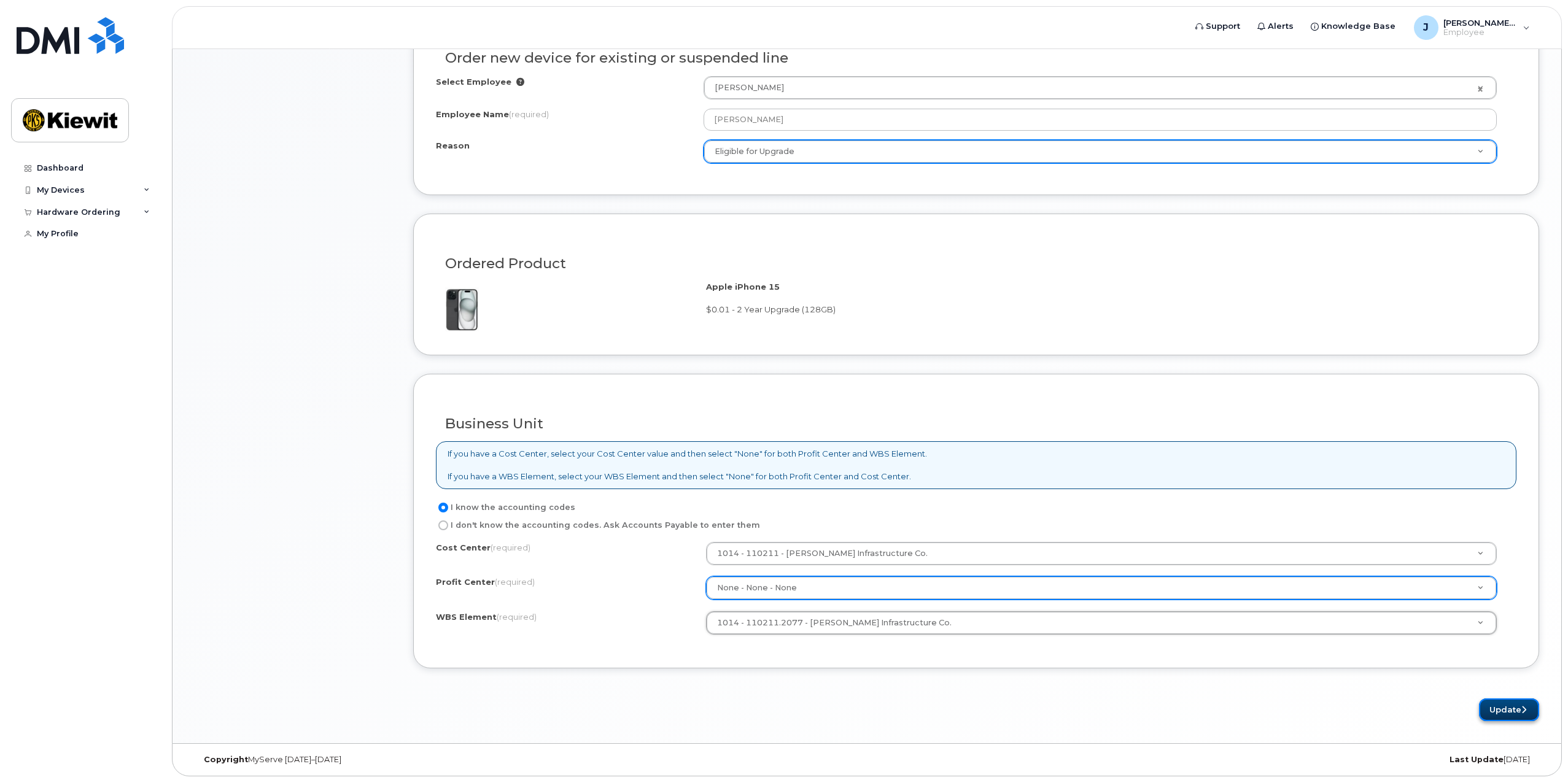
click at [1496, 709] on button "Update" at bounding box center [1509, 709] width 60 height 23
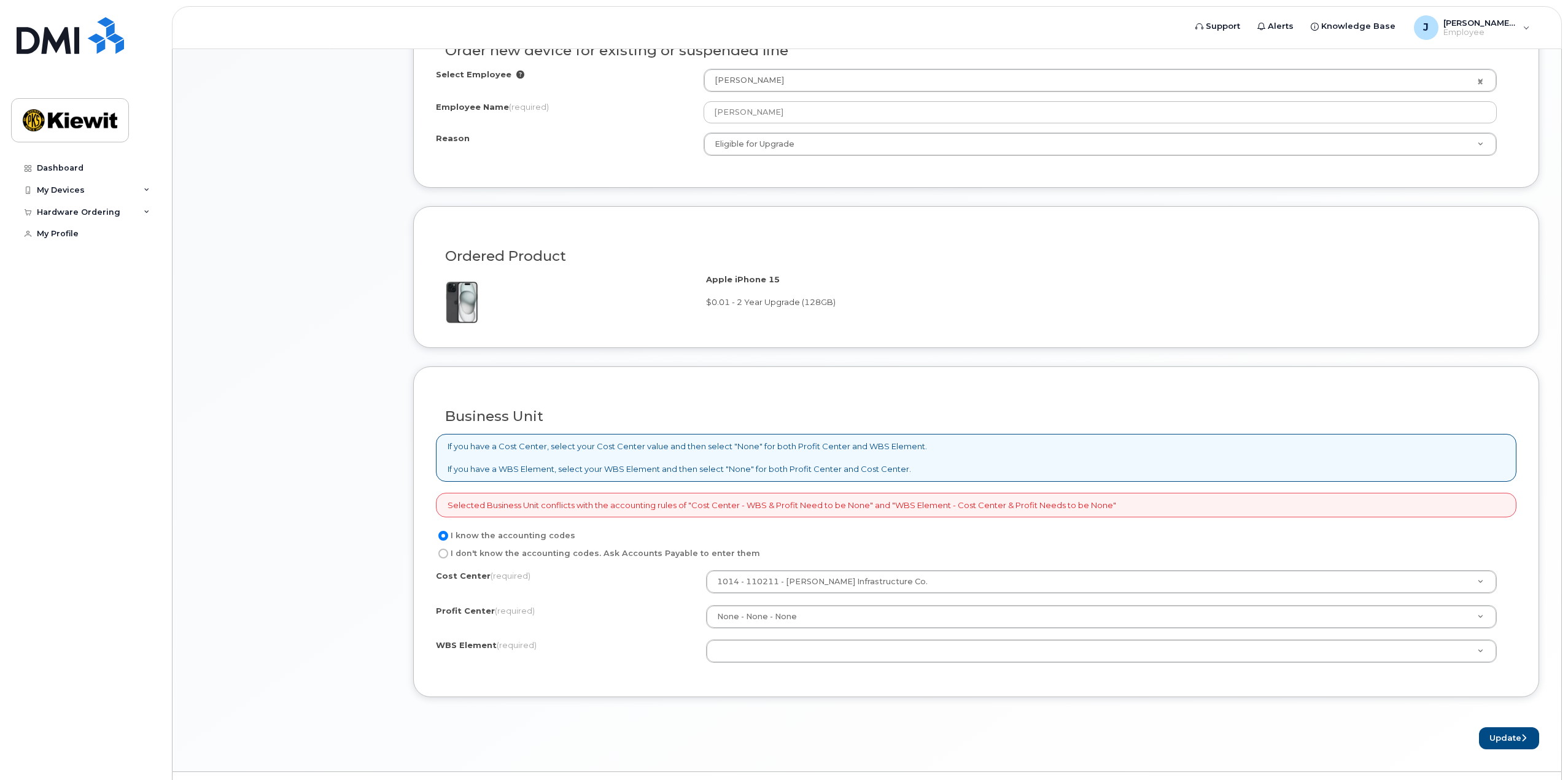
scroll to position [645, 0]
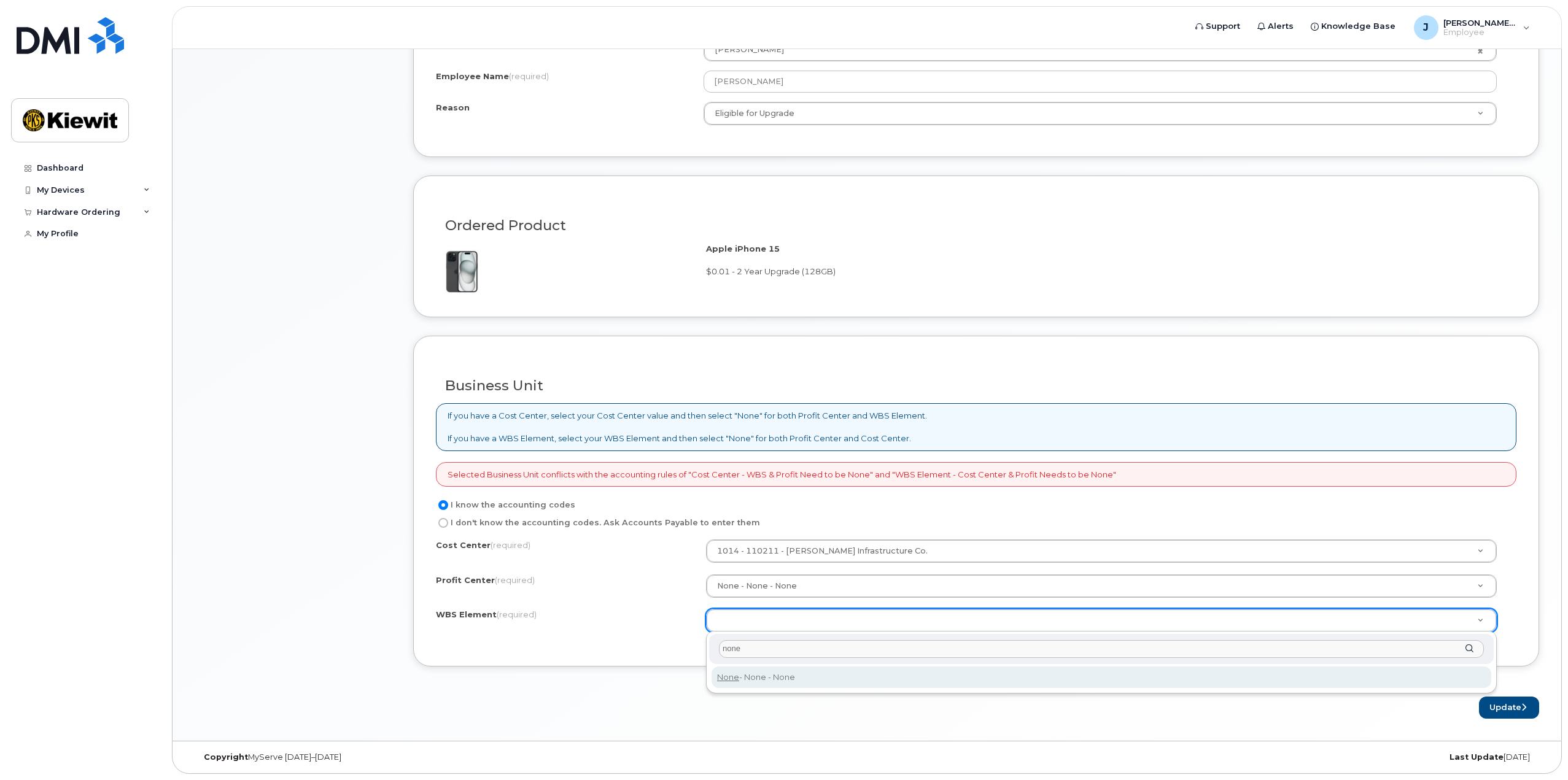
type input "none"
type input "None"
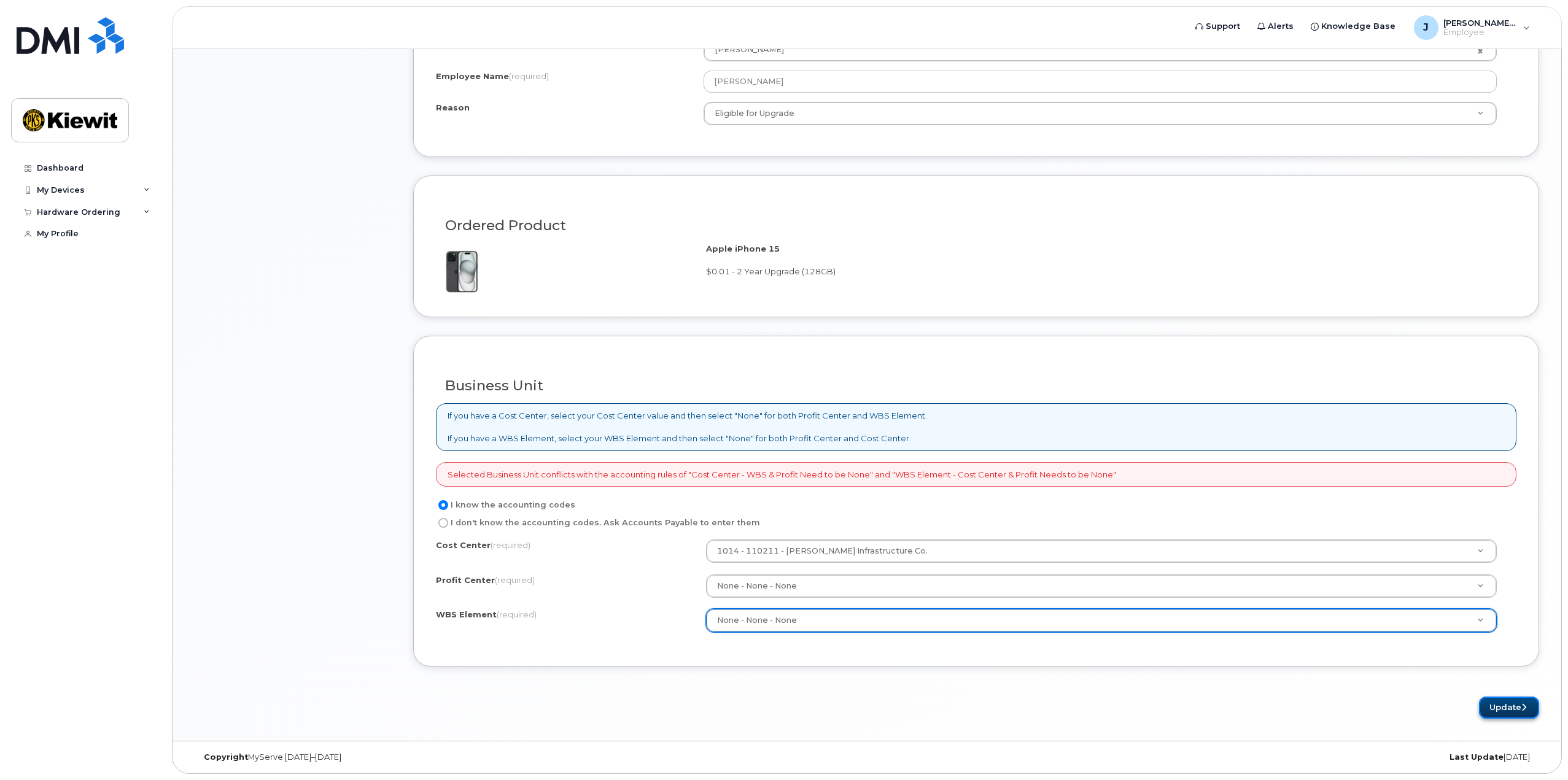
click at [1523, 711] on icon "submit" at bounding box center [1524, 707] width 5 height 8
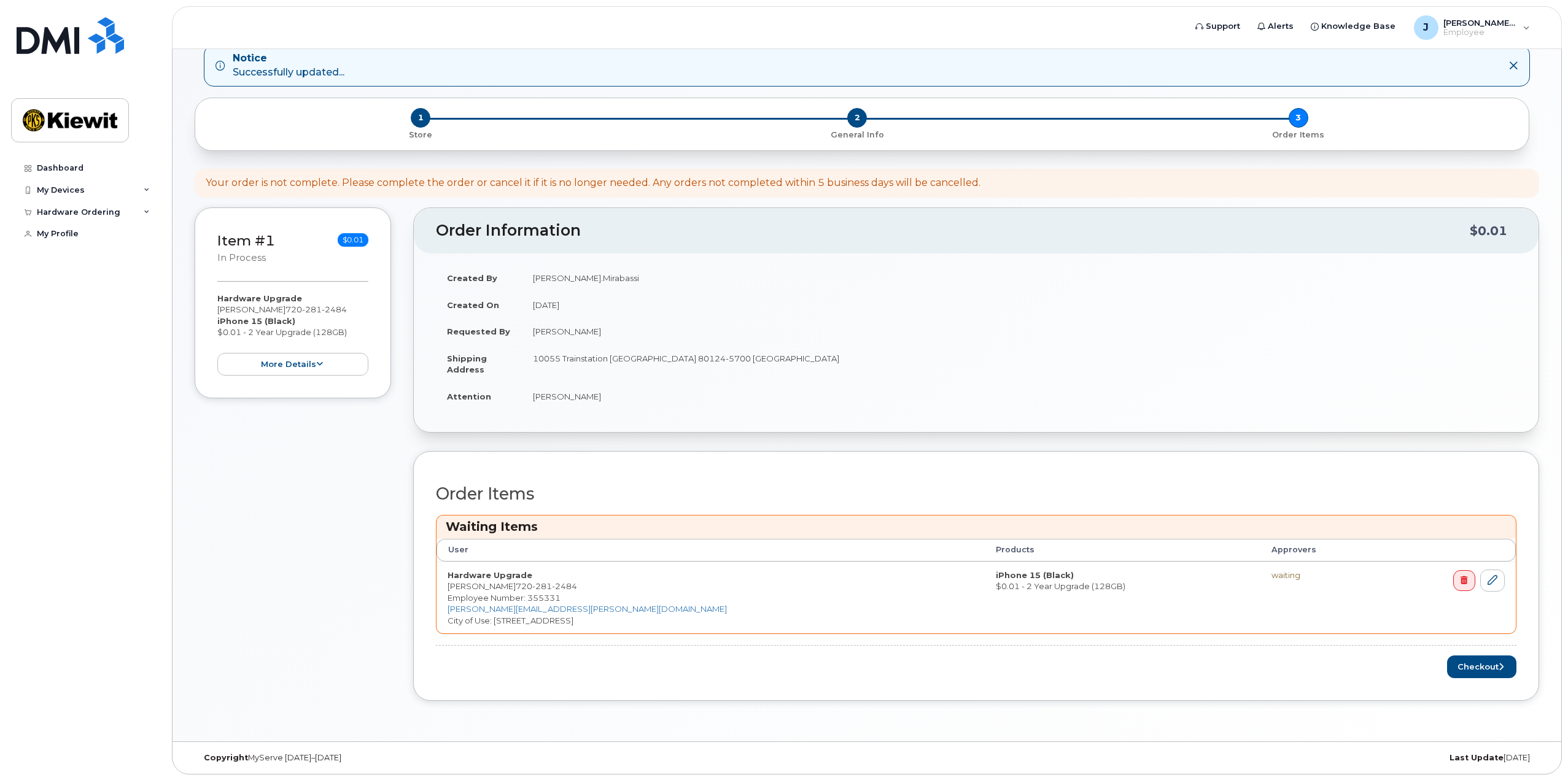
scroll to position [68, 0]
click at [858, 120] on span "2" at bounding box center [857, 116] width 20 height 20
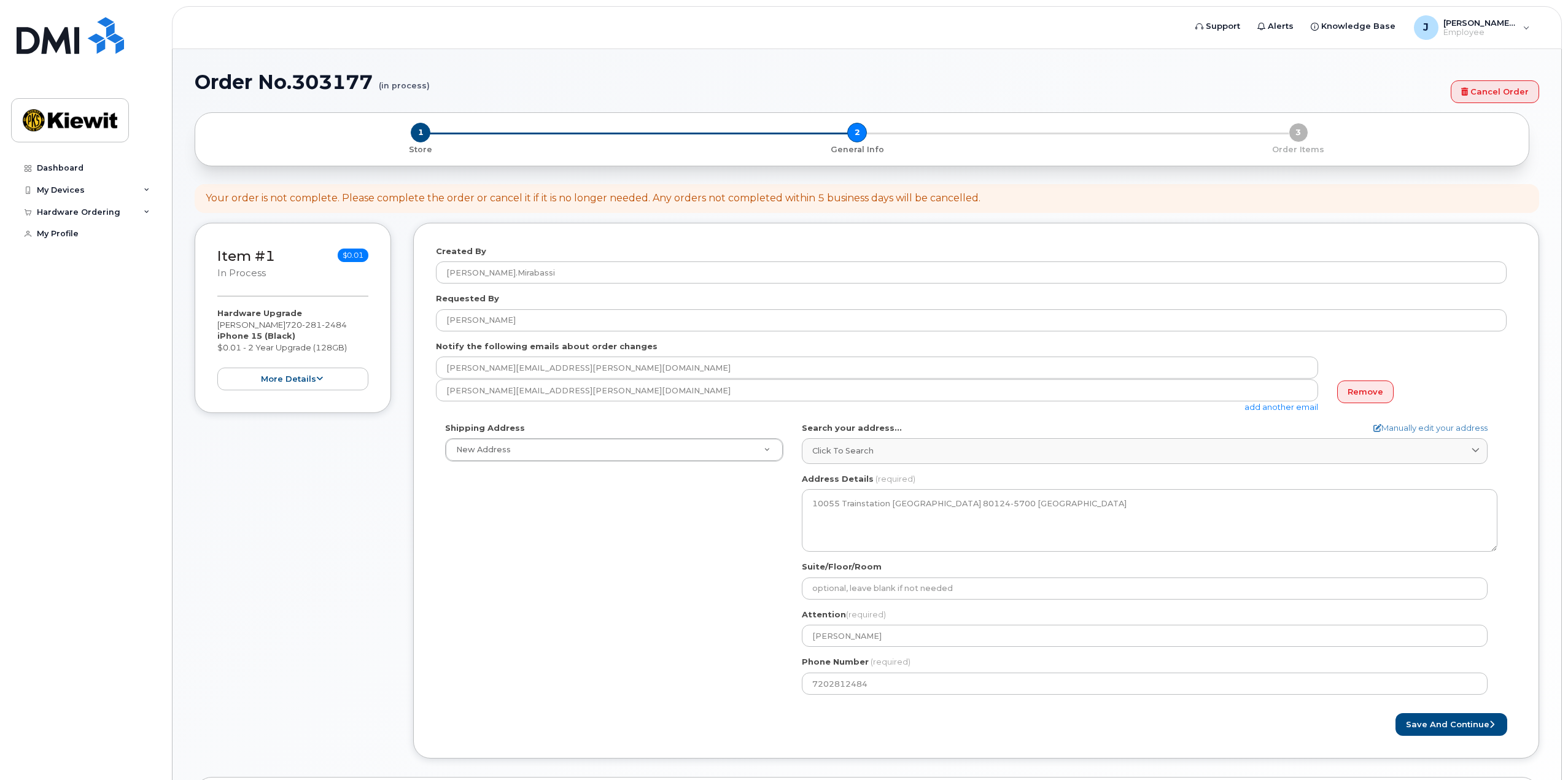
select select
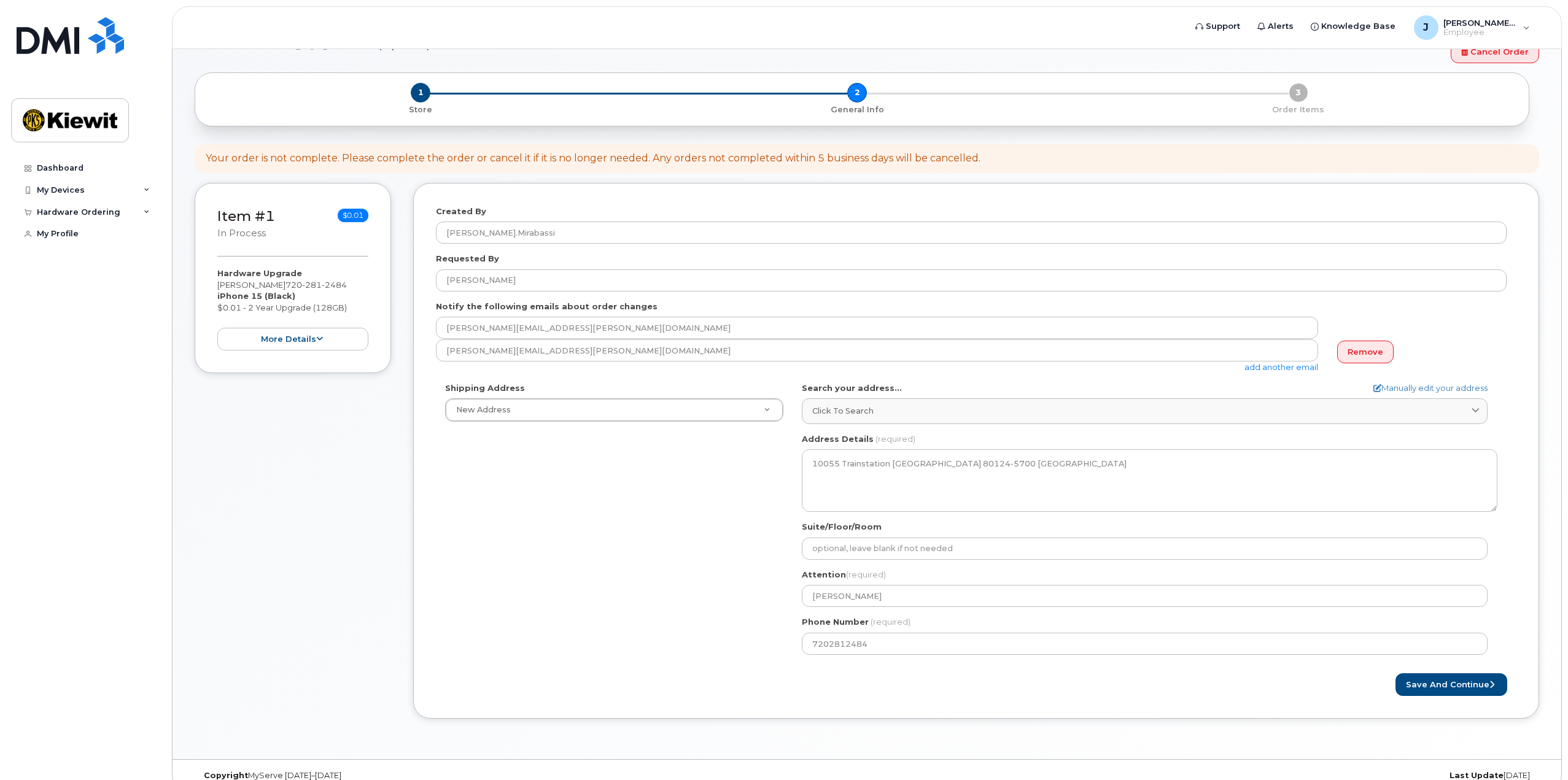
scroll to position [59, 0]
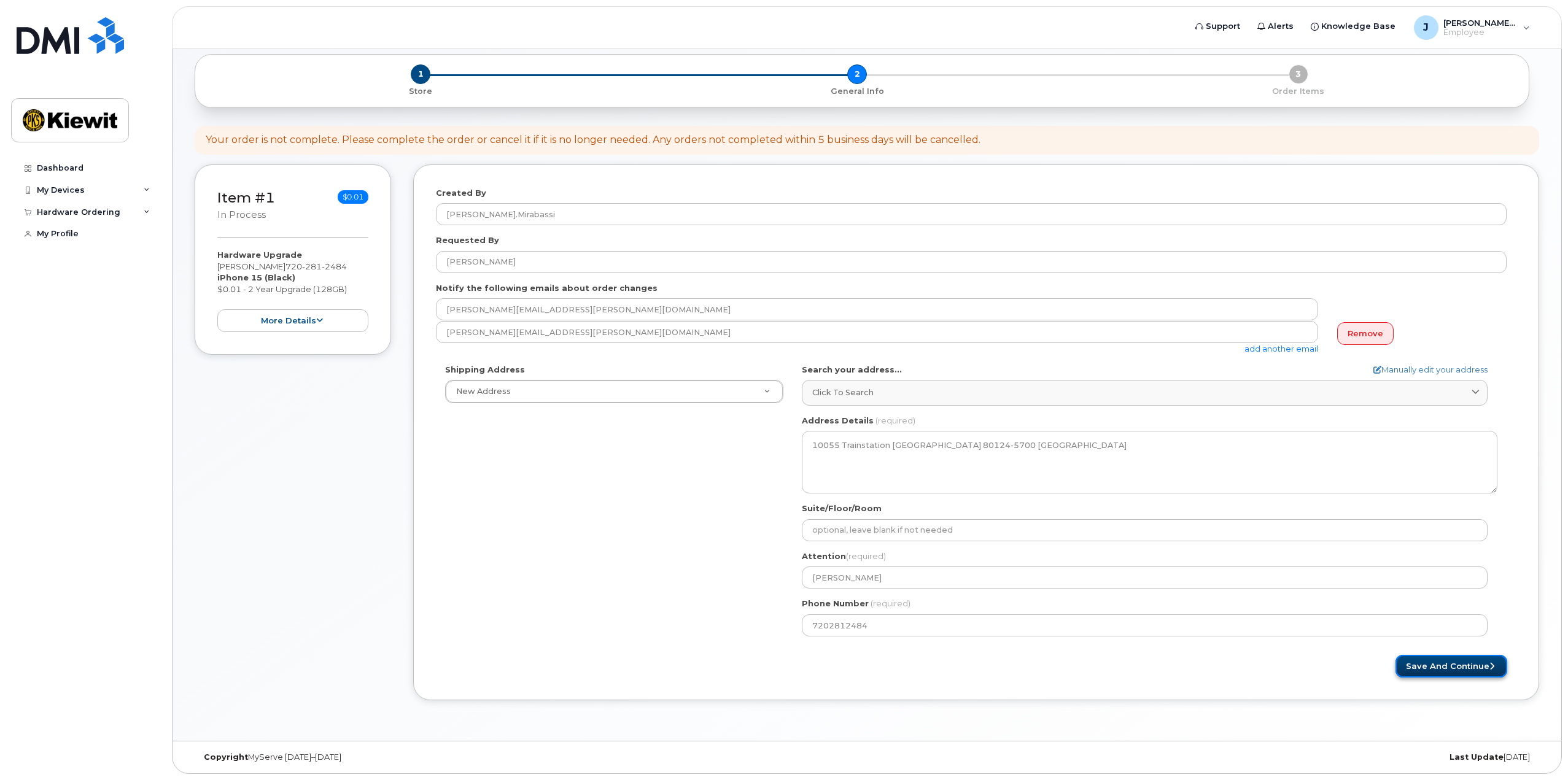
click at [1471, 660] on button "Save and Continue" at bounding box center [1451, 666] width 111 height 23
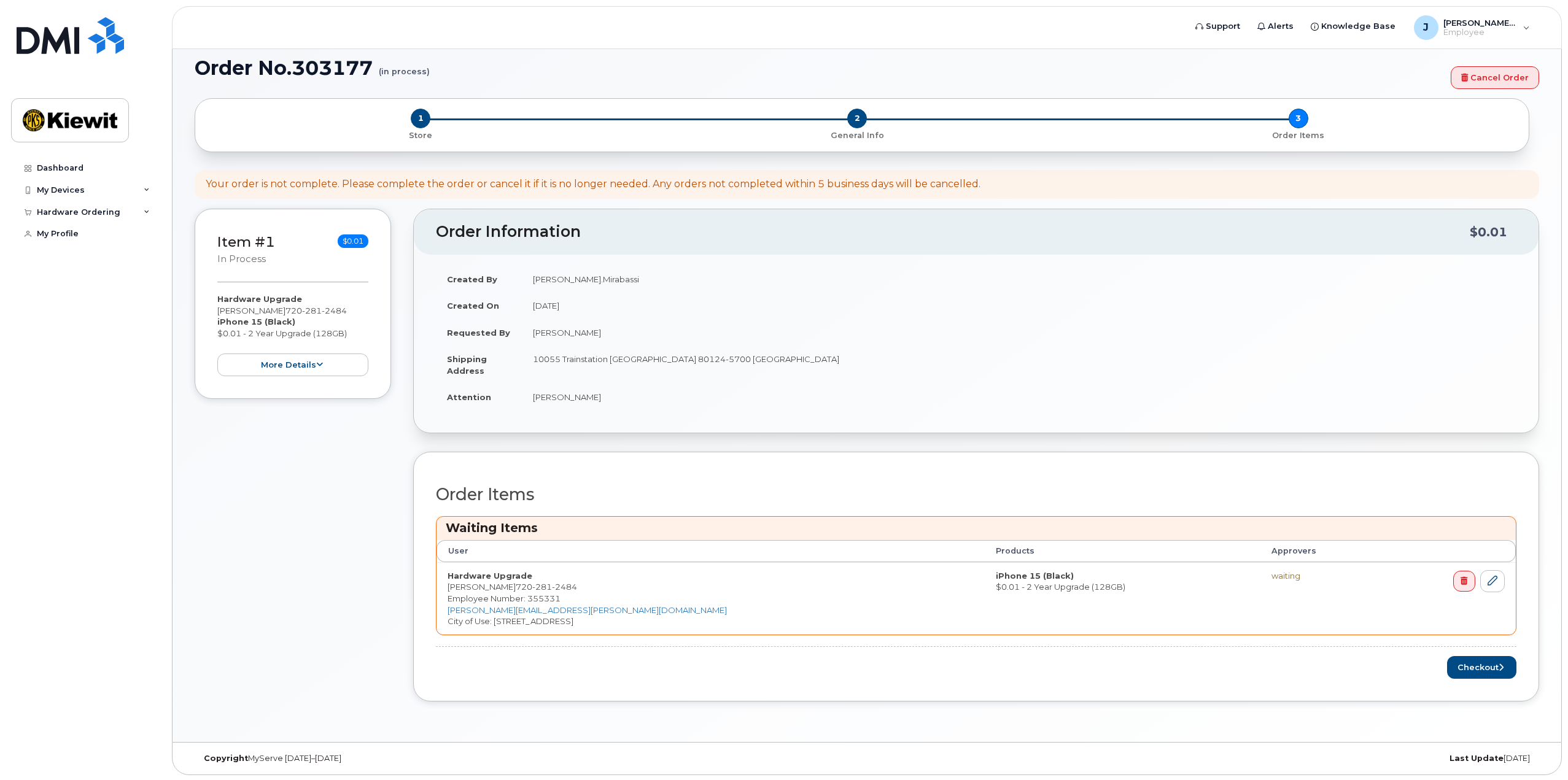
scroll to position [15, 0]
click at [1490, 580] on icon at bounding box center [1492, 579] width 10 height 10
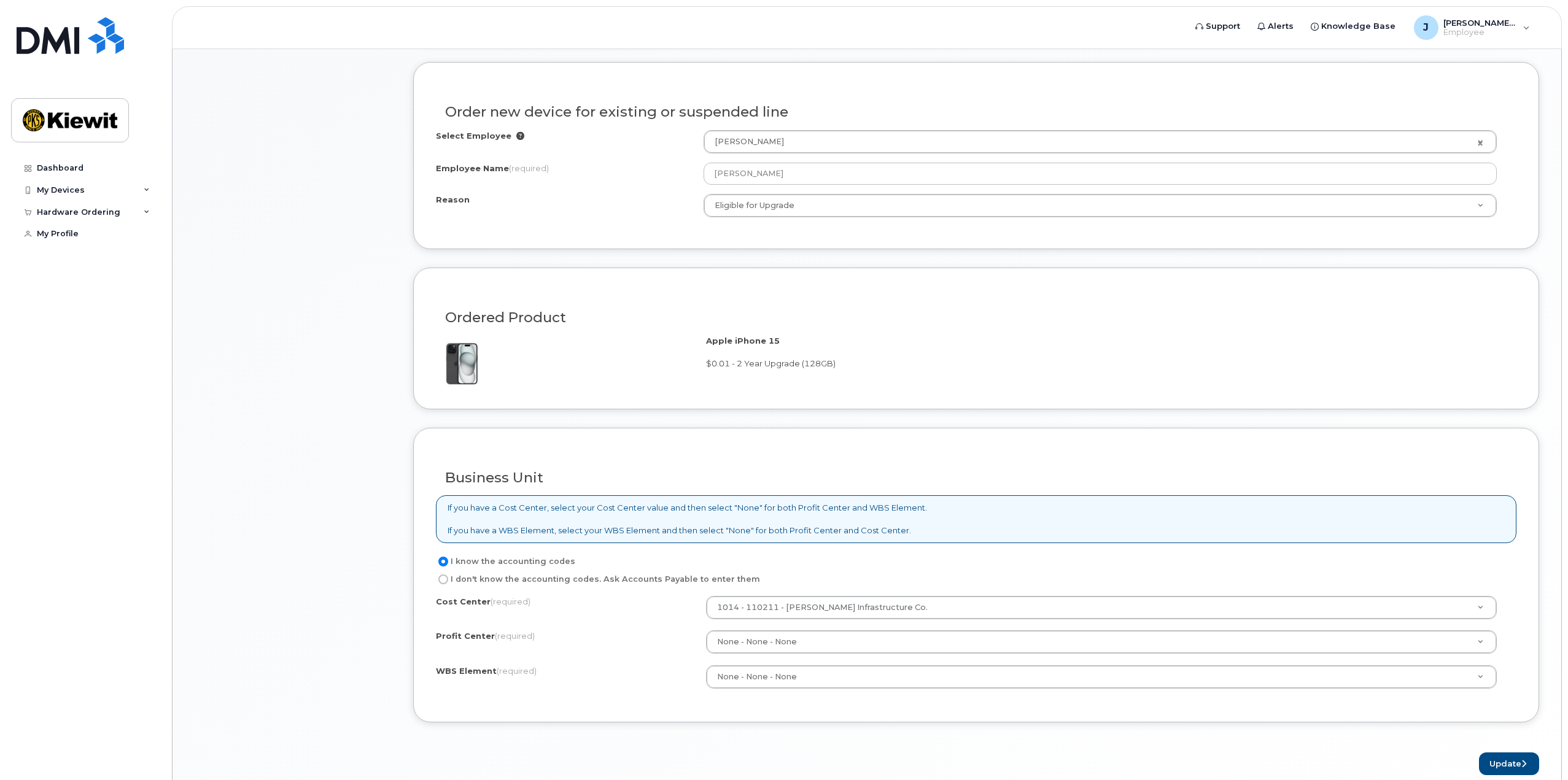
scroll to position [609, 0]
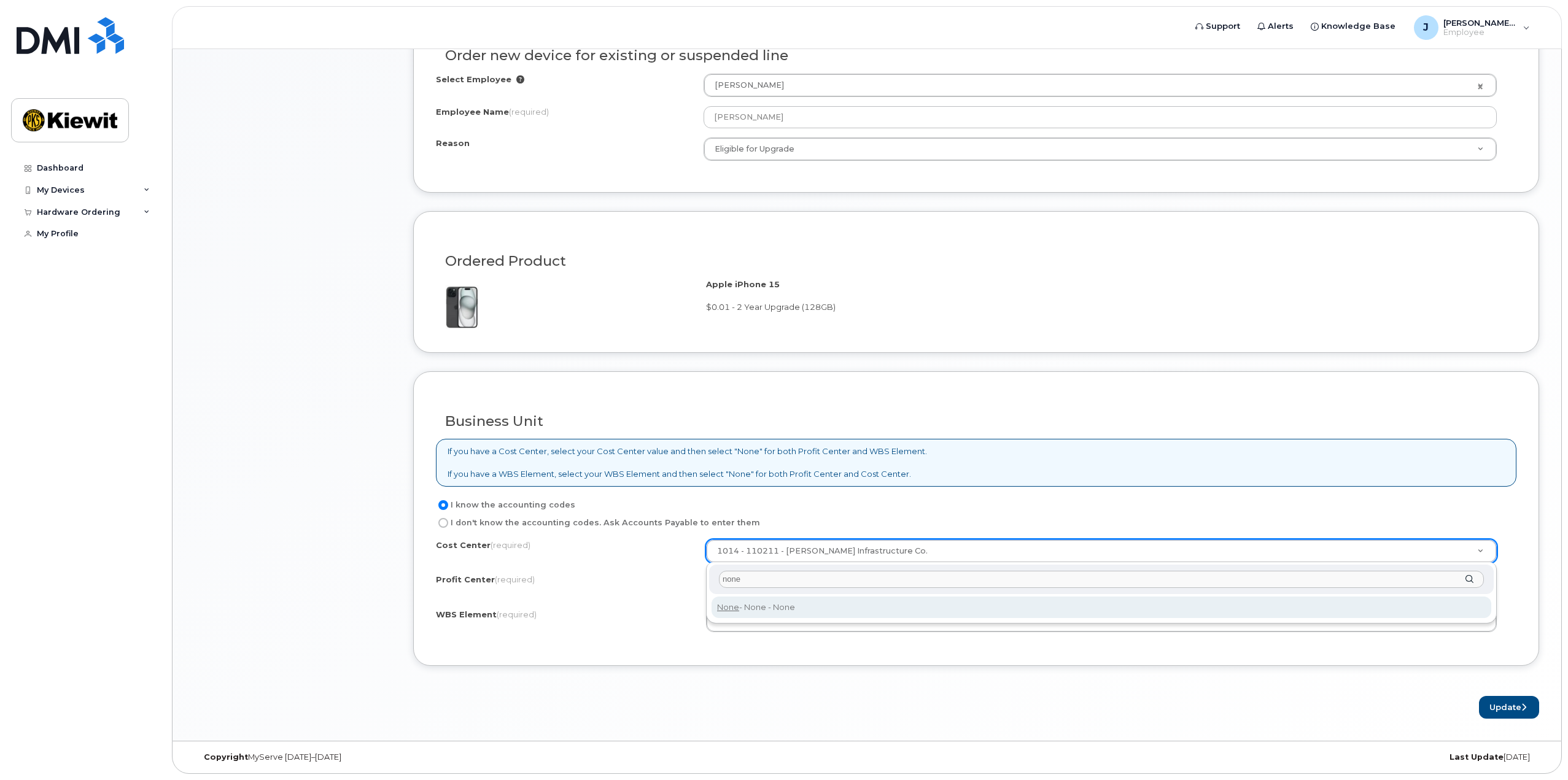
type input "none"
type input "None"
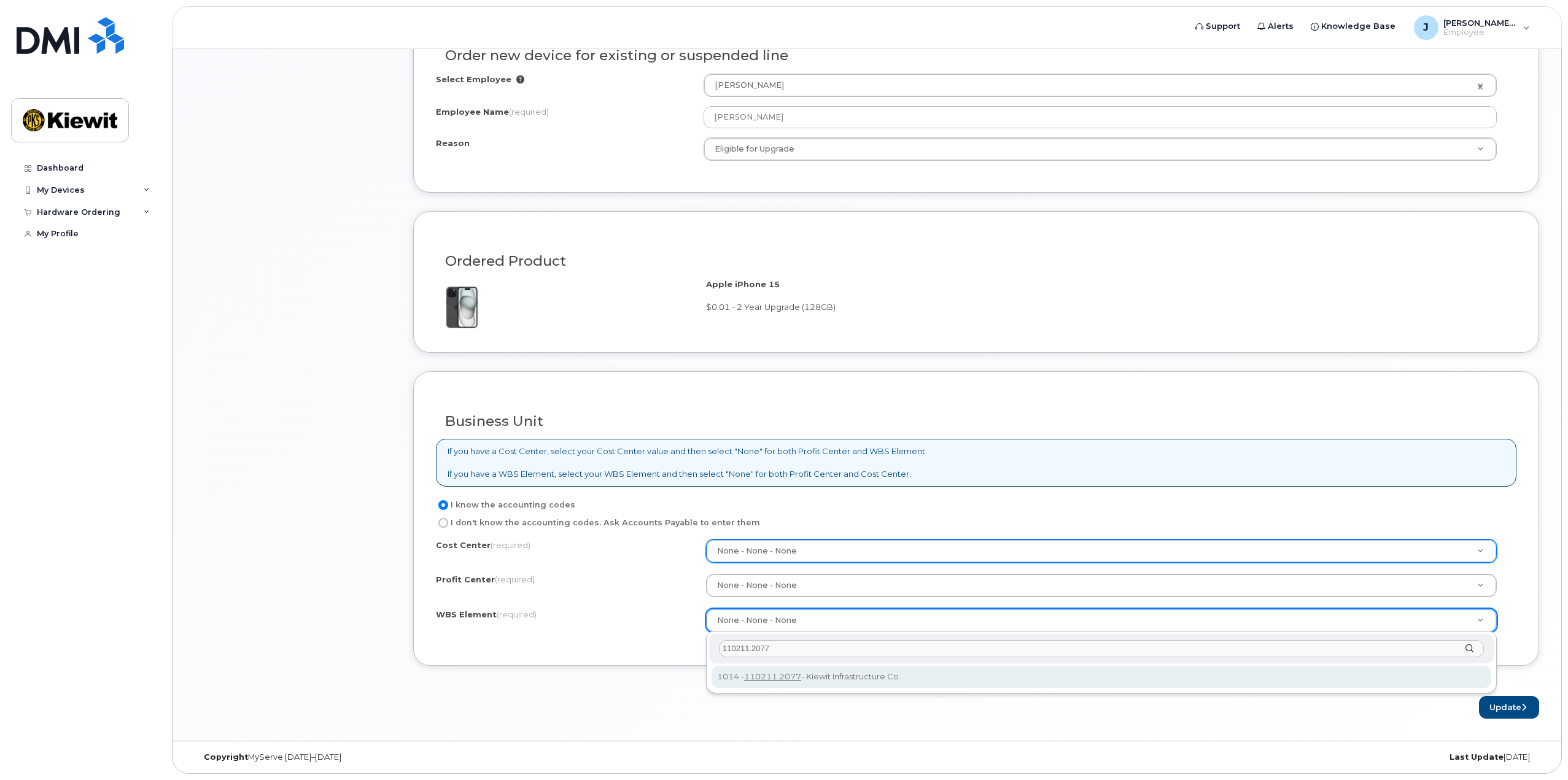
type input "110211.2077"
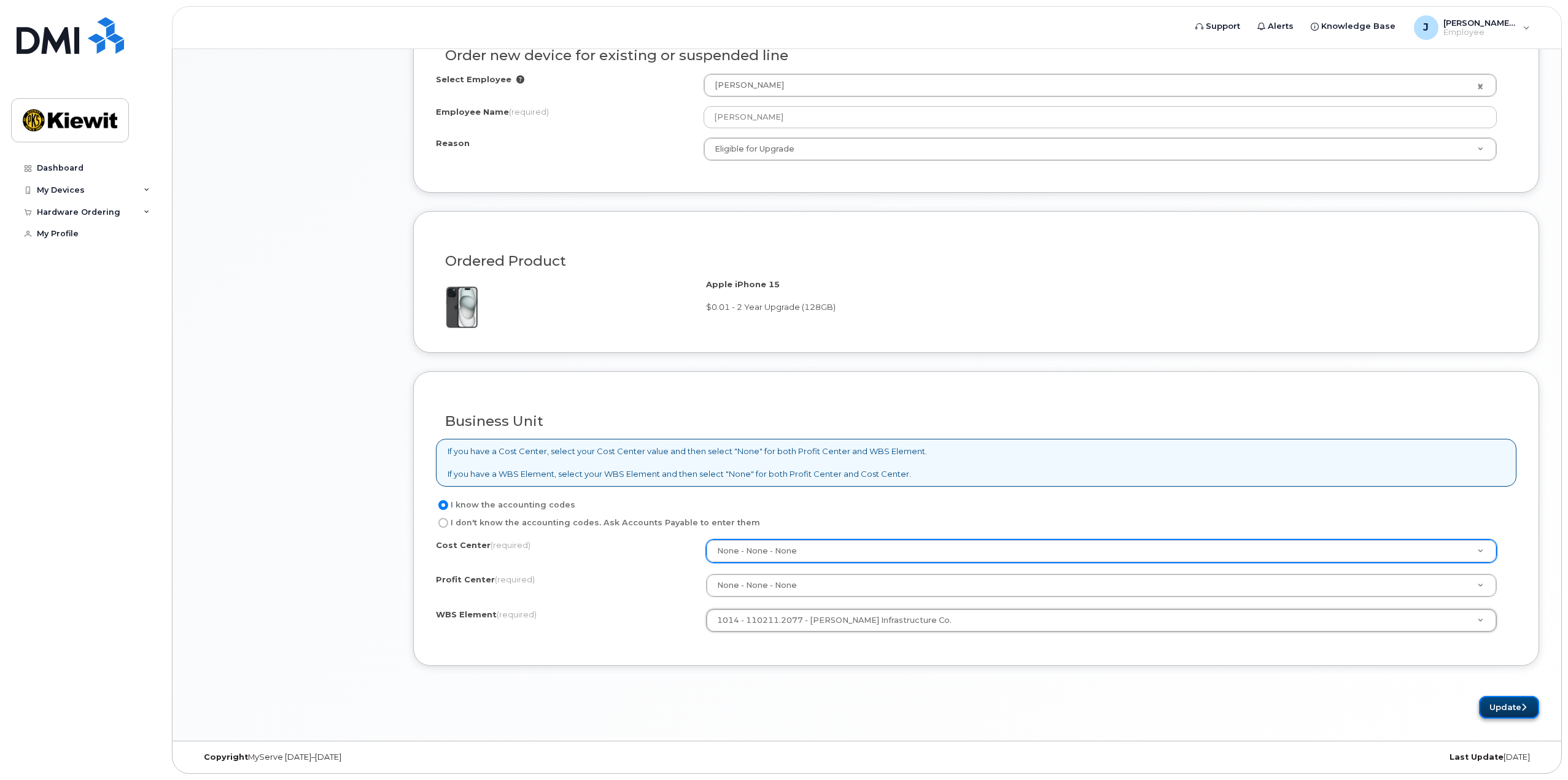
click at [1505, 709] on button "Update" at bounding box center [1509, 707] width 60 height 23
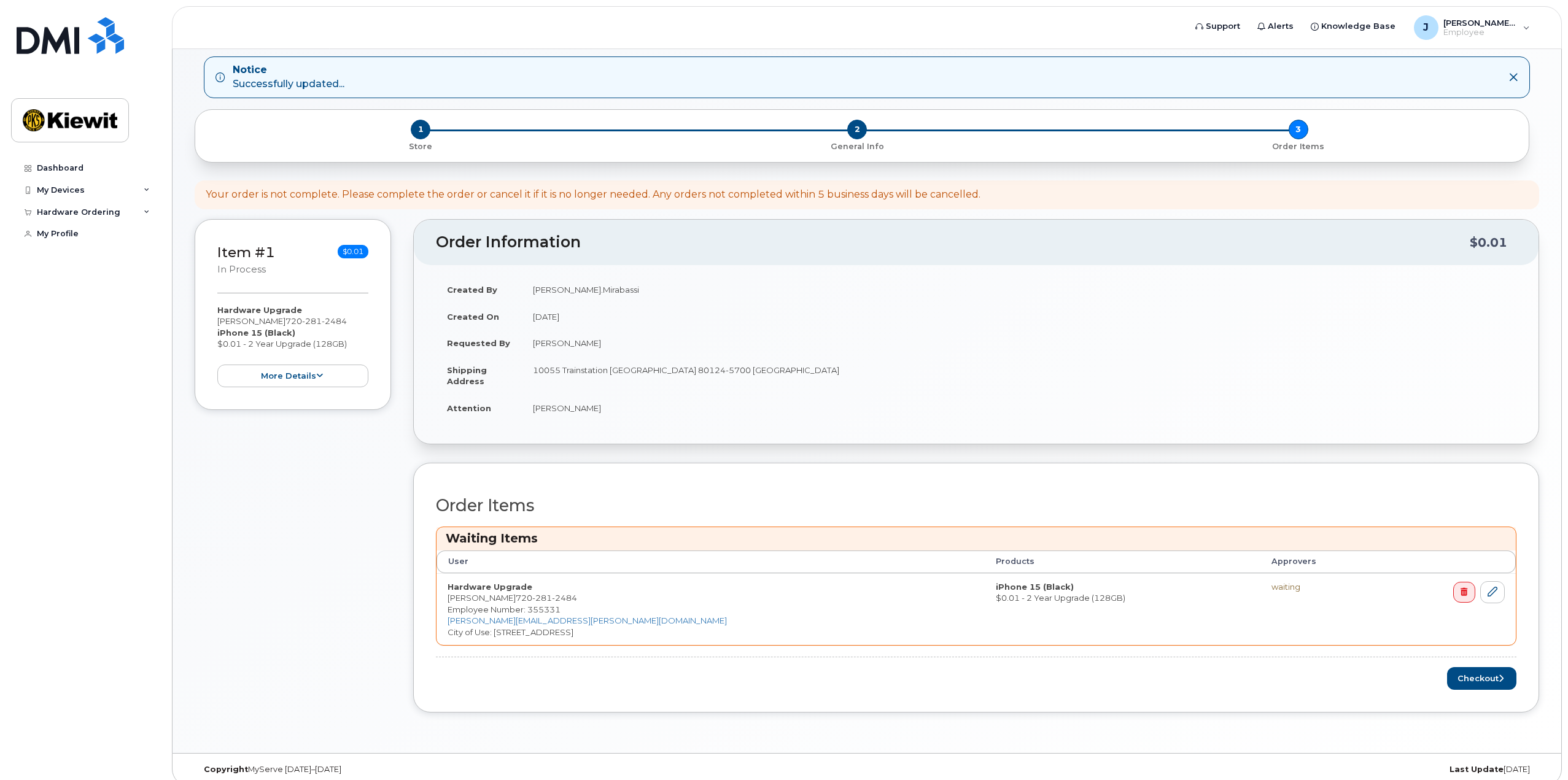
scroll to position [68, 0]
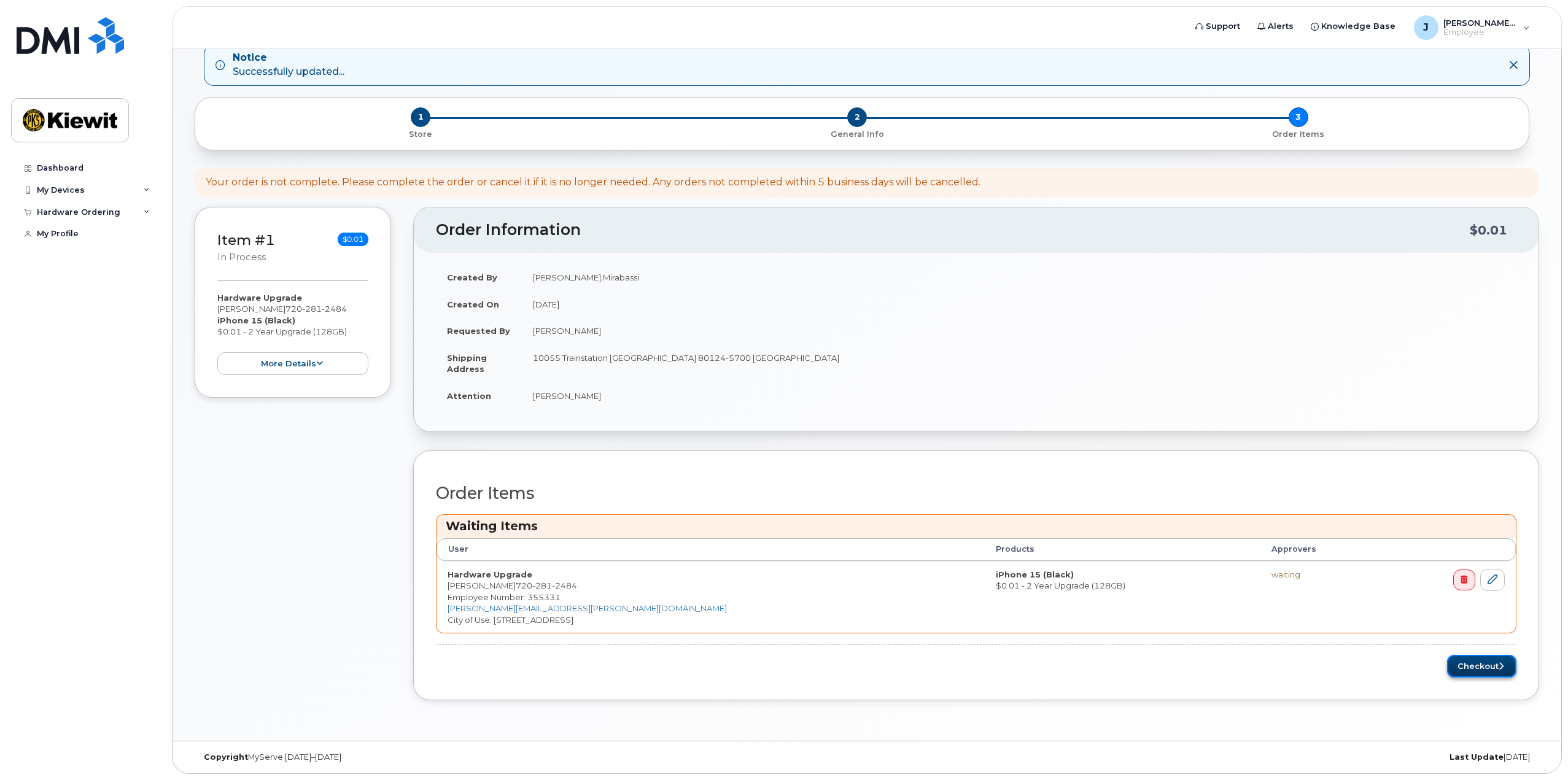
click at [1474, 667] on button "Checkout" at bounding box center [1482, 666] width 70 height 23
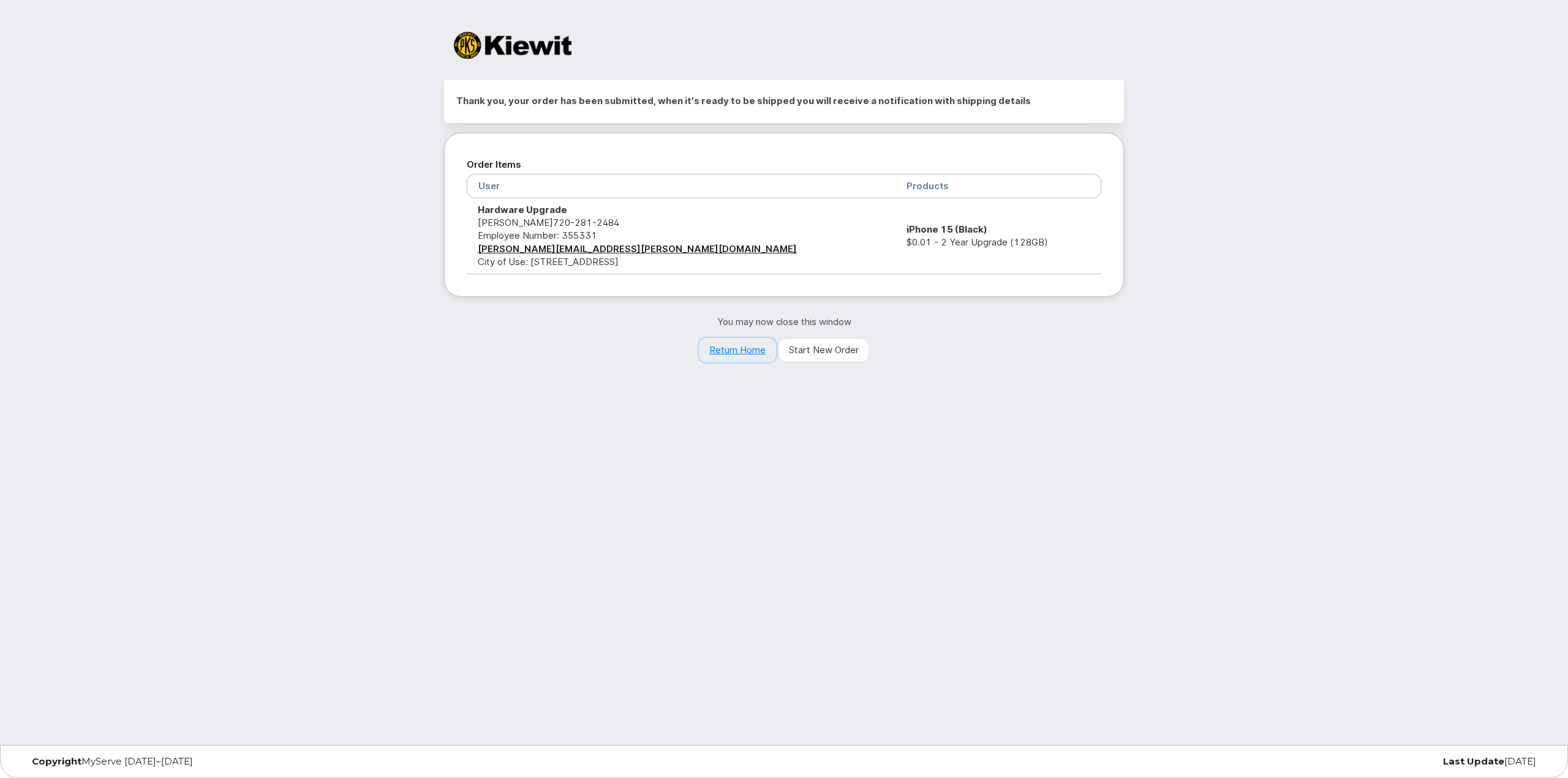
click at [743, 350] on link "Return Home" at bounding box center [737, 350] width 77 height 25
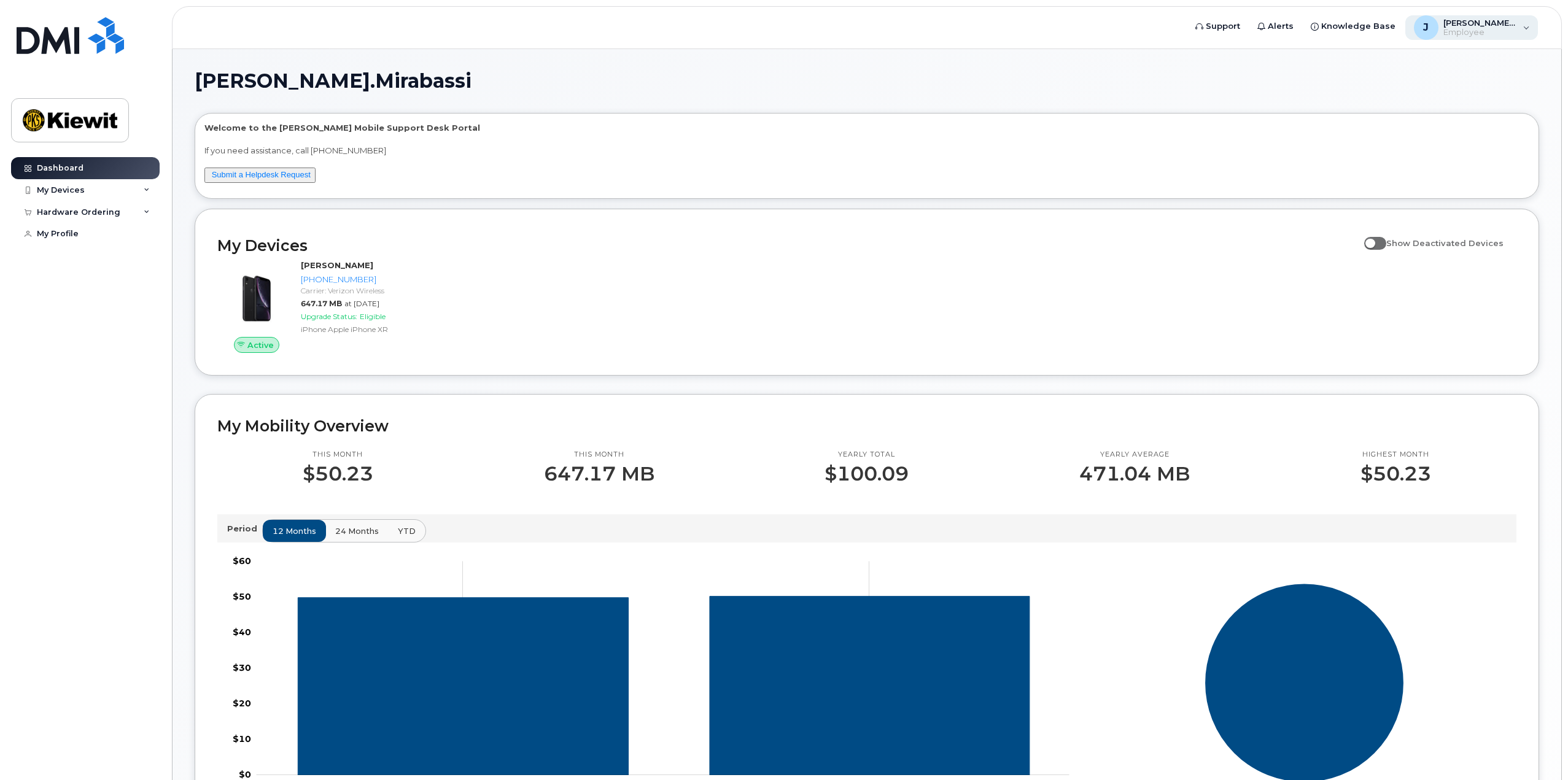
click at [1532, 33] on div "[PERSON_NAME].Mirabassi Employee" at bounding box center [1472, 27] width 133 height 25
click at [1080, 78] on h1 "[PERSON_NAME].Mirabassi" at bounding box center [863, 81] width 1339 height 20
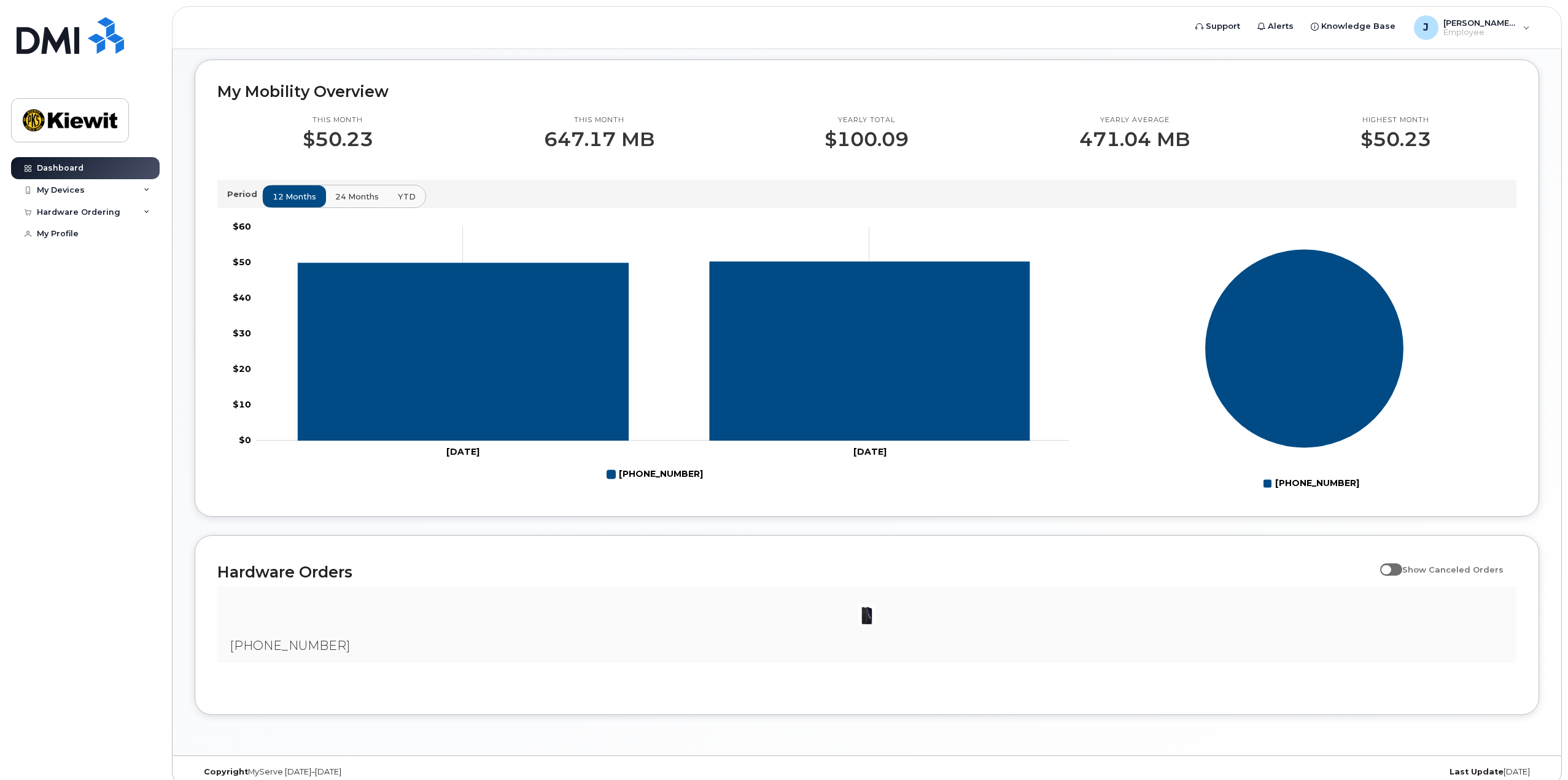
scroll to position [349, 0]
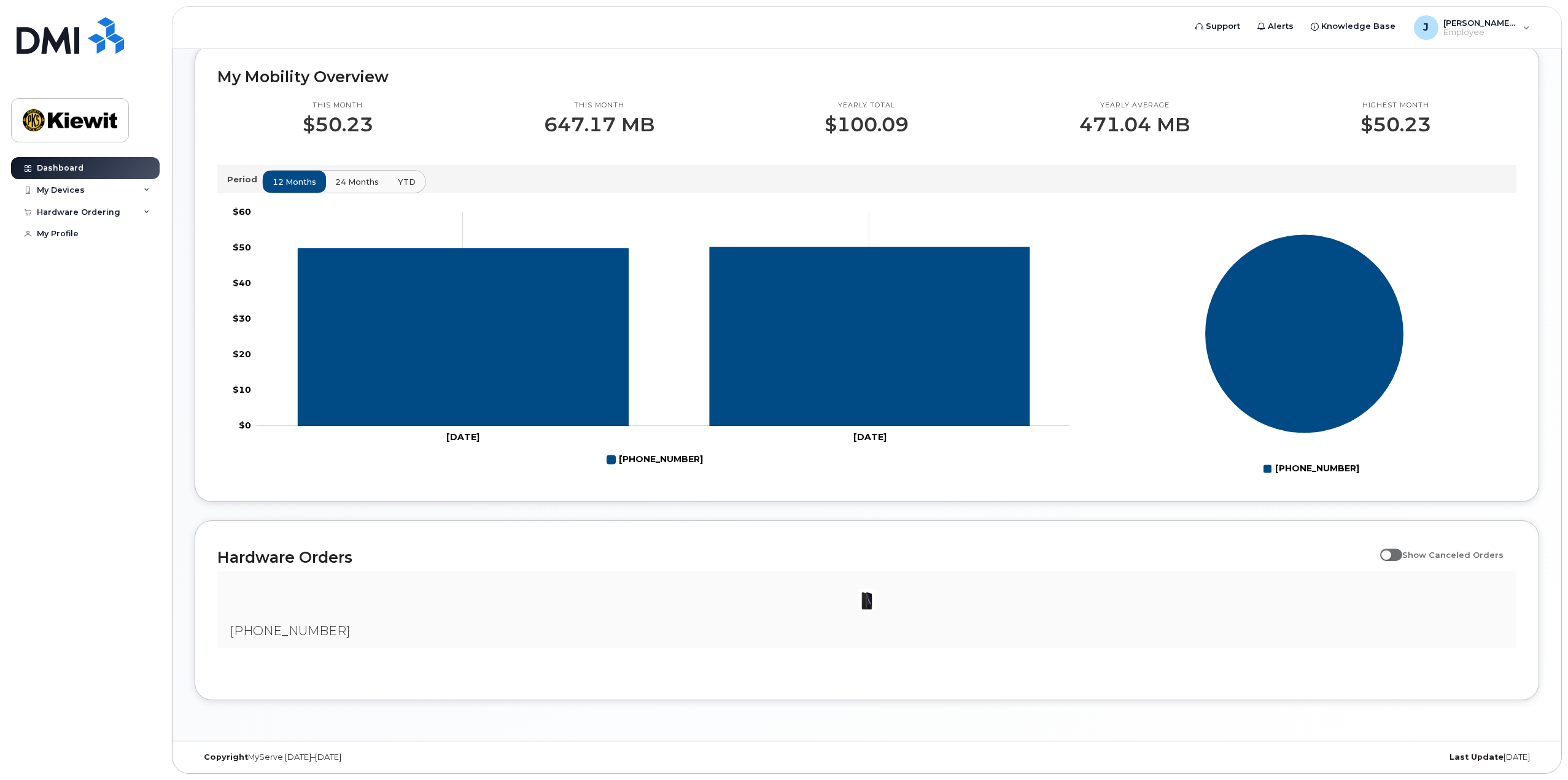
click at [1189, 605] on div at bounding box center [867, 599] width 1280 height 37
click at [867, 602] on img at bounding box center [867, 599] width 25 height 25
click at [261, 625] on span "720-281-2484" at bounding box center [290, 630] width 121 height 14
